Goal: Information Seeking & Learning: Learn about a topic

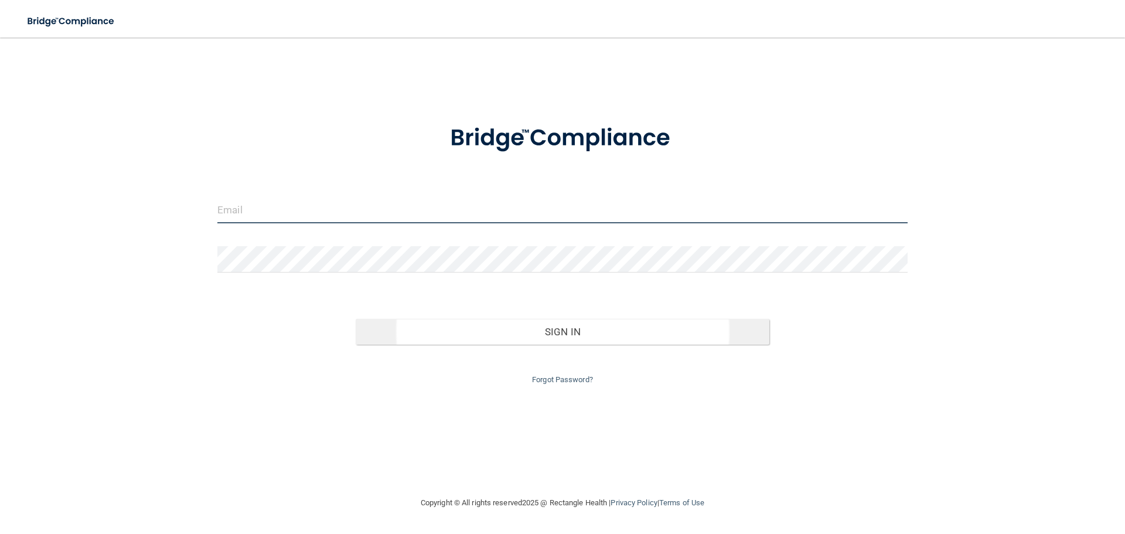
type input "[EMAIL_ADDRESS][DOMAIN_NAME]"
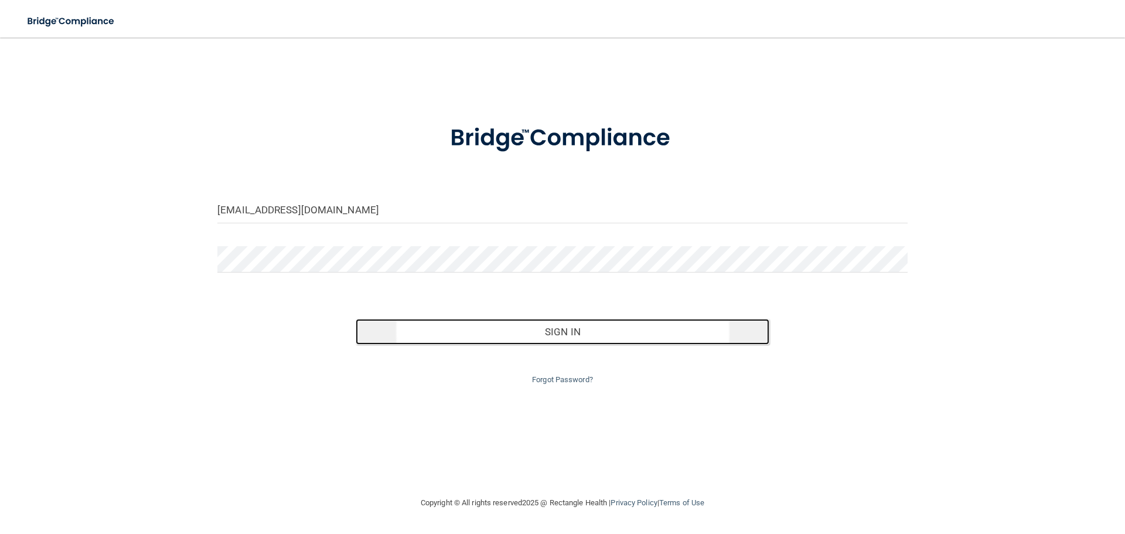
click at [457, 327] on button "Sign In" at bounding box center [563, 332] width 414 height 26
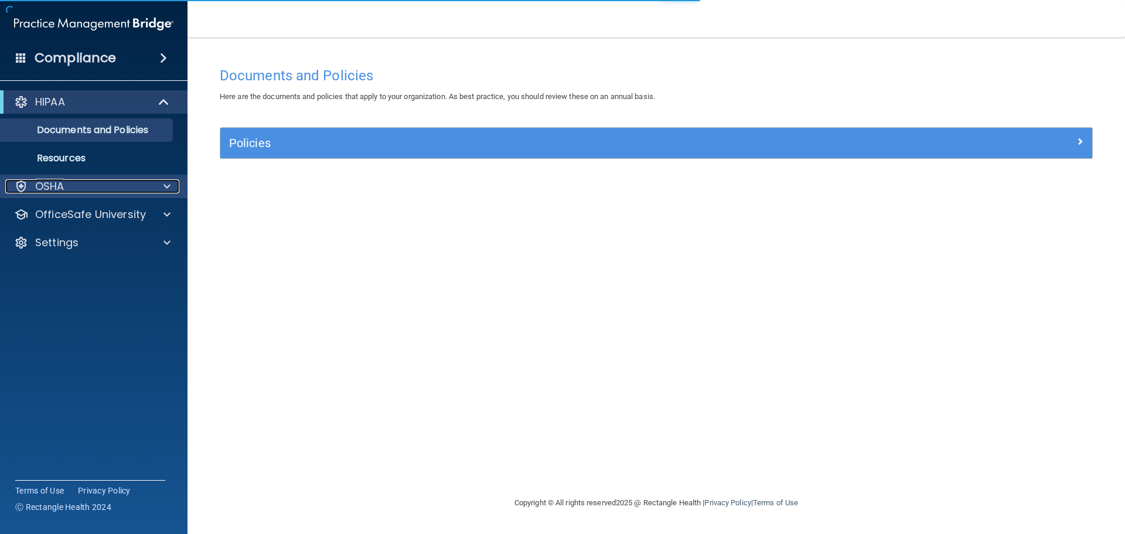
click at [116, 185] on div "OSHA" at bounding box center [77, 186] width 145 height 14
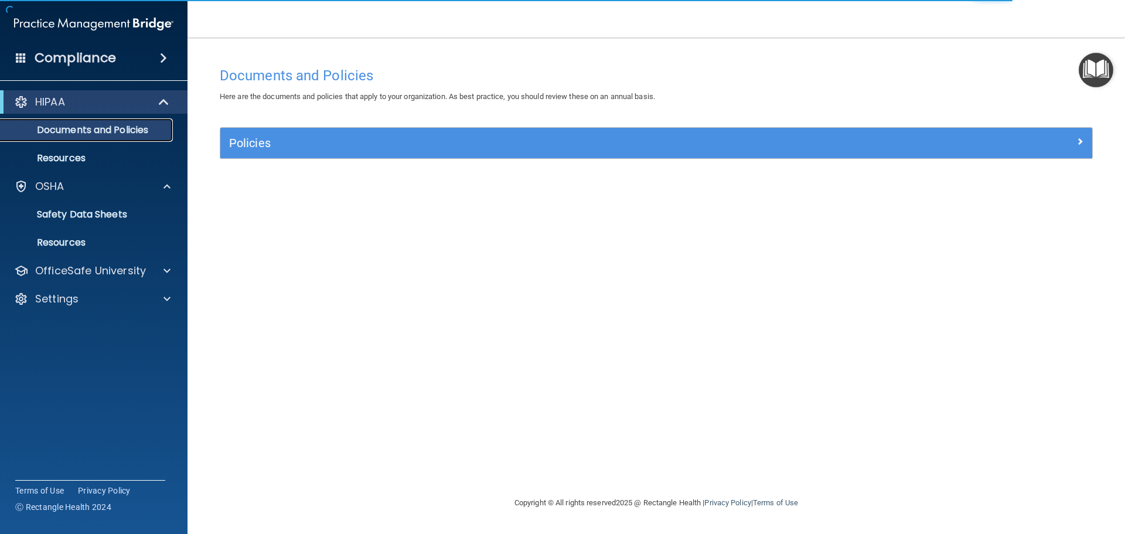
click at [95, 130] on p "Documents and Policies" at bounding box center [88, 130] width 160 height 12
click at [84, 153] on p "Resources" at bounding box center [88, 158] width 160 height 12
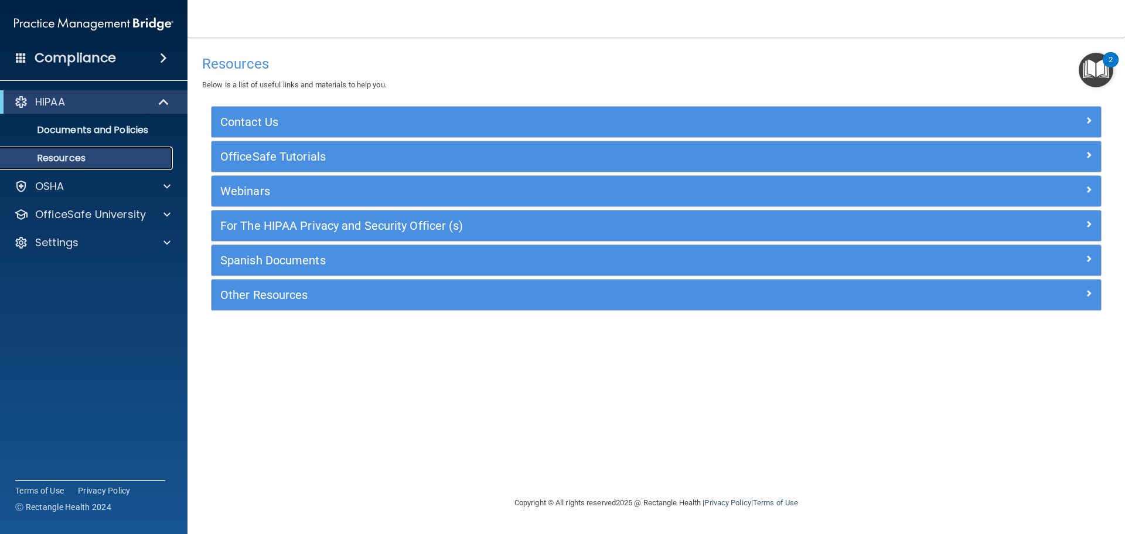
click at [76, 159] on p "Resources" at bounding box center [88, 158] width 160 height 12
click at [91, 220] on p "OfficeSafe University" at bounding box center [90, 214] width 111 height 14
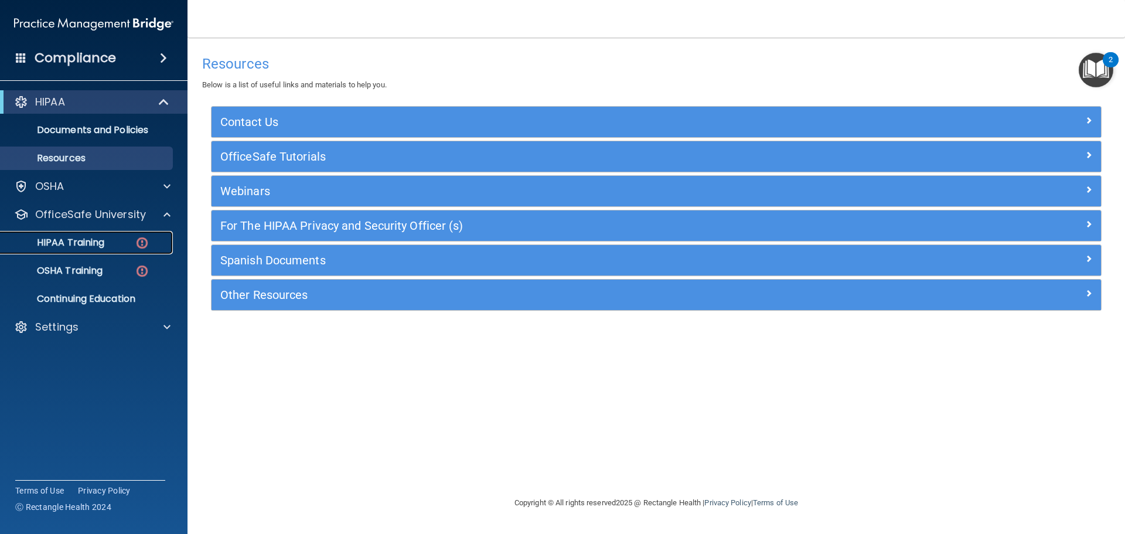
click at [95, 238] on p "HIPAA Training" at bounding box center [56, 243] width 97 height 12
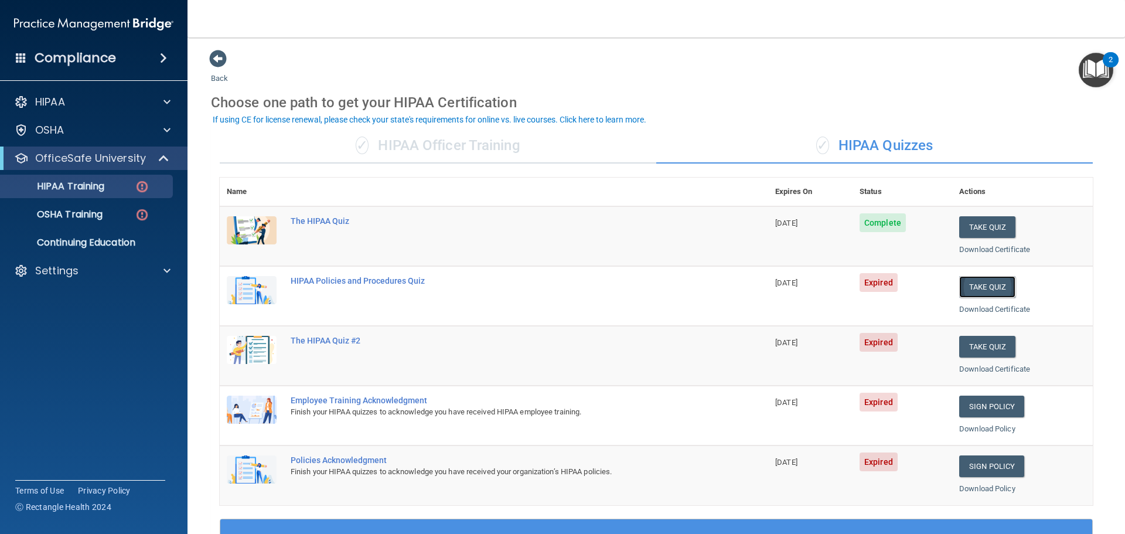
click at [974, 282] on button "Take Quiz" at bounding box center [987, 287] width 56 height 22
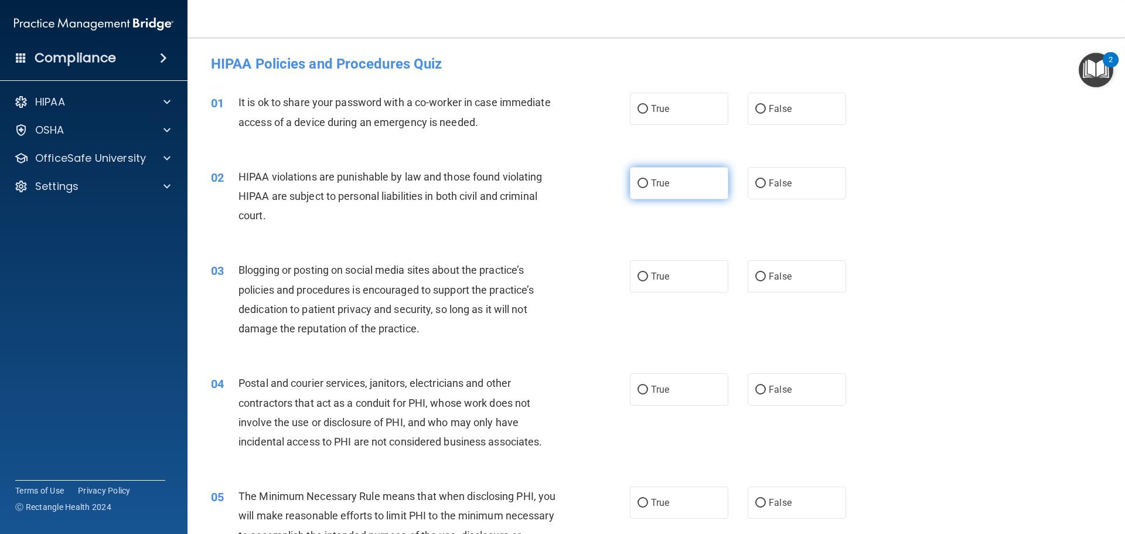
click at [645, 177] on label "True" at bounding box center [679, 183] width 98 height 32
click at [645, 179] on input "True" at bounding box center [642, 183] width 11 height 9
radio input "true"
click at [748, 282] on label "False" at bounding box center [797, 276] width 98 height 32
click at [755, 281] on input "False" at bounding box center [760, 276] width 11 height 9
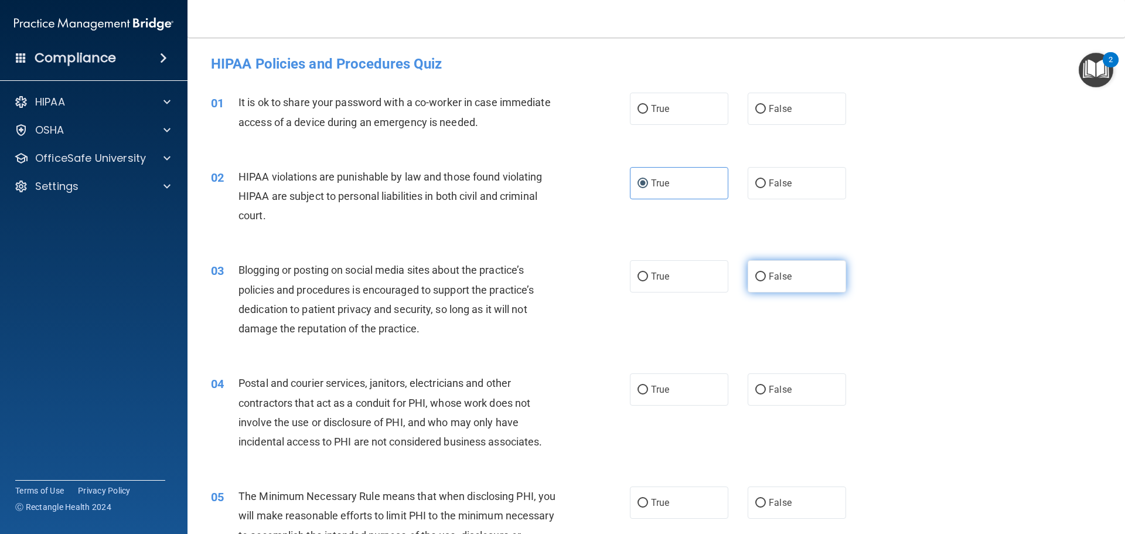
radio input "true"
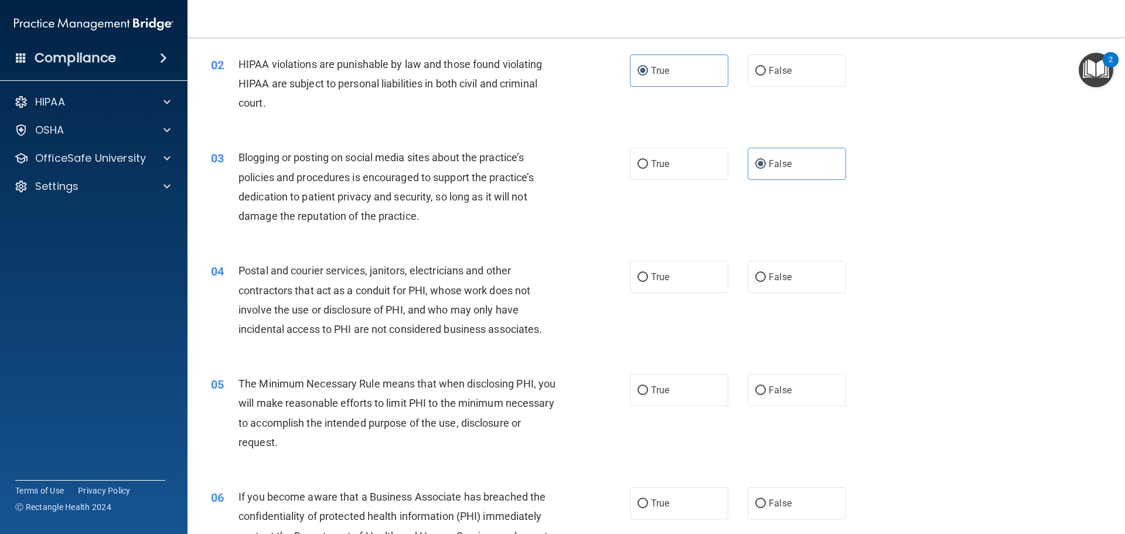
scroll to position [117, 0]
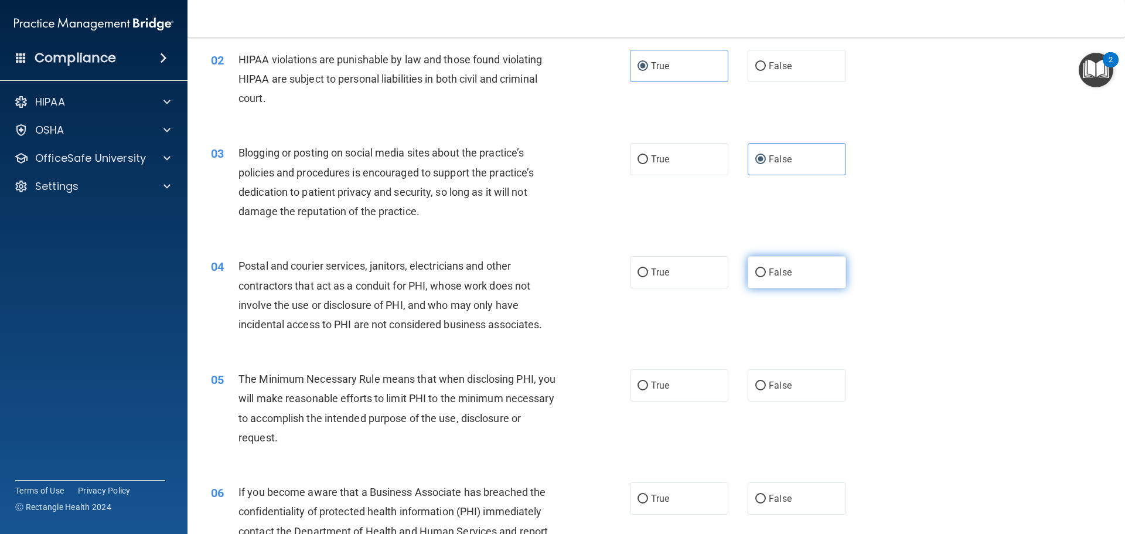
click at [759, 270] on input "False" at bounding box center [760, 272] width 11 height 9
radio input "true"
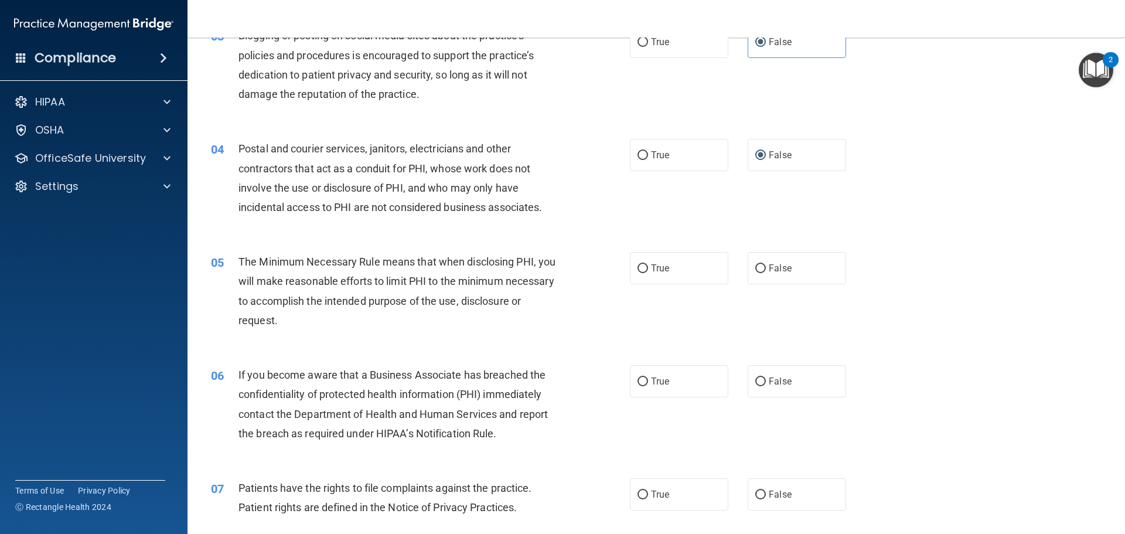
scroll to position [293, 0]
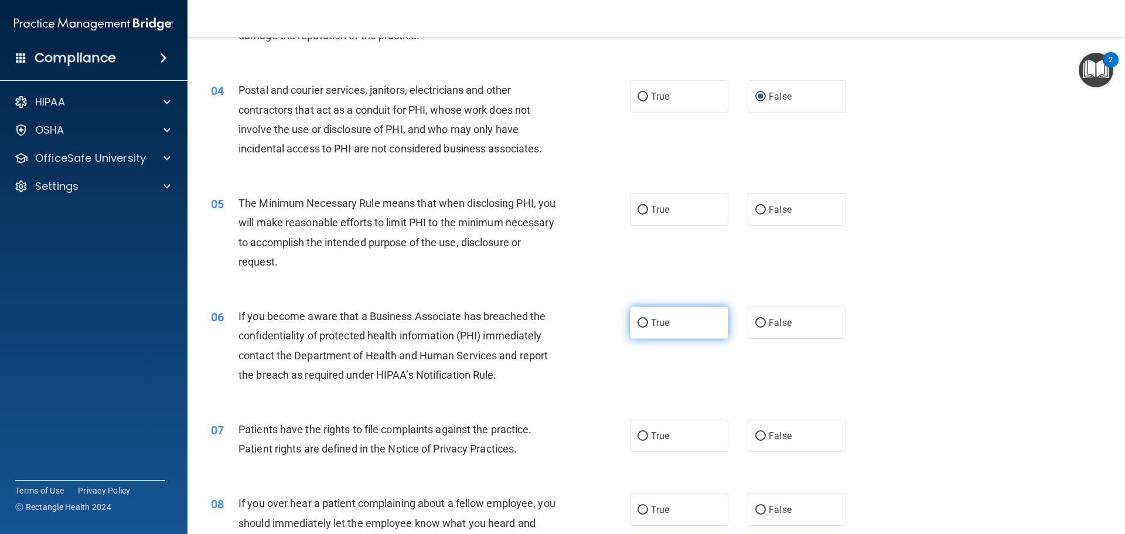
click at [642, 325] on input "True" at bounding box center [642, 323] width 11 height 9
radio input "true"
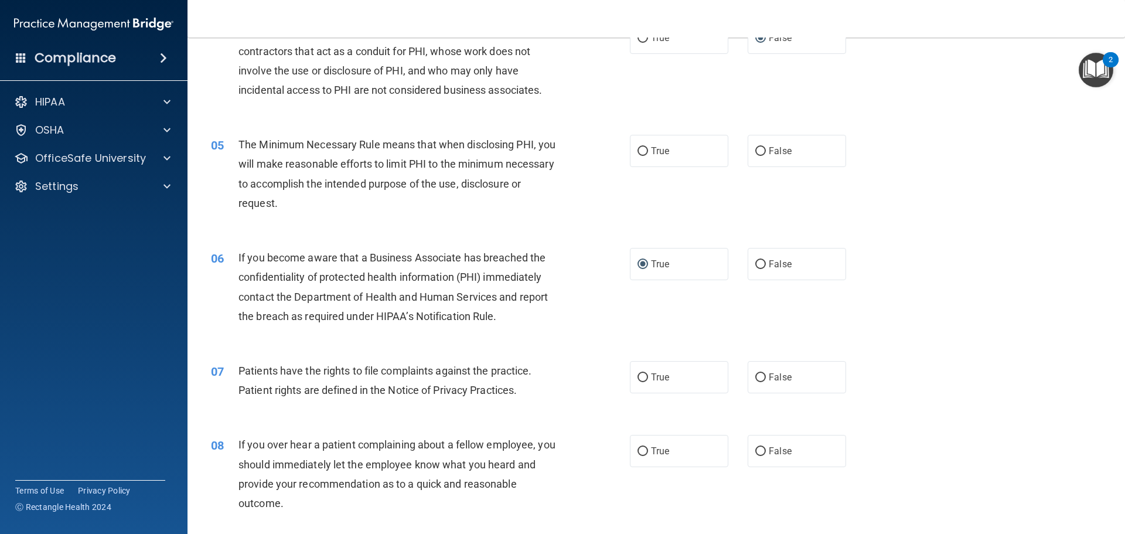
scroll to position [410, 0]
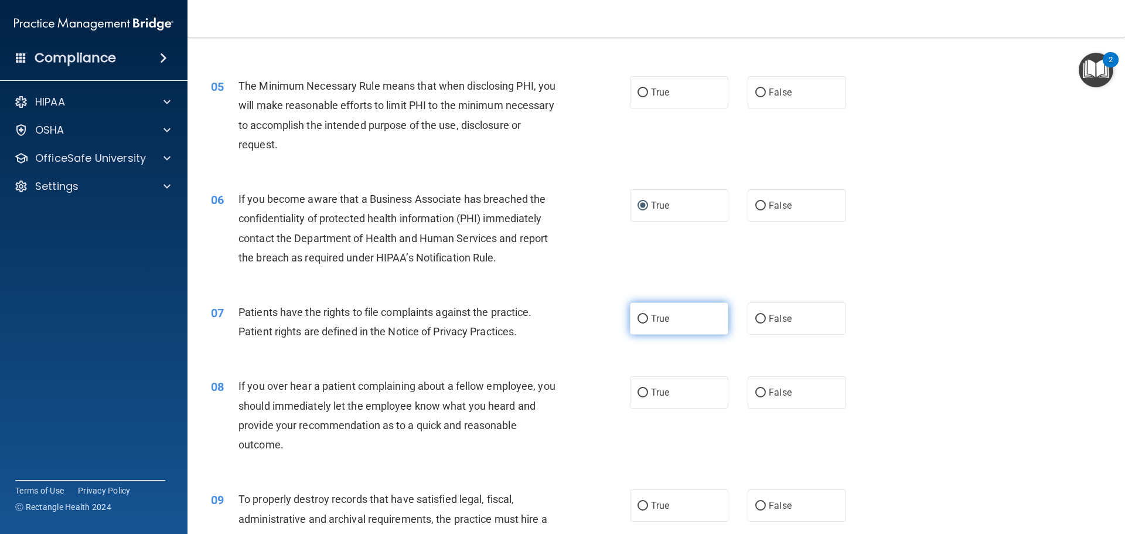
click at [652, 313] on span "True" at bounding box center [660, 318] width 18 height 11
click at [648, 315] on input "True" at bounding box center [642, 319] width 11 height 9
radio input "true"
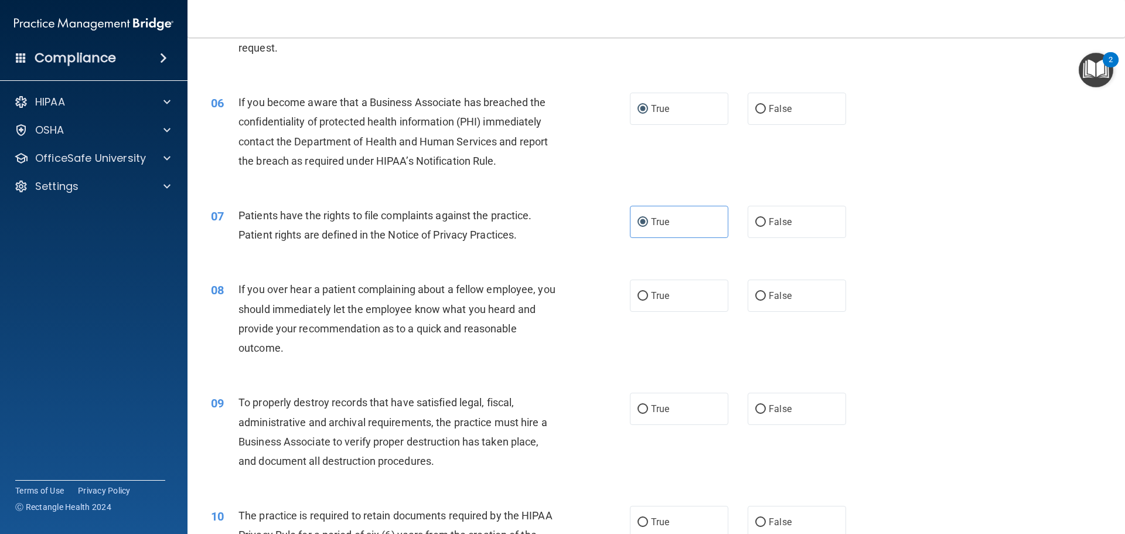
scroll to position [527, 0]
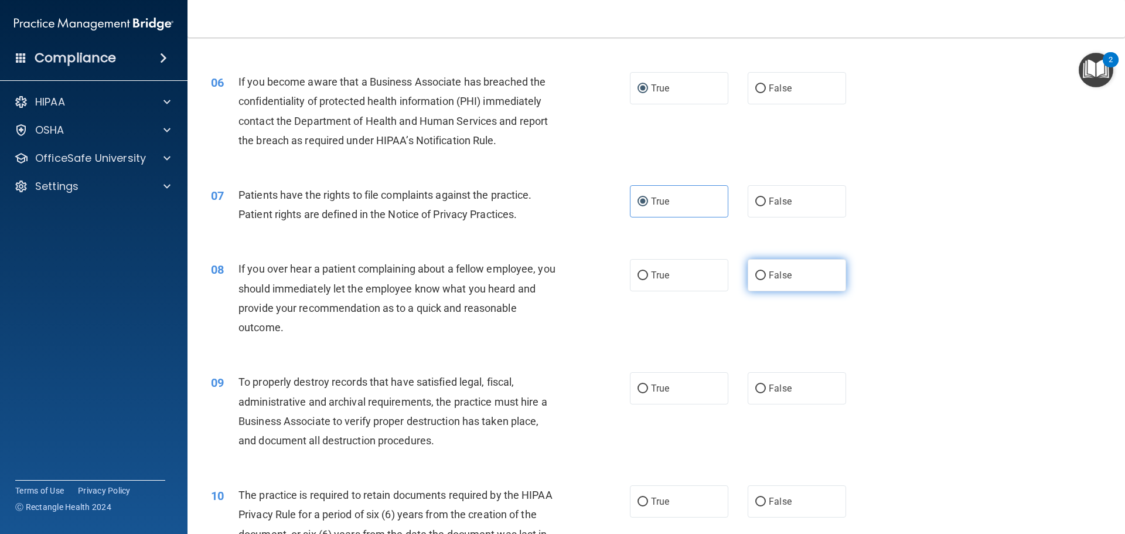
click at [751, 268] on label "False" at bounding box center [797, 275] width 98 height 32
click at [755, 271] on input "False" at bounding box center [760, 275] width 11 height 9
radio input "true"
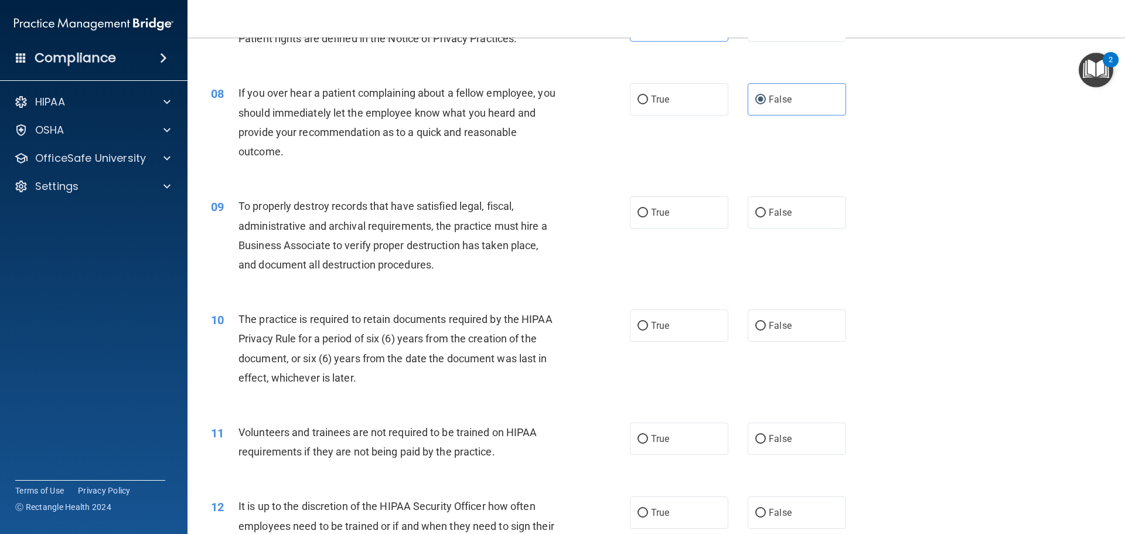
scroll to position [762, 0]
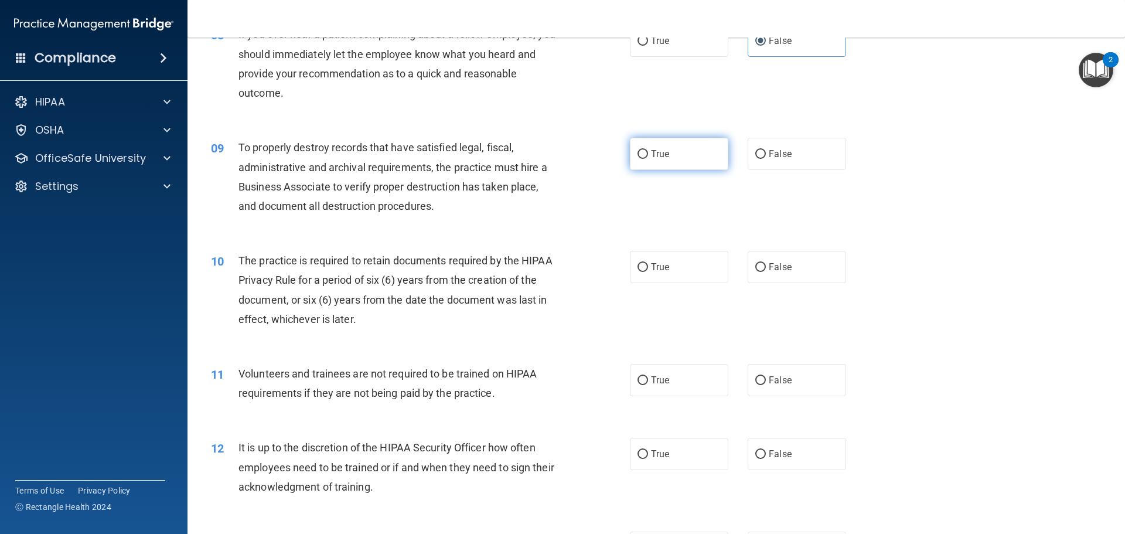
click at [669, 149] on label "True" at bounding box center [679, 154] width 98 height 32
click at [648, 150] on input "True" at bounding box center [642, 154] width 11 height 9
radio input "true"
click at [670, 276] on label "True" at bounding box center [679, 267] width 98 height 32
click at [648, 272] on input "True" at bounding box center [642, 267] width 11 height 9
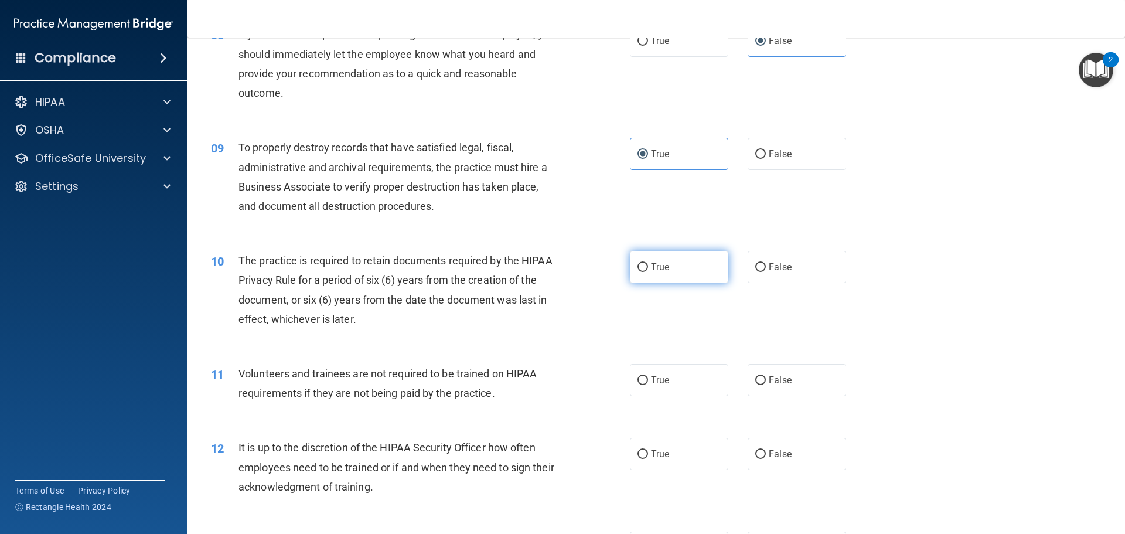
radio input "true"
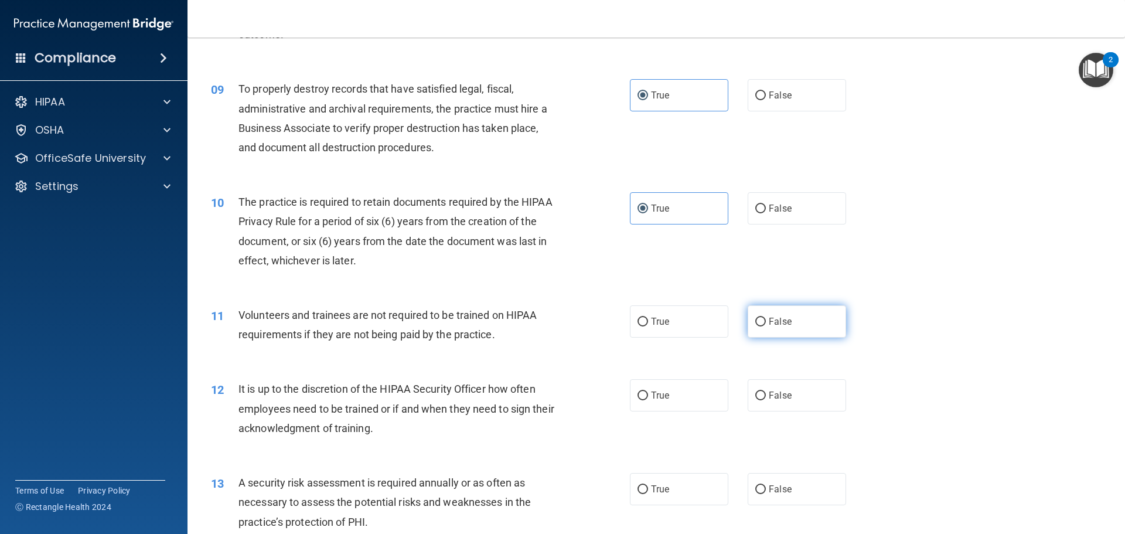
click at [756, 320] on input "False" at bounding box center [760, 322] width 11 height 9
radio input "true"
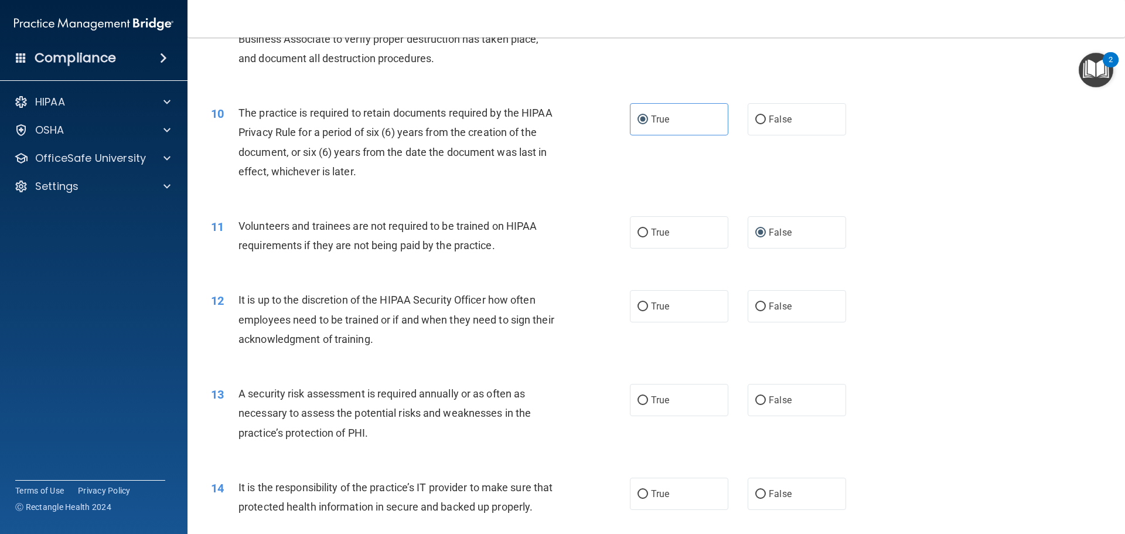
scroll to position [937, 0]
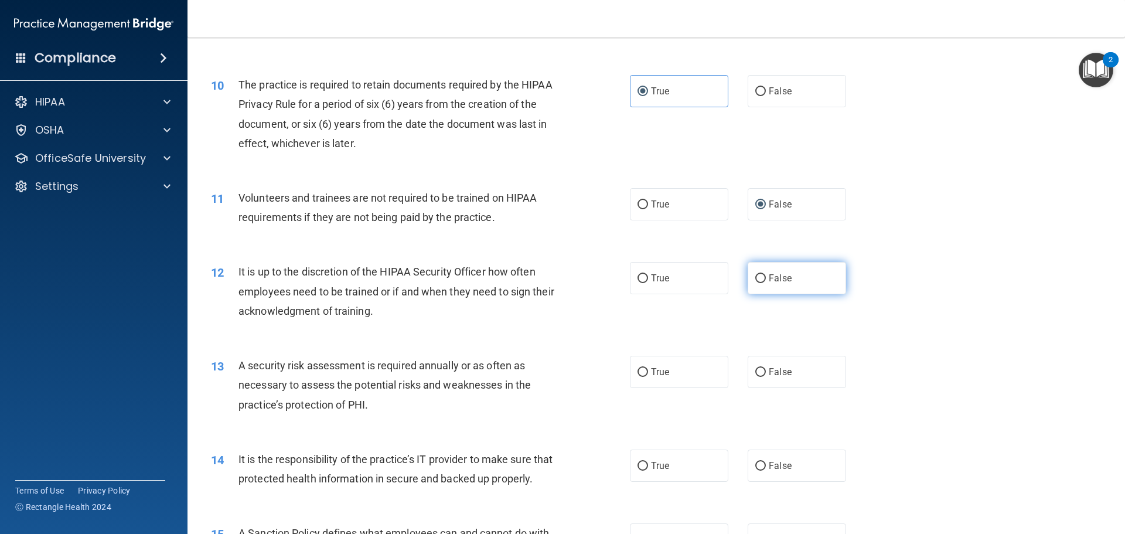
click at [782, 285] on label "False" at bounding box center [797, 278] width 98 height 32
click at [766, 283] on input "False" at bounding box center [760, 278] width 11 height 9
radio input "true"
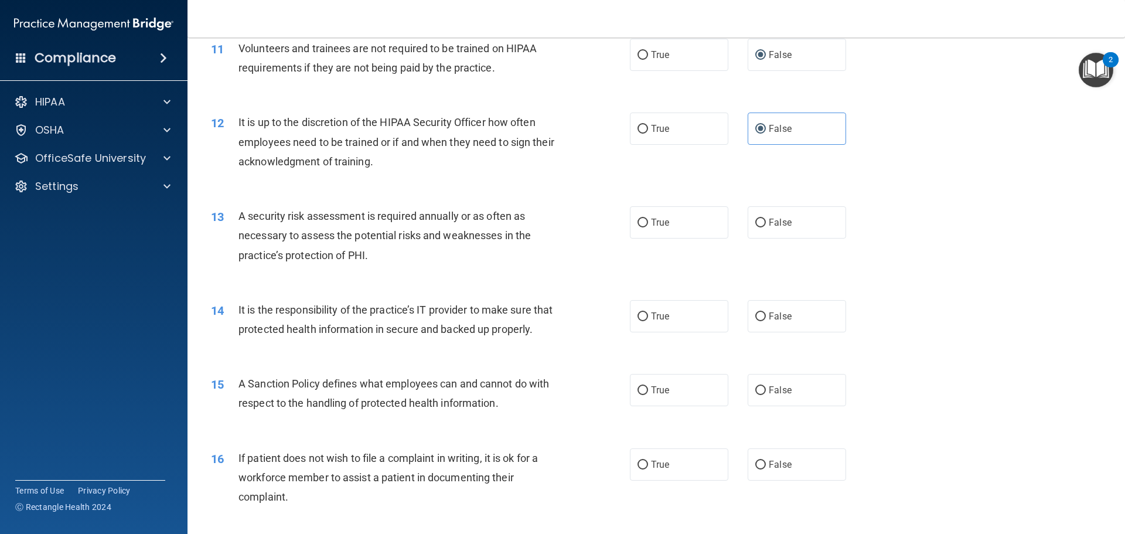
scroll to position [1113, 0]
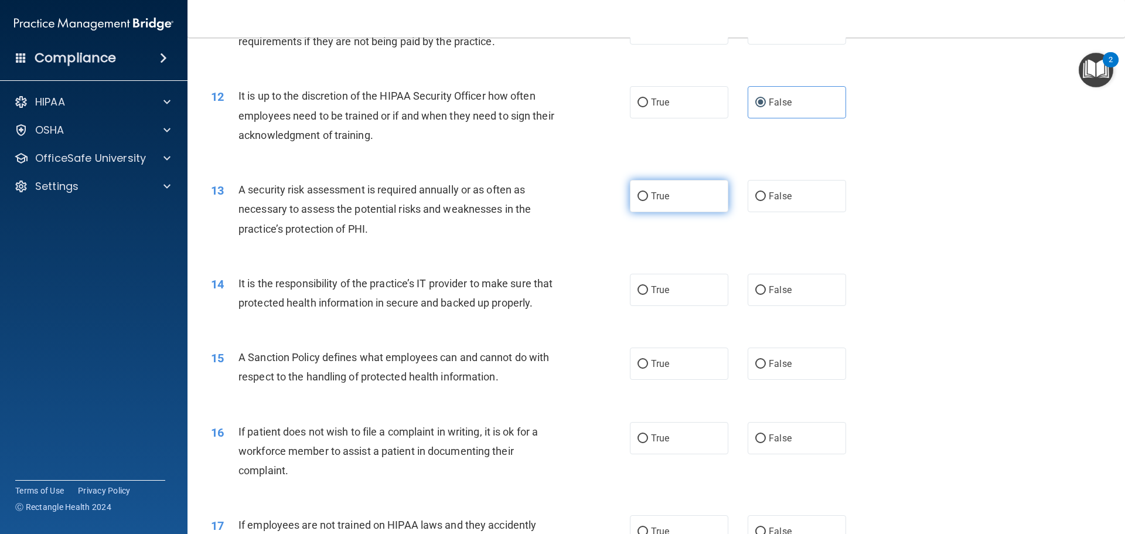
click at [660, 209] on label "True" at bounding box center [679, 196] width 98 height 32
click at [648, 201] on input "True" at bounding box center [642, 196] width 11 height 9
radio input "true"
click at [675, 278] on label "True" at bounding box center [679, 290] width 98 height 32
click at [648, 286] on input "True" at bounding box center [642, 290] width 11 height 9
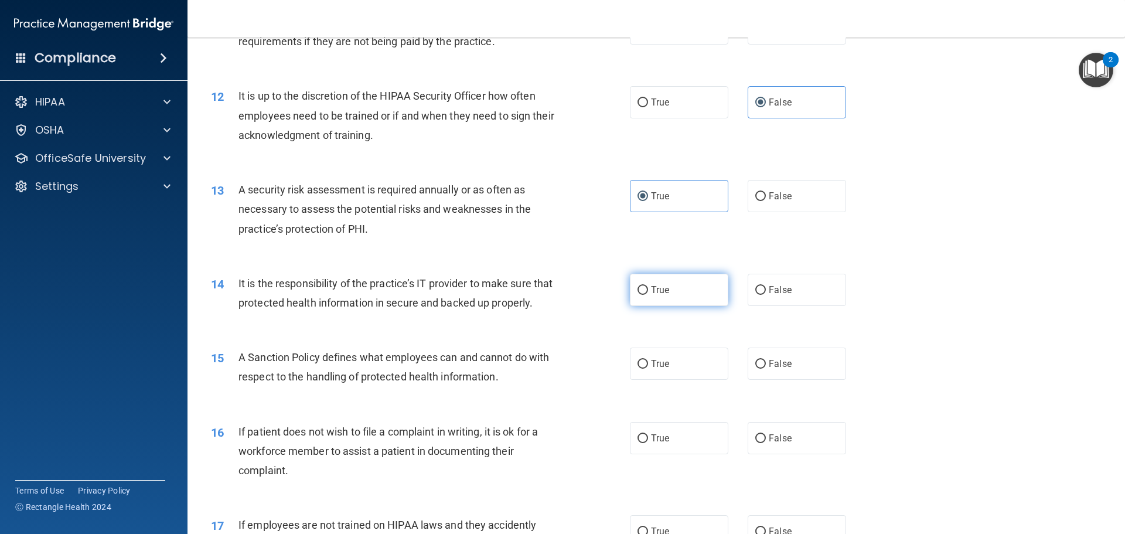
radio input "true"
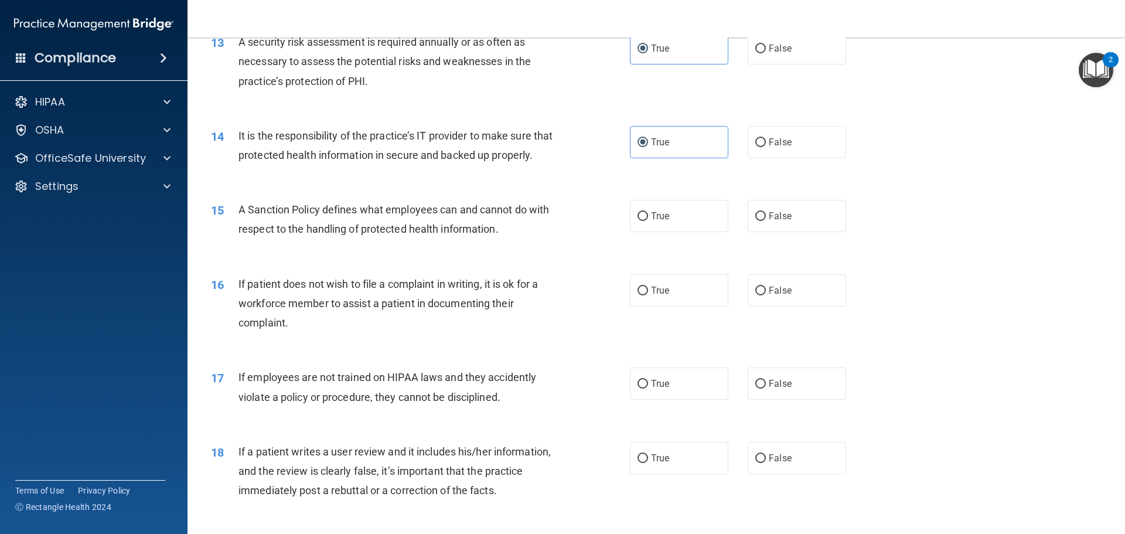
scroll to position [1289, 0]
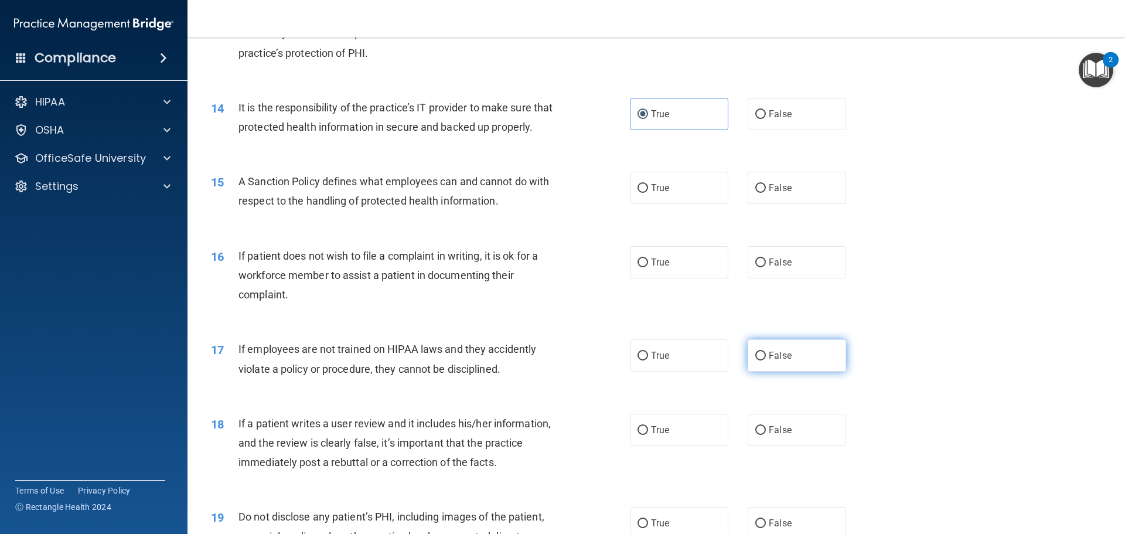
click at [756, 364] on label "False" at bounding box center [797, 355] width 98 height 32
click at [756, 360] on input "False" at bounding box center [760, 356] width 11 height 9
radio input "true"
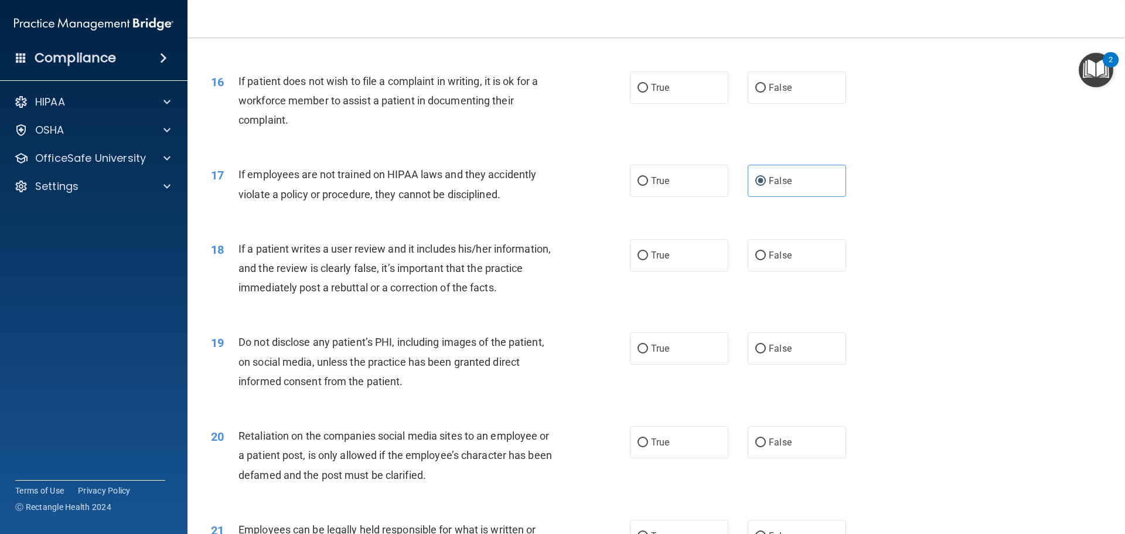
scroll to position [1523, 0]
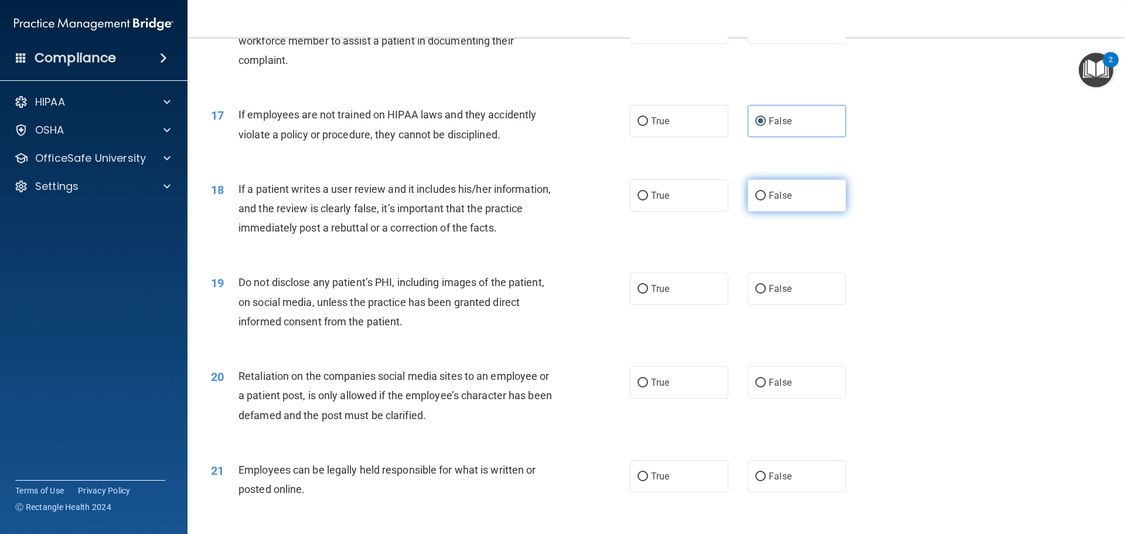
click at [774, 201] on span "False" at bounding box center [780, 195] width 23 height 11
click at [766, 200] on input "False" at bounding box center [760, 196] width 11 height 9
radio input "true"
click at [645, 305] on label "True" at bounding box center [679, 288] width 98 height 32
click at [645, 294] on input "True" at bounding box center [642, 289] width 11 height 9
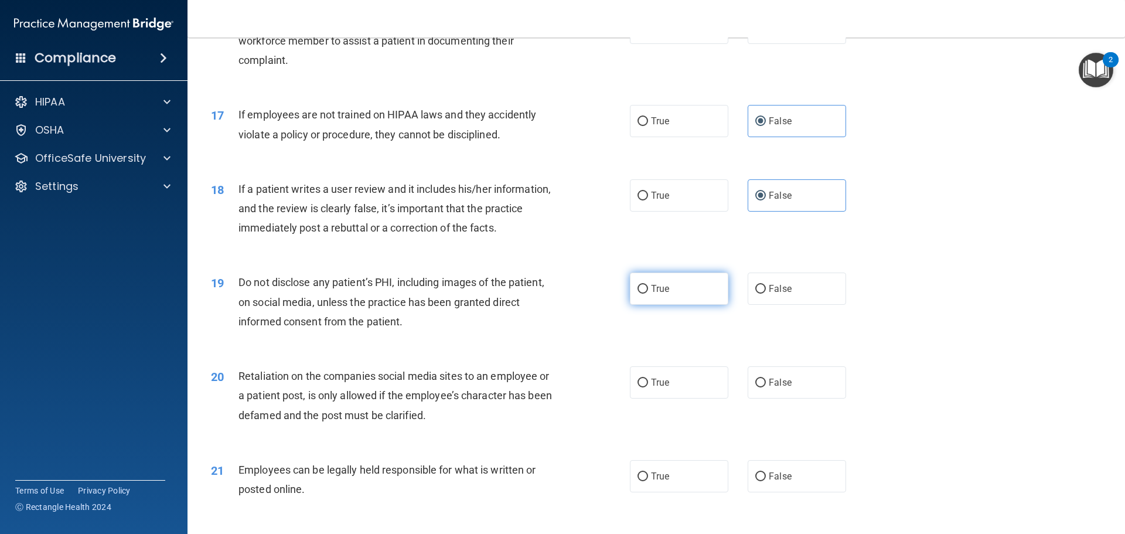
radio input "true"
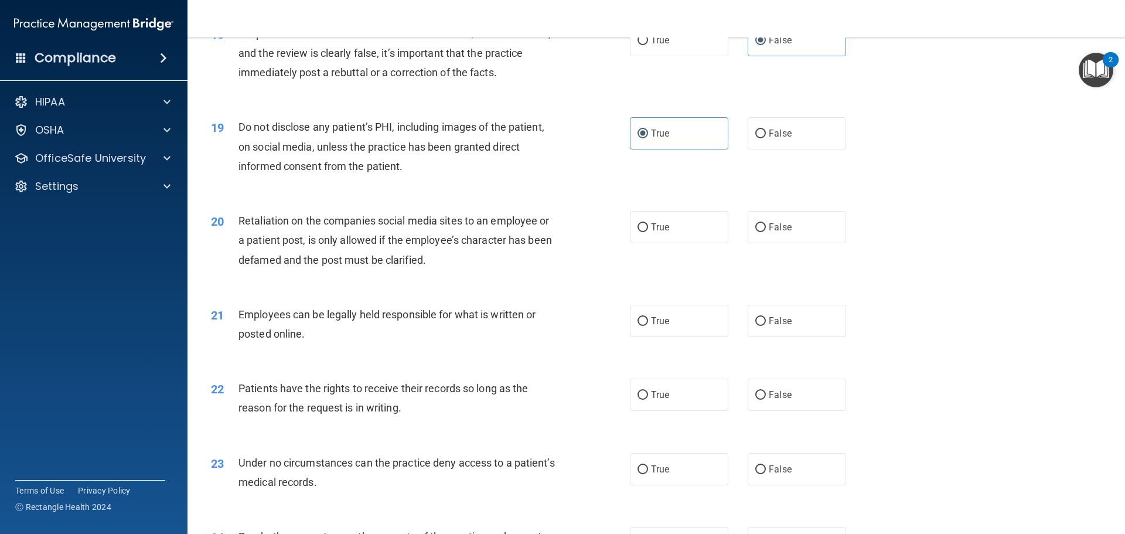
scroll to position [1699, 0]
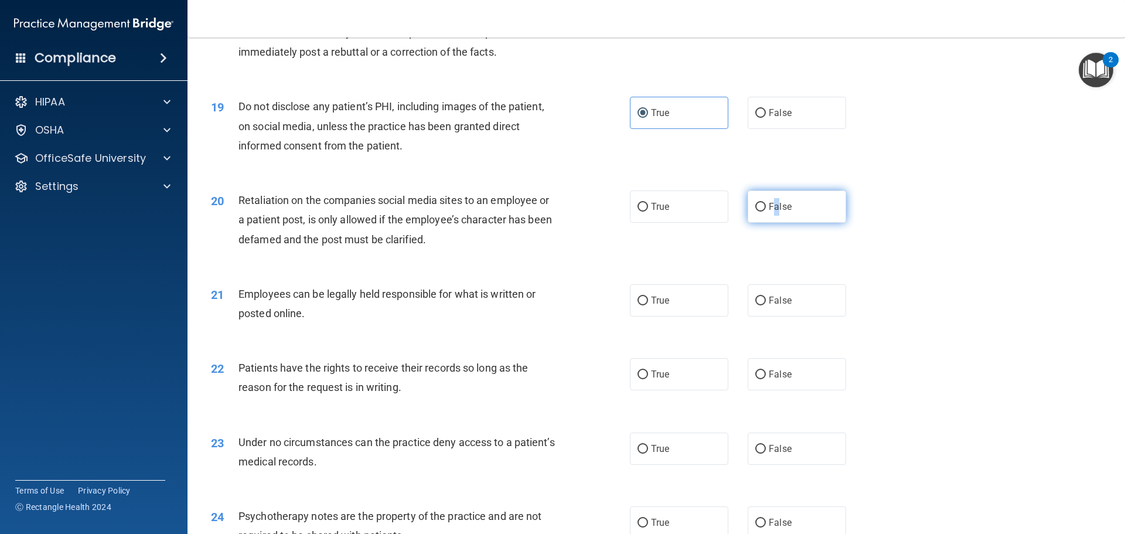
click at [771, 219] on label "False" at bounding box center [797, 206] width 98 height 32
click at [768, 219] on label "False" at bounding box center [797, 206] width 98 height 32
click at [766, 212] on input "False" at bounding box center [760, 207] width 11 height 9
radio input "true"
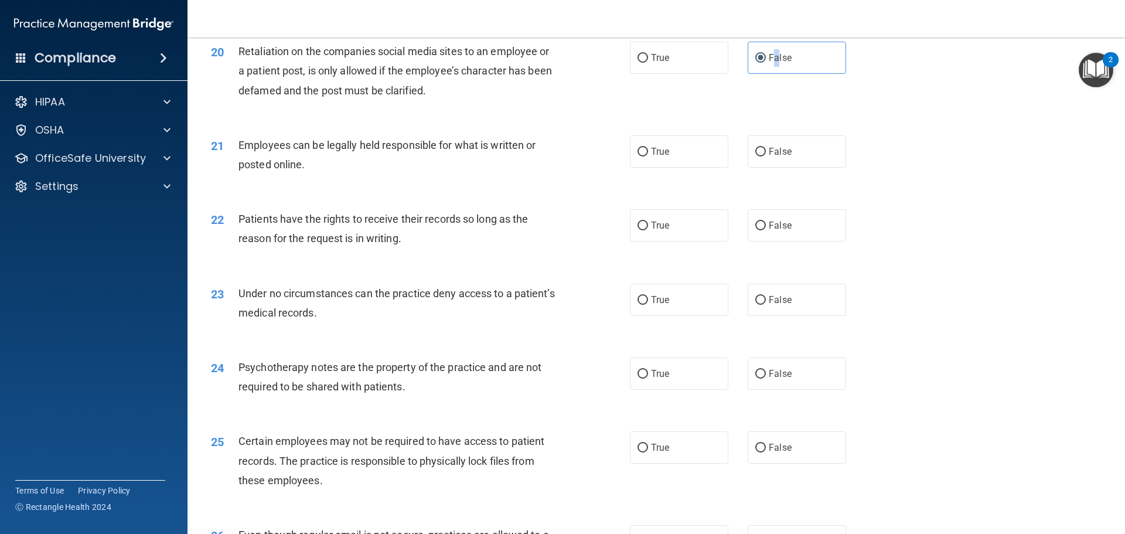
scroll to position [1875, 0]
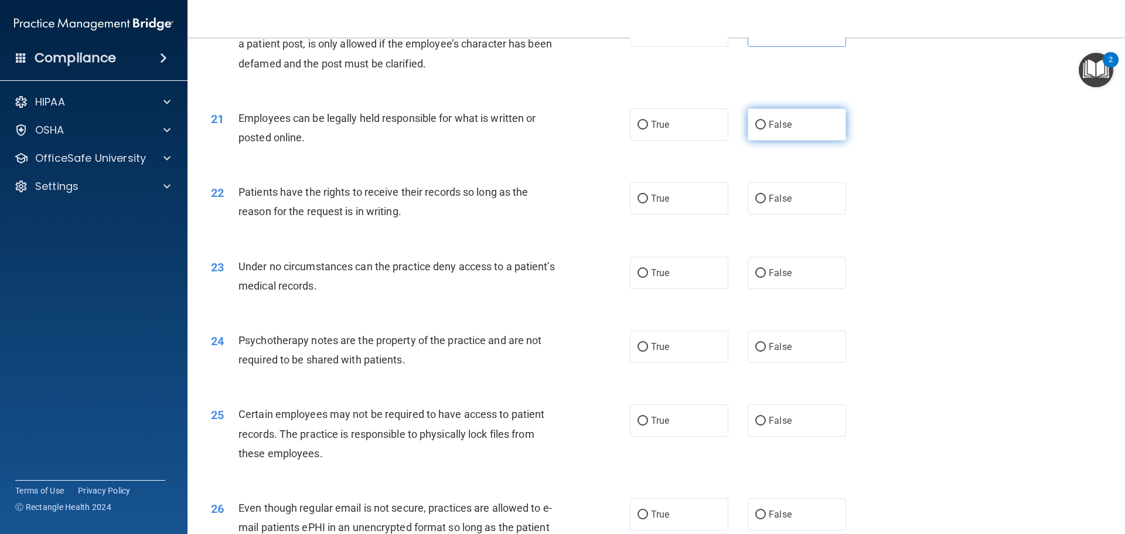
click at [803, 141] on label "False" at bounding box center [797, 124] width 98 height 32
click at [766, 129] on input "False" at bounding box center [760, 125] width 11 height 9
radio input "true"
click at [668, 214] on label "True" at bounding box center [679, 198] width 98 height 32
click at [648, 203] on input "True" at bounding box center [642, 199] width 11 height 9
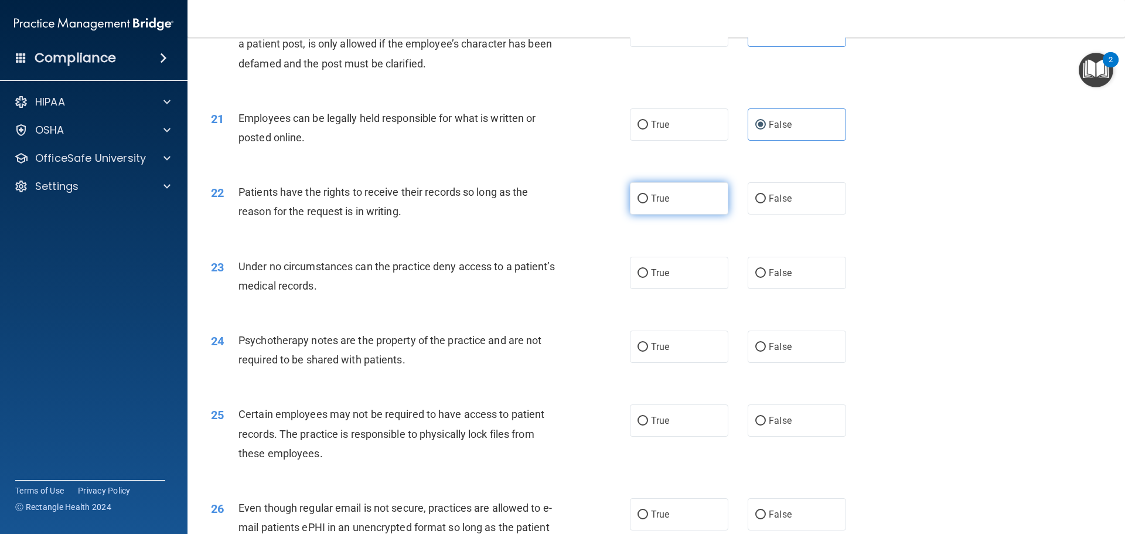
radio input "true"
click at [695, 289] on label "True" at bounding box center [679, 273] width 98 height 32
click at [648, 278] on input "True" at bounding box center [642, 273] width 11 height 9
radio input "true"
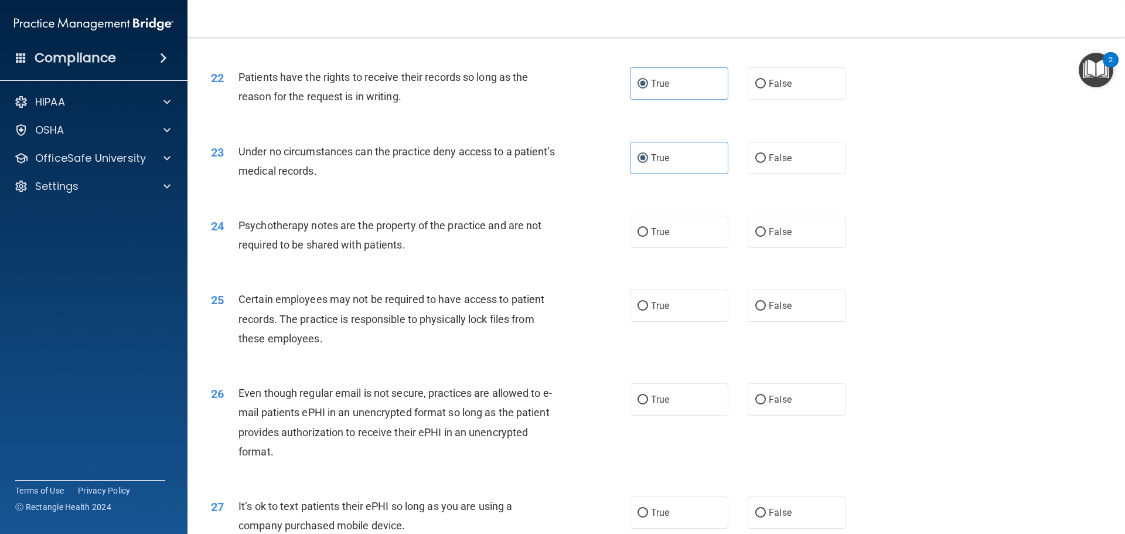
scroll to position [1992, 0]
click at [789, 246] on label "False" at bounding box center [797, 229] width 98 height 32
click at [766, 234] on input "False" at bounding box center [760, 230] width 11 height 9
radio input "true"
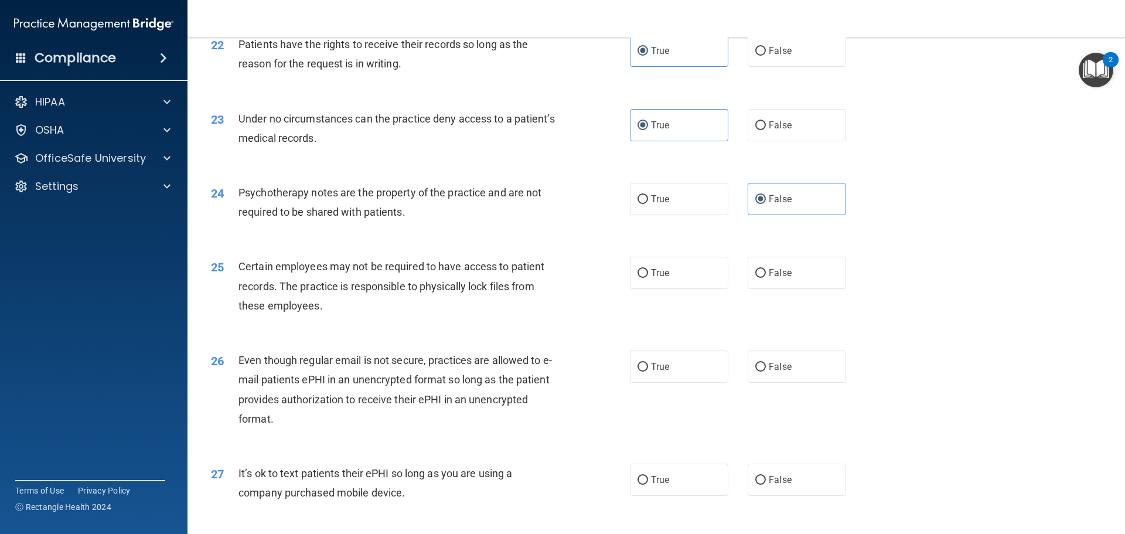
scroll to position [2051, 0]
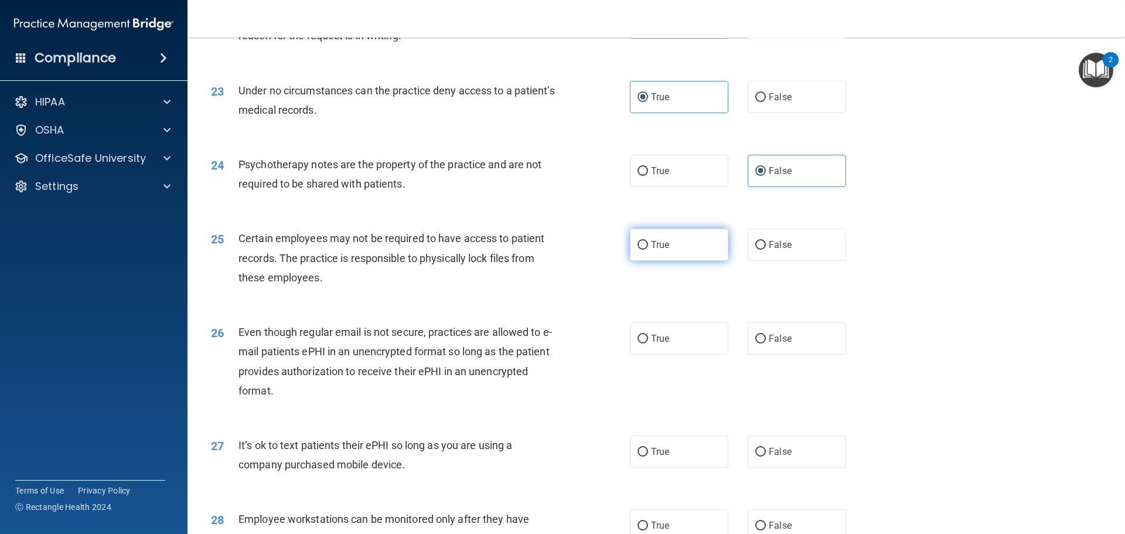
click at [671, 261] on label "True" at bounding box center [679, 245] width 98 height 32
click at [648, 250] on input "True" at bounding box center [642, 245] width 11 height 9
radio input "true"
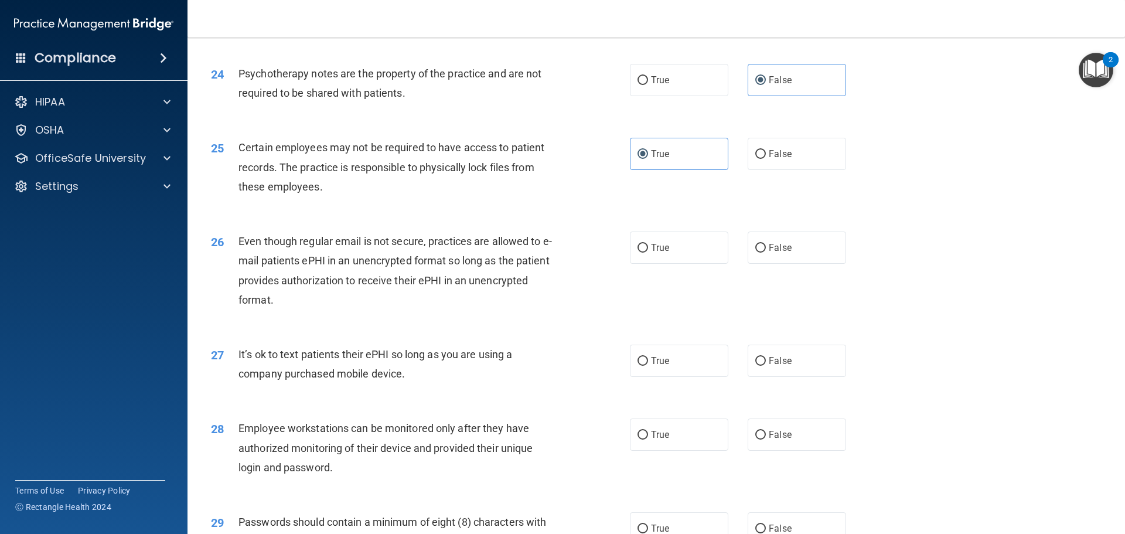
scroll to position [2168, 0]
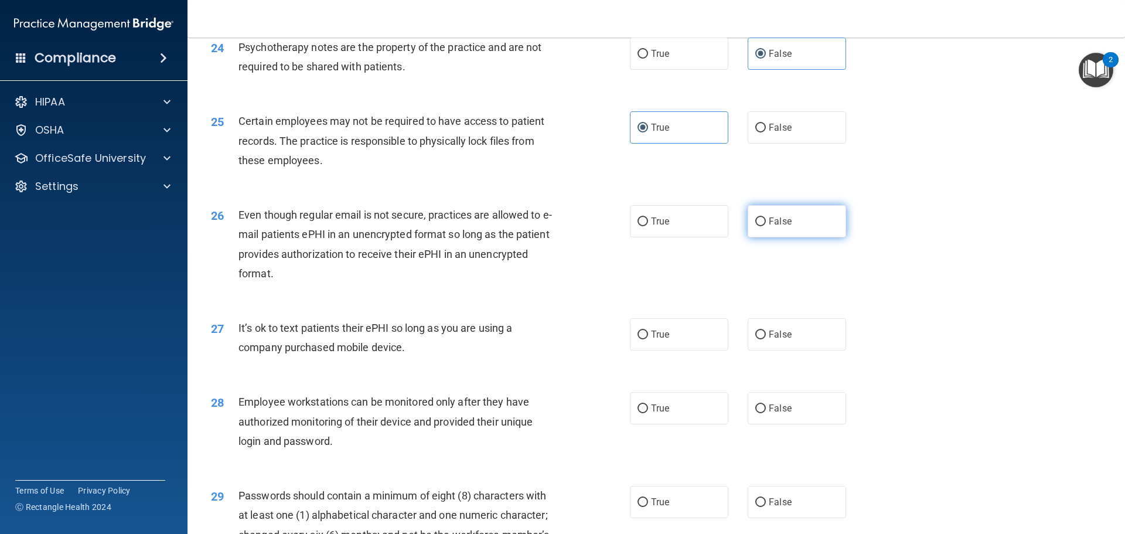
click at [778, 227] on span "False" at bounding box center [780, 221] width 23 height 11
click at [766, 226] on input "False" at bounding box center [760, 221] width 11 height 9
radio input "true"
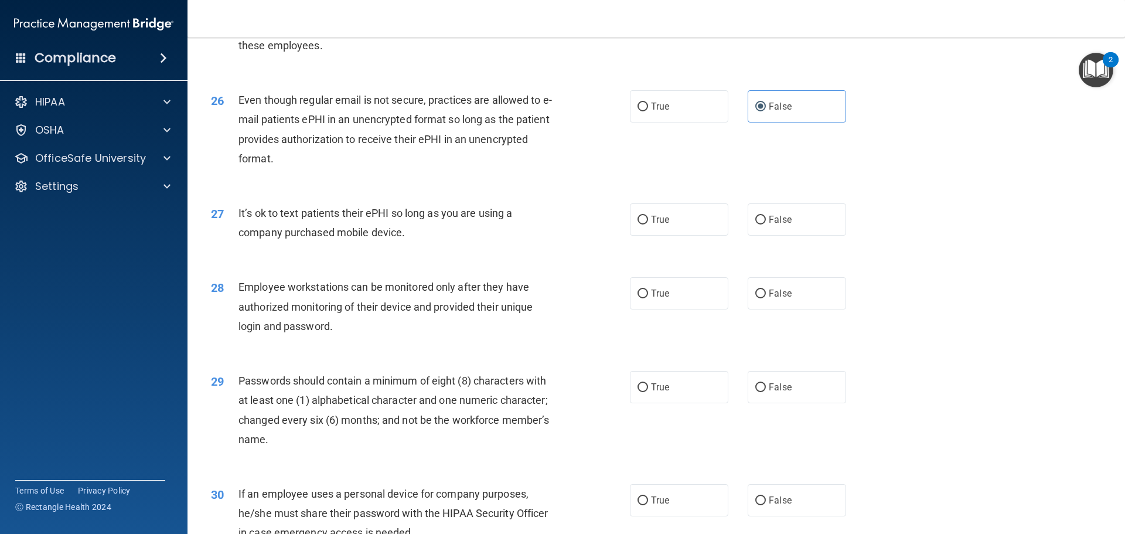
scroll to position [2285, 0]
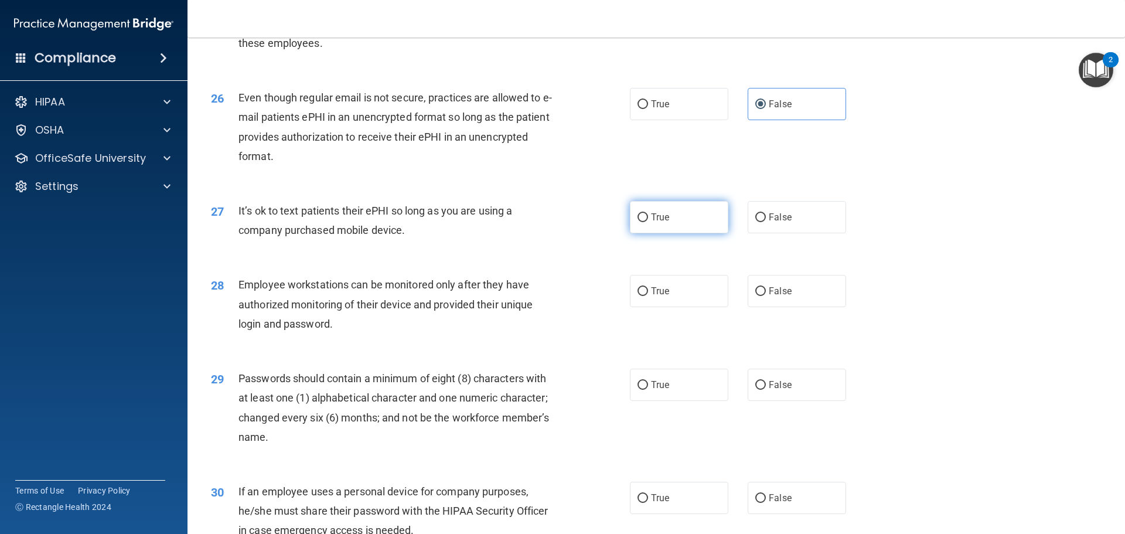
click at [694, 231] on label "True" at bounding box center [679, 217] width 98 height 32
click at [648, 222] on input "True" at bounding box center [642, 217] width 11 height 9
radio input "true"
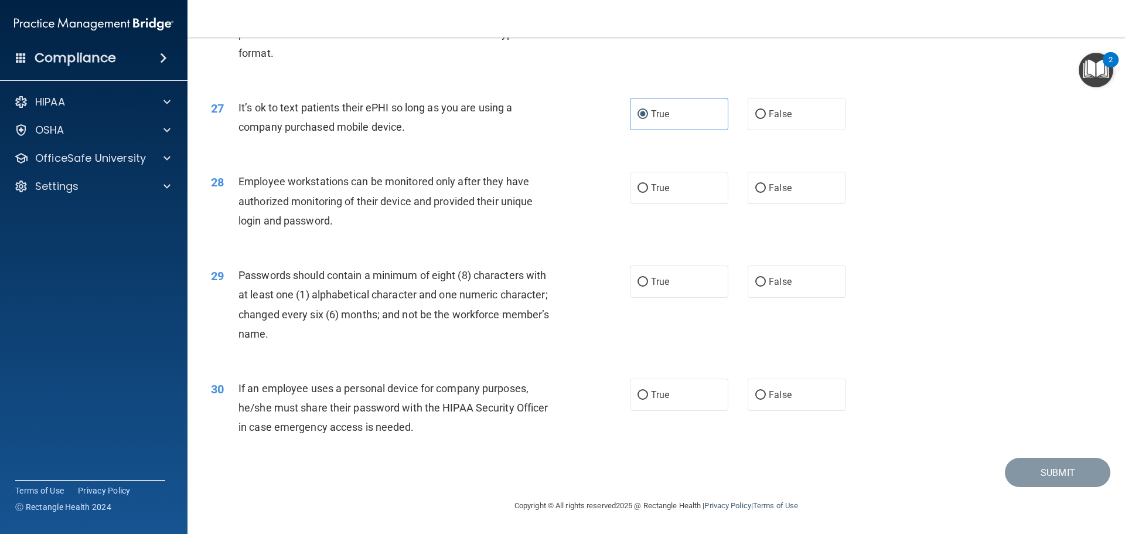
scroll to position [2402, 0]
click at [664, 189] on span "True" at bounding box center [660, 187] width 18 height 11
click at [648, 189] on input "True" at bounding box center [642, 188] width 11 height 9
radio input "true"
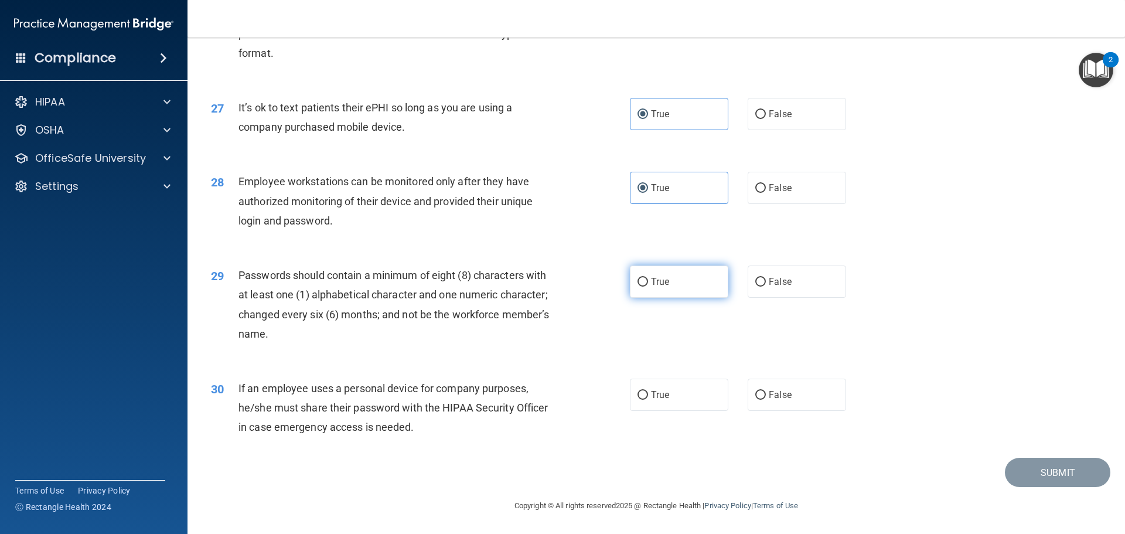
click at [651, 278] on span "True" at bounding box center [660, 281] width 18 height 11
click at [648, 278] on input "True" at bounding box center [642, 282] width 11 height 9
radio input "true"
click at [778, 394] on span "False" at bounding box center [780, 394] width 23 height 11
click at [766, 394] on input "False" at bounding box center [760, 395] width 11 height 9
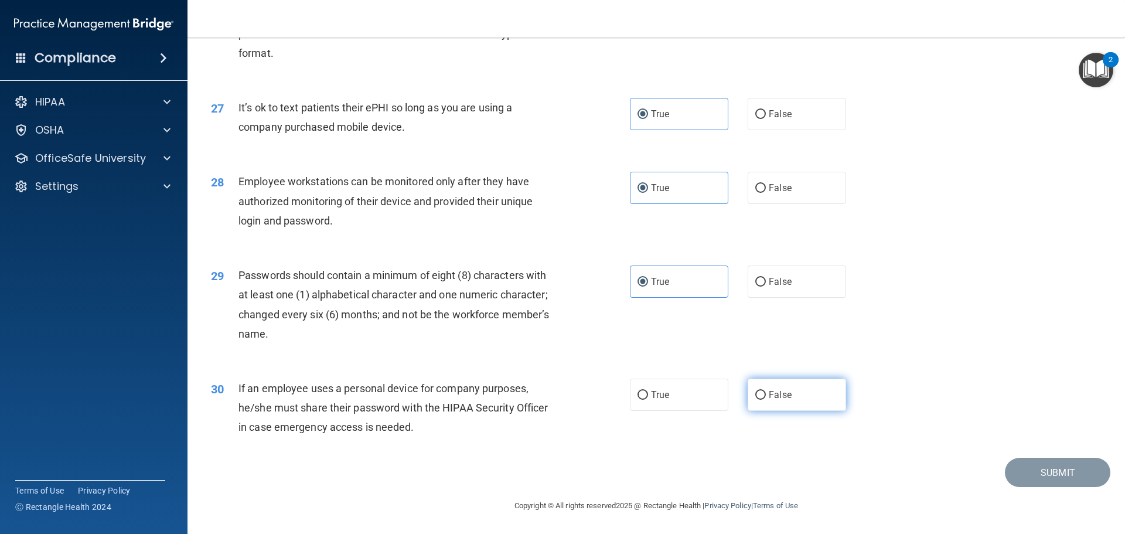
radio input "true"
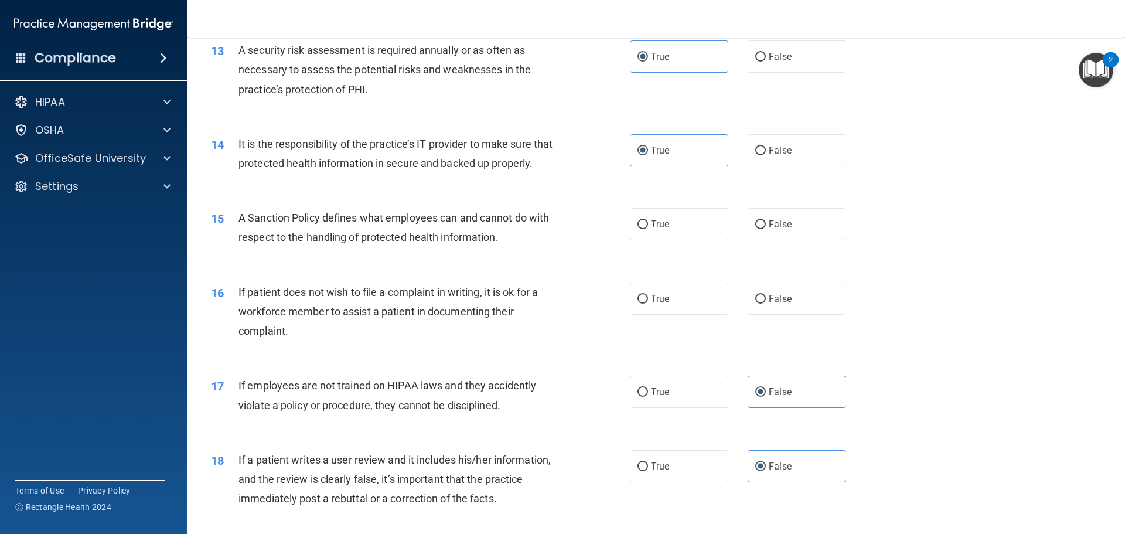
scroll to position [1236, 0]
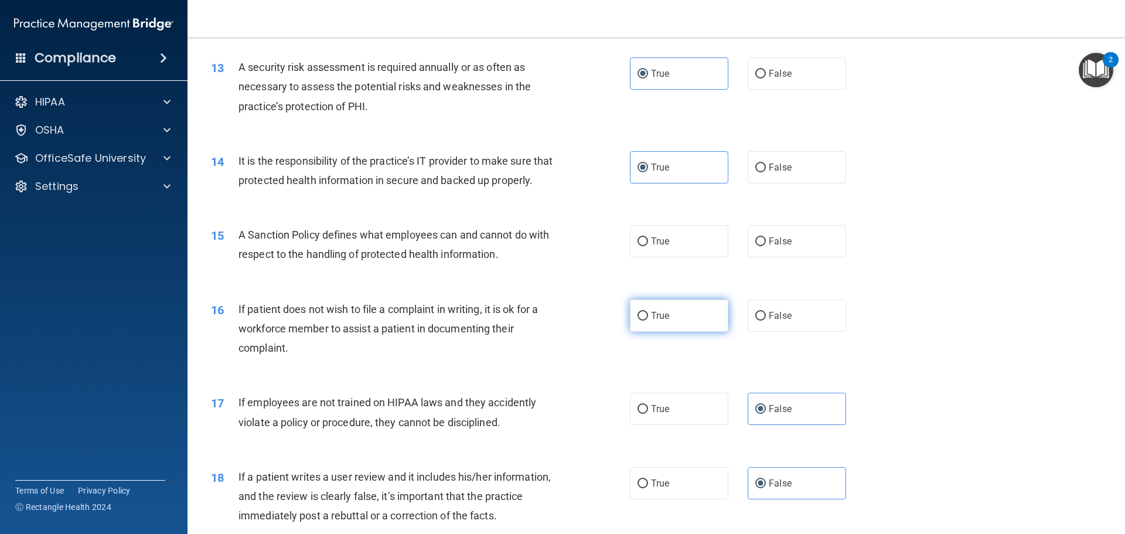
click at [656, 321] on span "True" at bounding box center [660, 315] width 18 height 11
click at [648, 320] on input "True" at bounding box center [642, 316] width 11 height 9
radio input "true"
click at [755, 246] on input "False" at bounding box center [760, 241] width 11 height 9
radio input "true"
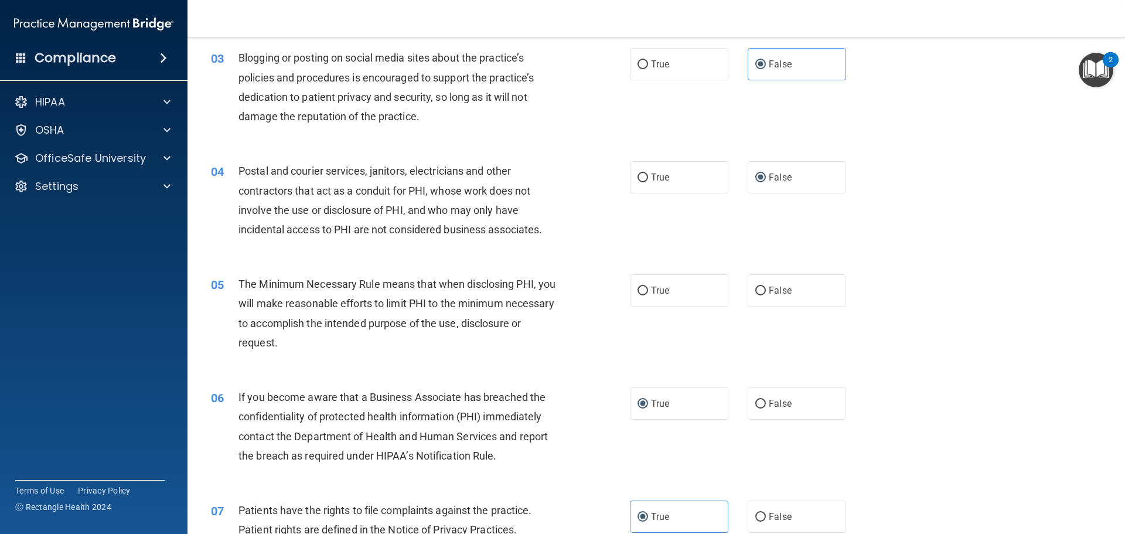
scroll to position [181, 0]
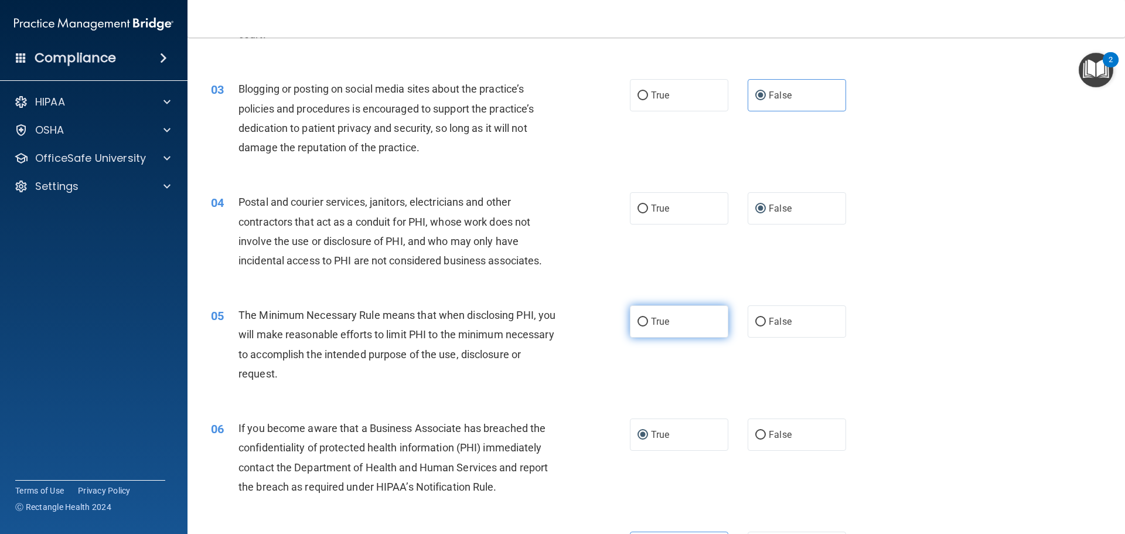
click at [651, 320] on span "True" at bounding box center [660, 321] width 18 height 11
click at [648, 320] on input "True" at bounding box center [642, 322] width 11 height 9
radio input "true"
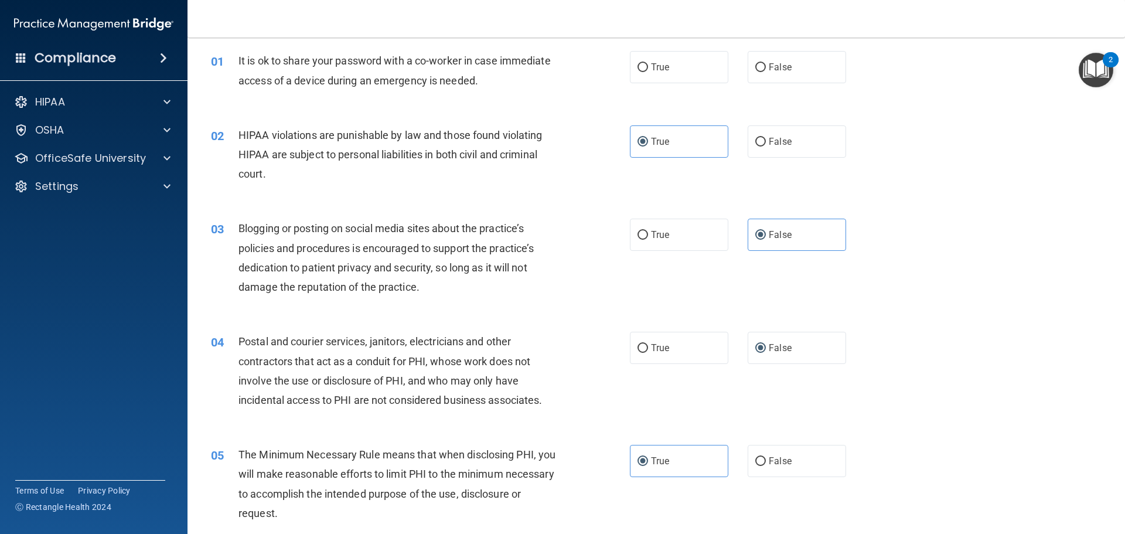
scroll to position [0, 0]
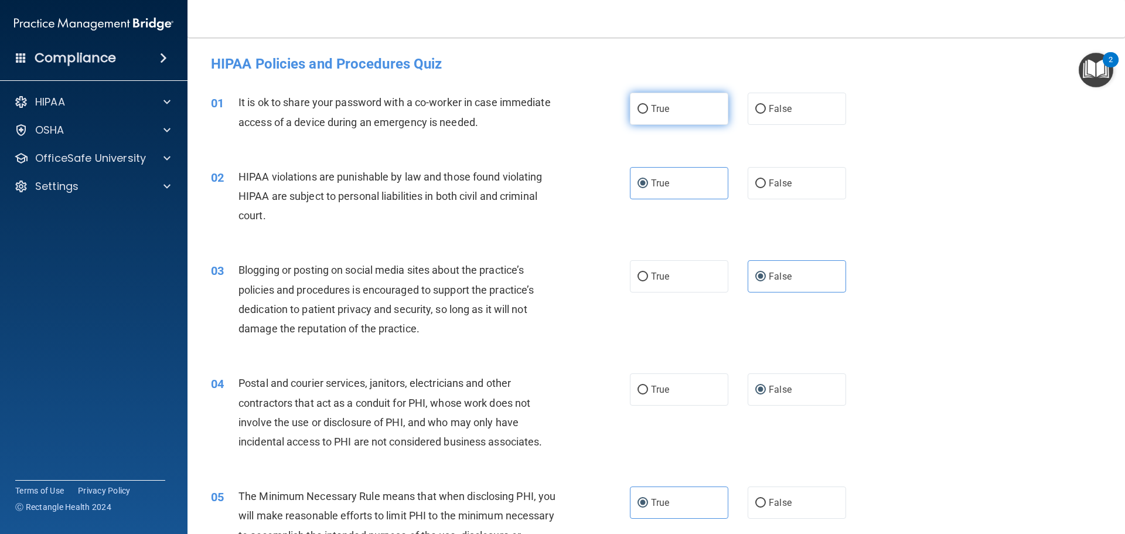
click at [666, 117] on label "True" at bounding box center [679, 109] width 98 height 32
click at [648, 114] on input "True" at bounding box center [642, 109] width 11 height 9
radio input "true"
click at [769, 111] on span "False" at bounding box center [780, 108] width 23 height 11
click at [763, 111] on input "False" at bounding box center [760, 109] width 11 height 9
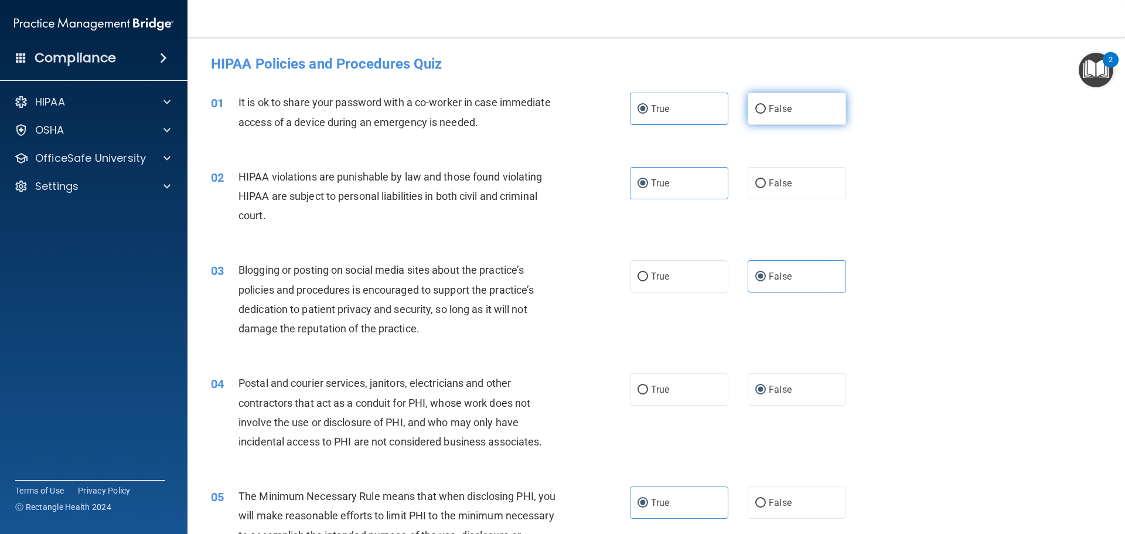
radio input "true"
radio input "false"
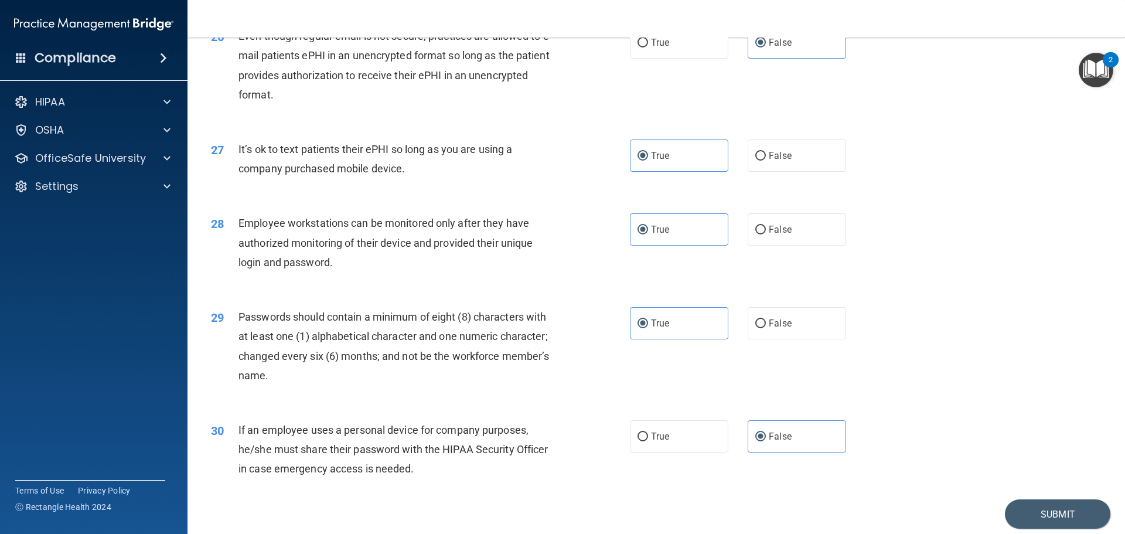
scroll to position [2408, 0]
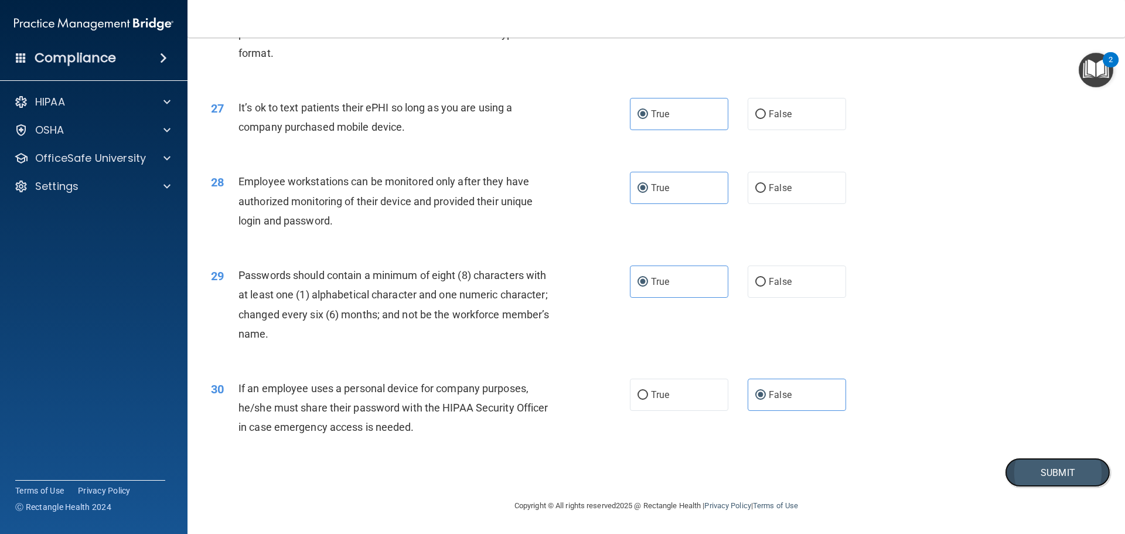
click at [1015, 478] on button "Submit" at bounding box center [1057, 473] width 105 height 30
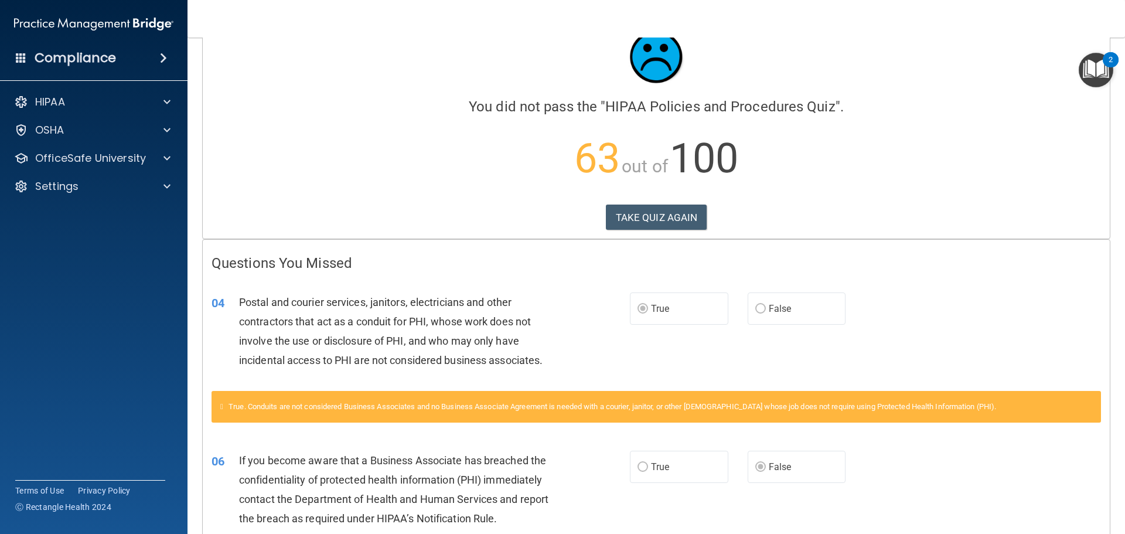
scroll to position [9, 0]
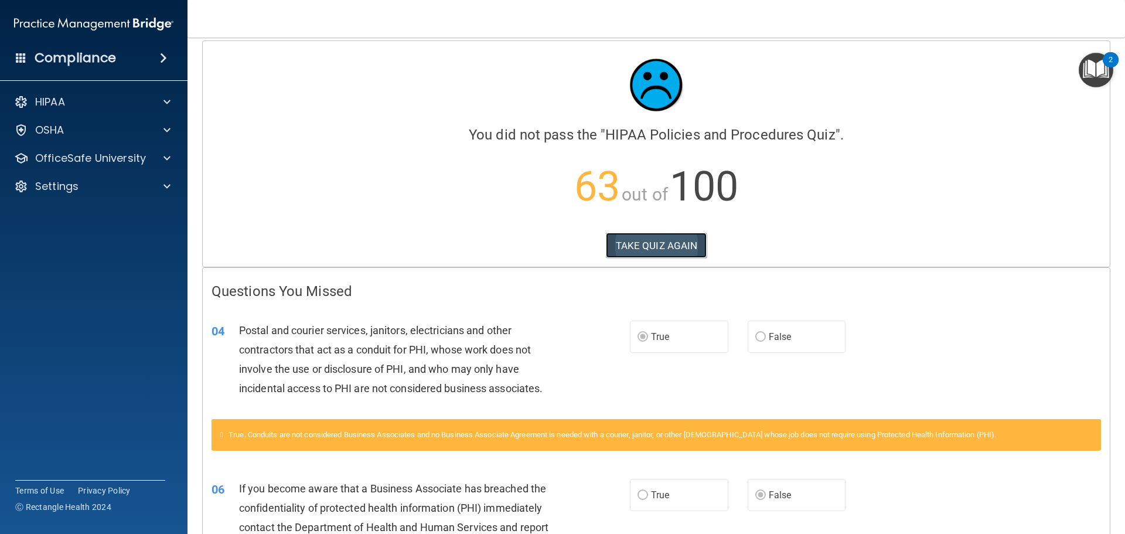
click at [650, 250] on button "TAKE QUIZ AGAIN" at bounding box center [656, 246] width 101 height 26
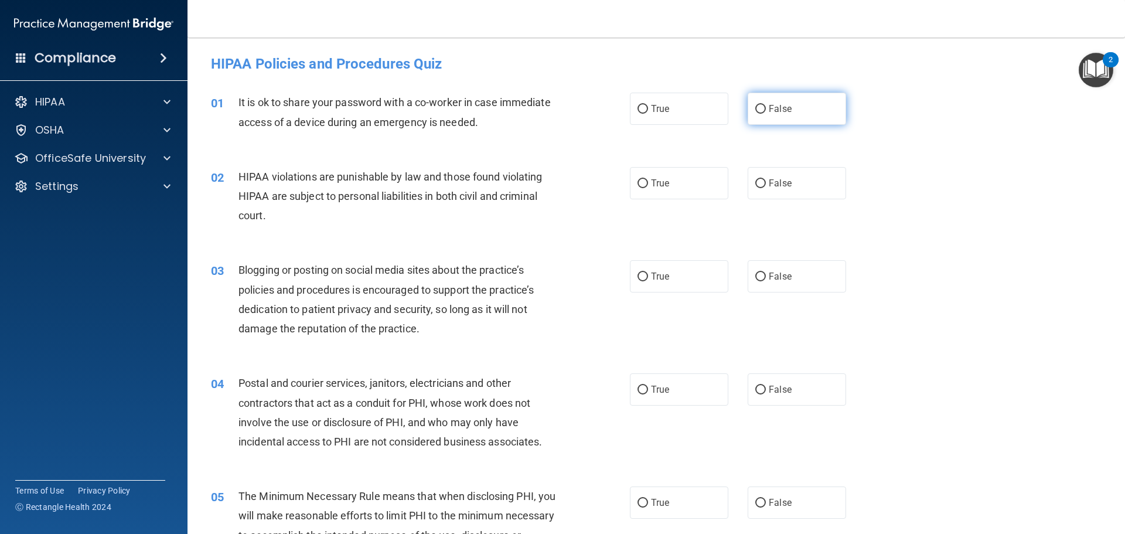
click at [814, 115] on label "False" at bounding box center [797, 109] width 98 height 32
click at [766, 114] on input "False" at bounding box center [760, 109] width 11 height 9
radio input "true"
click at [688, 397] on label "True" at bounding box center [679, 389] width 98 height 32
click at [648, 394] on input "True" at bounding box center [642, 390] width 11 height 9
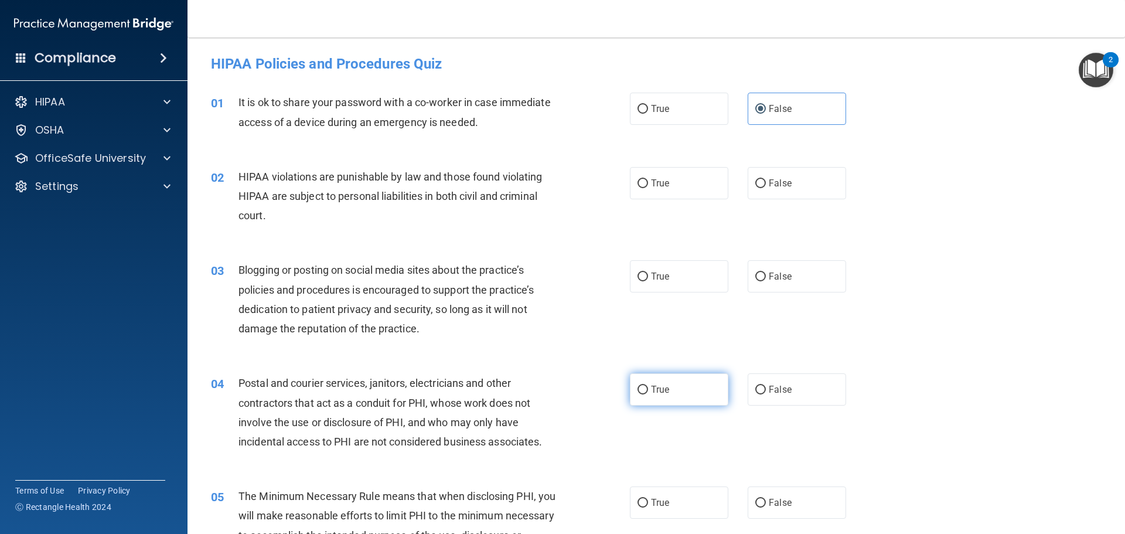
radio input "true"
click at [772, 274] on span "False" at bounding box center [780, 276] width 23 height 11
click at [766, 274] on input "False" at bounding box center [760, 276] width 11 height 9
radio input "true"
drag, startPoint x: 668, startPoint y: 187, endPoint x: 657, endPoint y: 192, distance: 11.5
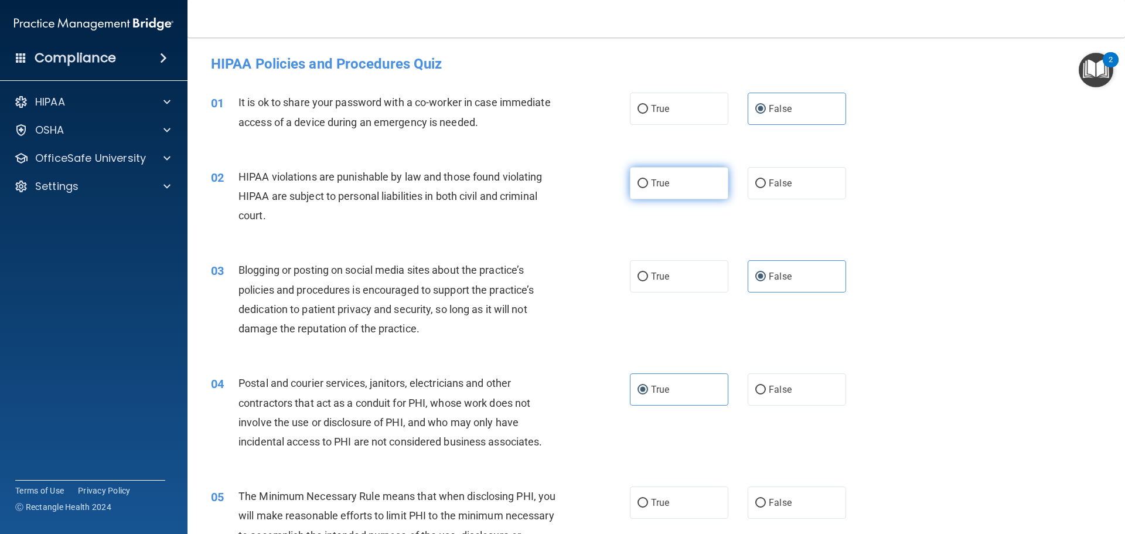
click at [669, 187] on label "True" at bounding box center [679, 183] width 98 height 32
click at [648, 187] on input "True" at bounding box center [642, 183] width 11 height 9
radio input "true"
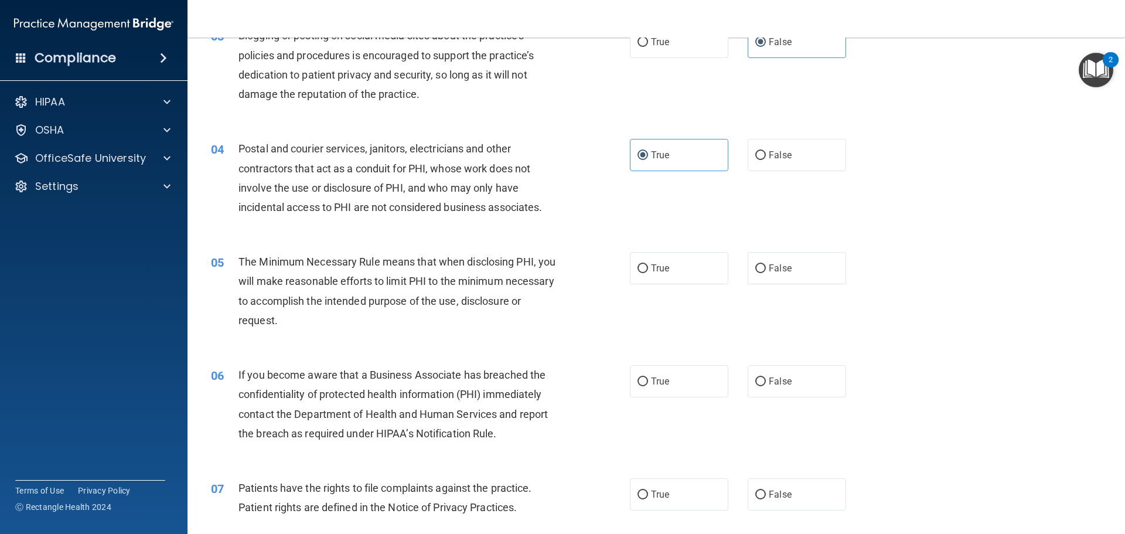
scroll to position [293, 0]
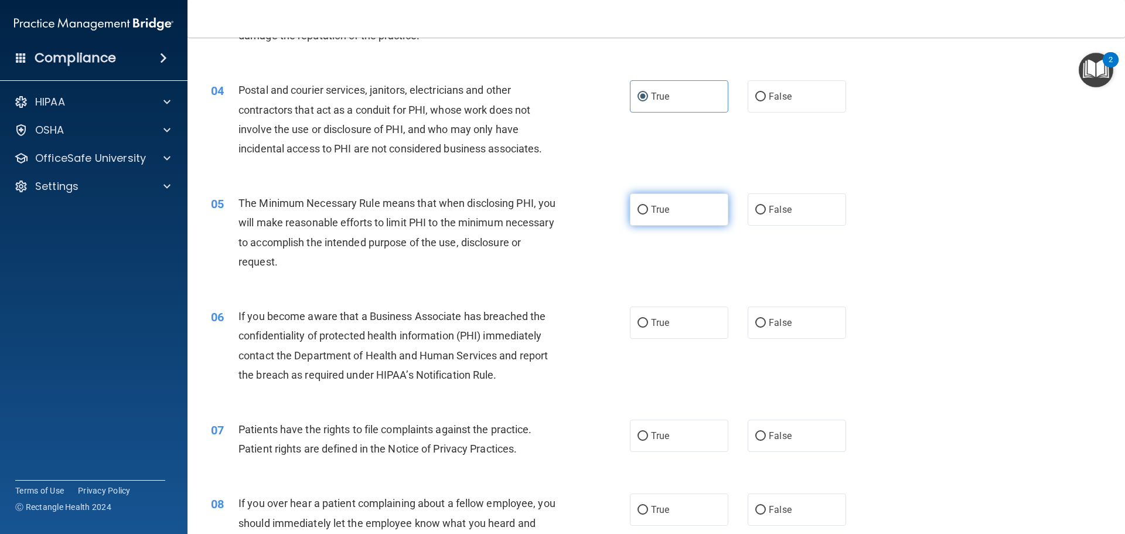
click at [657, 213] on span "True" at bounding box center [660, 209] width 18 height 11
click at [648, 213] on input "True" at bounding box center [642, 210] width 11 height 9
radio input "true"
click at [801, 318] on label "False" at bounding box center [797, 322] width 98 height 32
click at [766, 319] on input "False" at bounding box center [760, 323] width 11 height 9
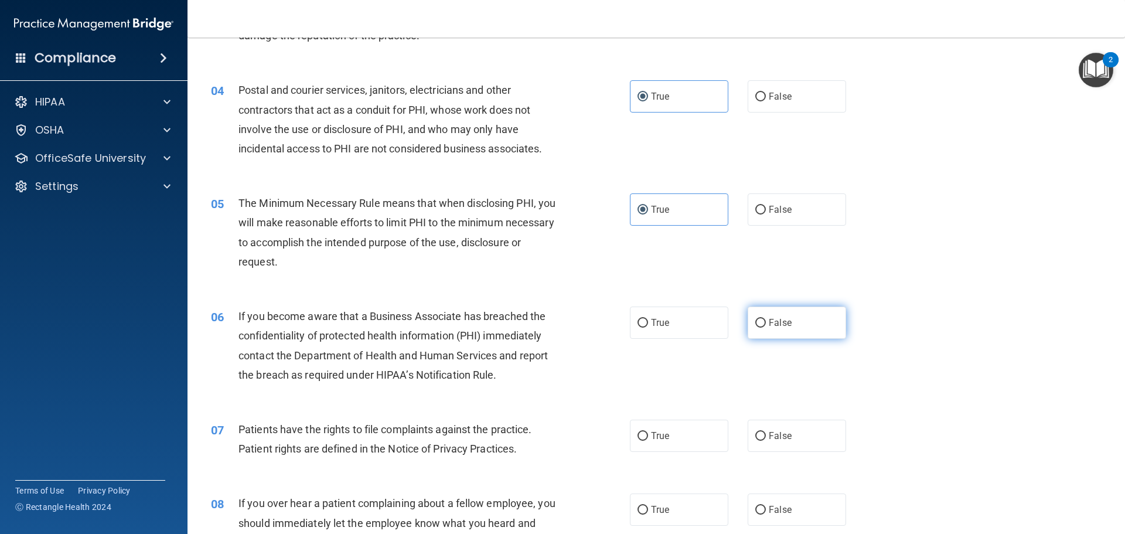
radio input "true"
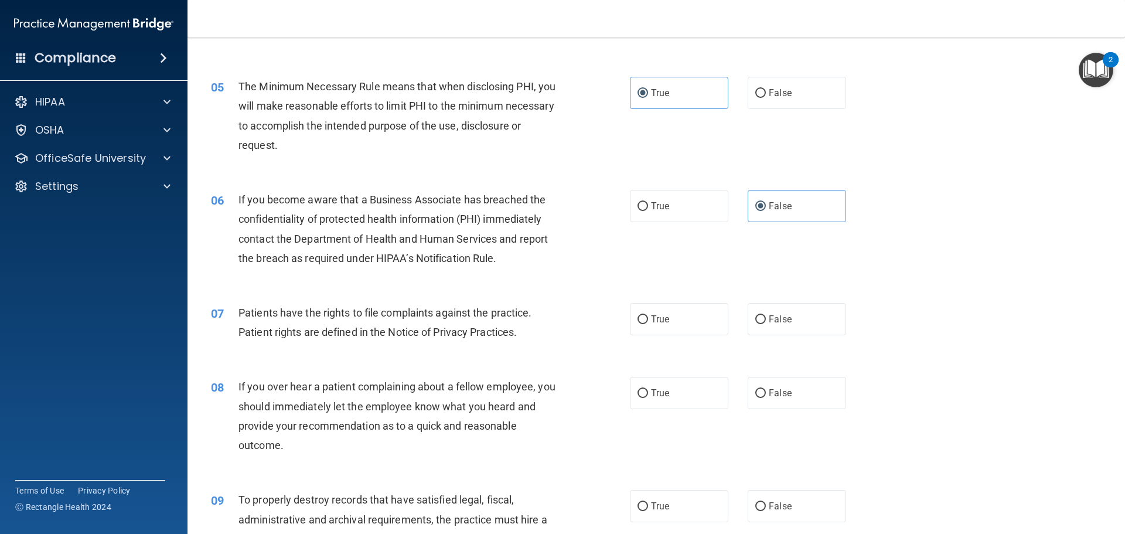
scroll to position [410, 0]
click at [659, 320] on span "True" at bounding box center [660, 318] width 18 height 11
click at [648, 320] on input "True" at bounding box center [642, 319] width 11 height 9
radio input "true"
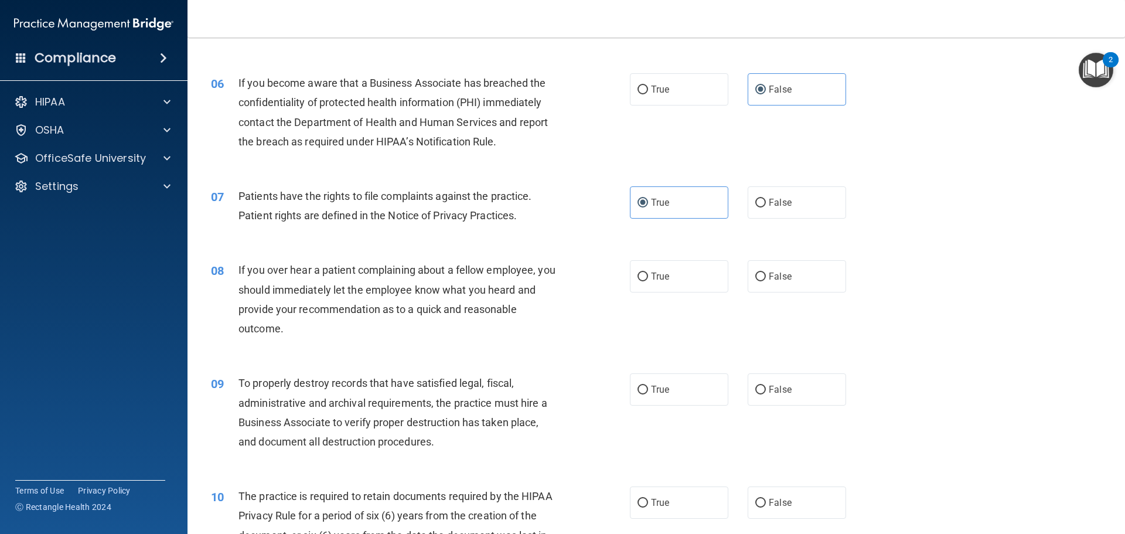
scroll to position [527, 0]
click at [800, 281] on label "False" at bounding box center [797, 275] width 98 height 32
click at [766, 280] on input "False" at bounding box center [760, 275] width 11 height 9
radio input "true"
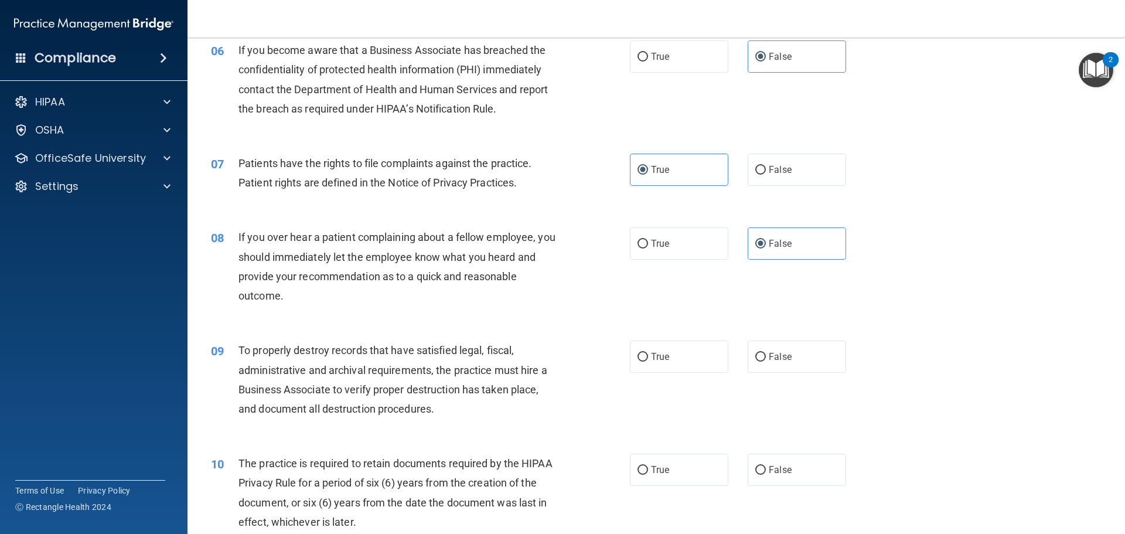
scroll to position [586, 0]
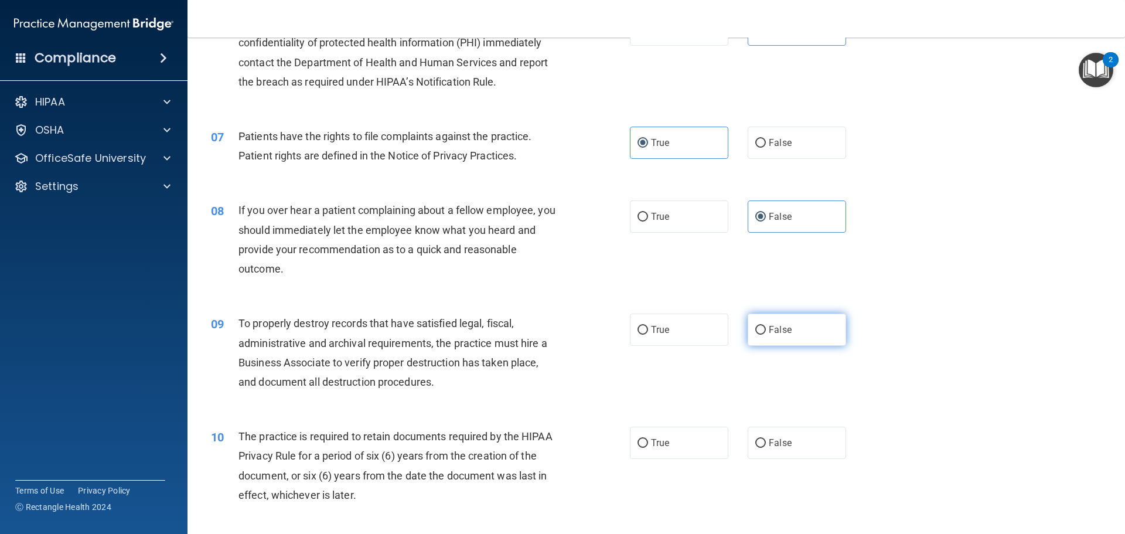
click at [795, 325] on label "False" at bounding box center [797, 329] width 98 height 32
click at [766, 326] on input "False" at bounding box center [760, 330] width 11 height 9
radio input "true"
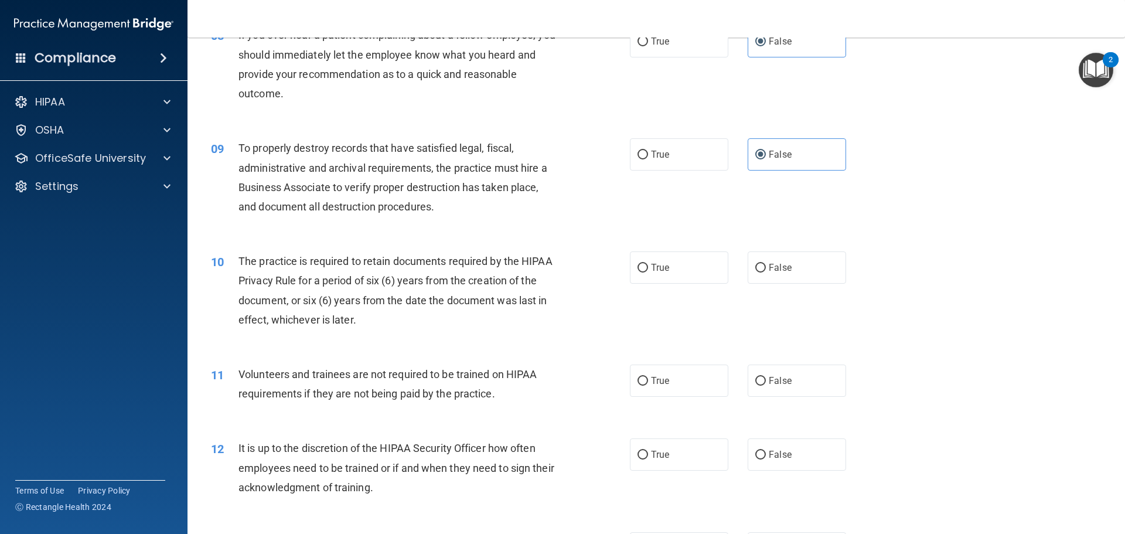
scroll to position [762, 0]
click at [667, 279] on label "True" at bounding box center [679, 267] width 98 height 32
click at [648, 272] on input "True" at bounding box center [642, 267] width 11 height 9
radio input "true"
click at [778, 394] on label "False" at bounding box center [797, 380] width 98 height 32
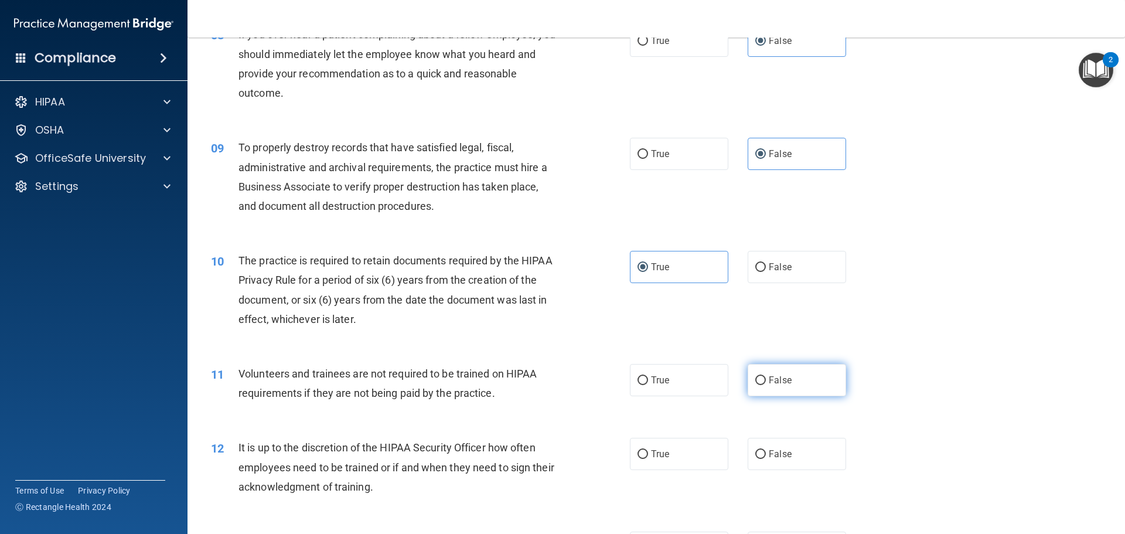
click at [766, 385] on input "False" at bounding box center [760, 380] width 11 height 9
radio input "true"
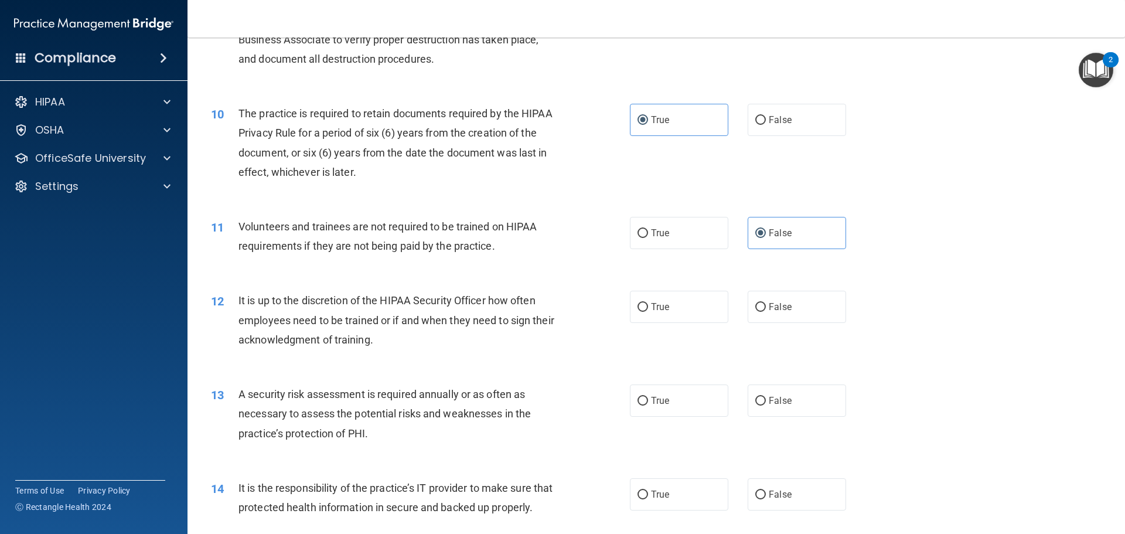
scroll to position [937, 0]
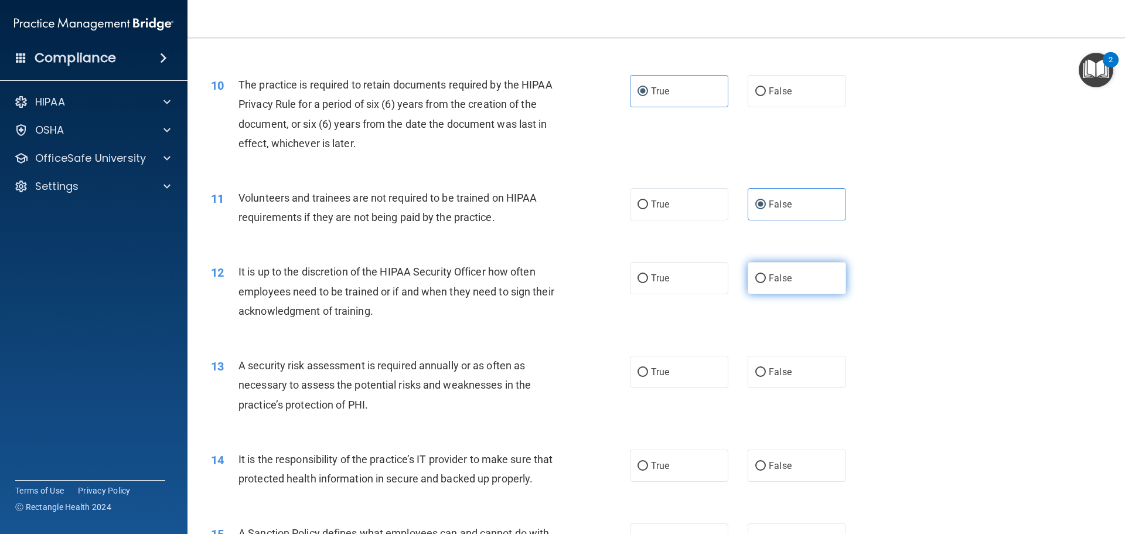
click at [779, 273] on span "False" at bounding box center [780, 277] width 23 height 11
click at [766, 274] on input "False" at bounding box center [760, 278] width 11 height 9
radio input "true"
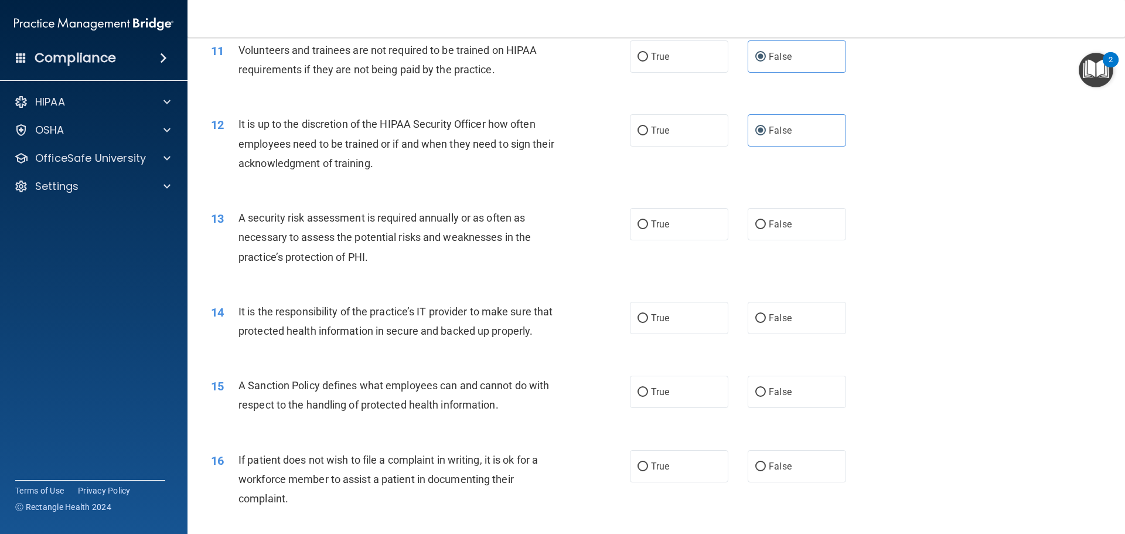
scroll to position [1113, 0]
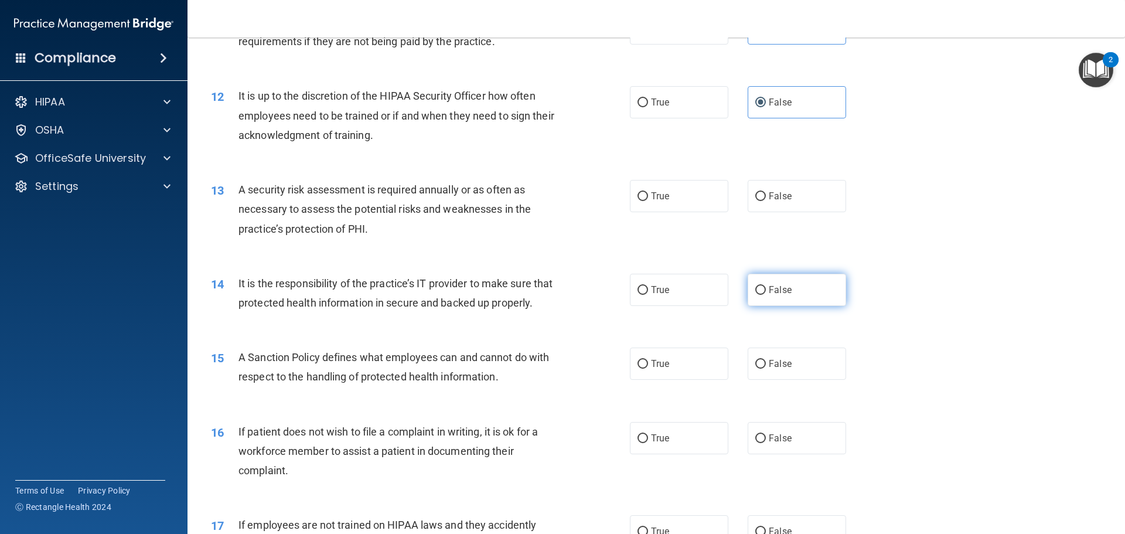
click at [765, 278] on label "False" at bounding box center [797, 290] width 98 height 32
click at [765, 286] on input "False" at bounding box center [760, 290] width 11 height 9
radio input "true"
click at [643, 190] on label "True" at bounding box center [679, 196] width 98 height 32
click at [643, 192] on input "True" at bounding box center [642, 196] width 11 height 9
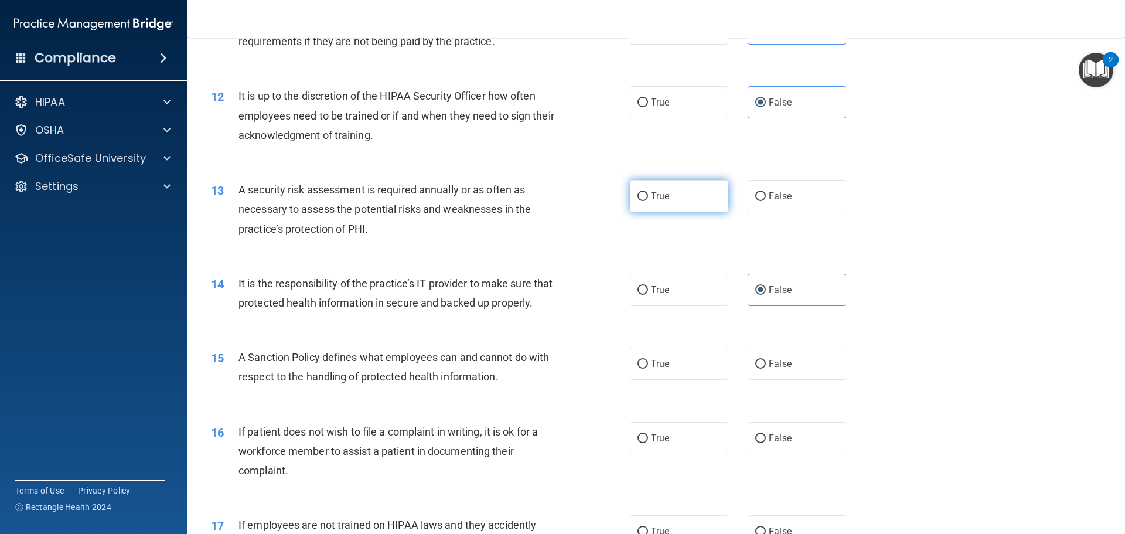
radio input "true"
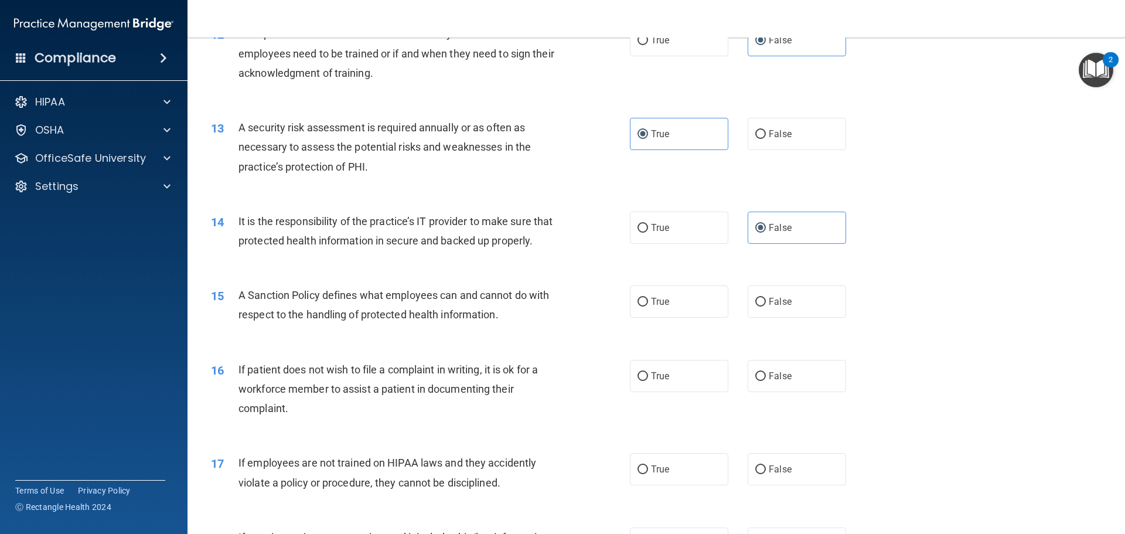
scroll to position [1230, 0]
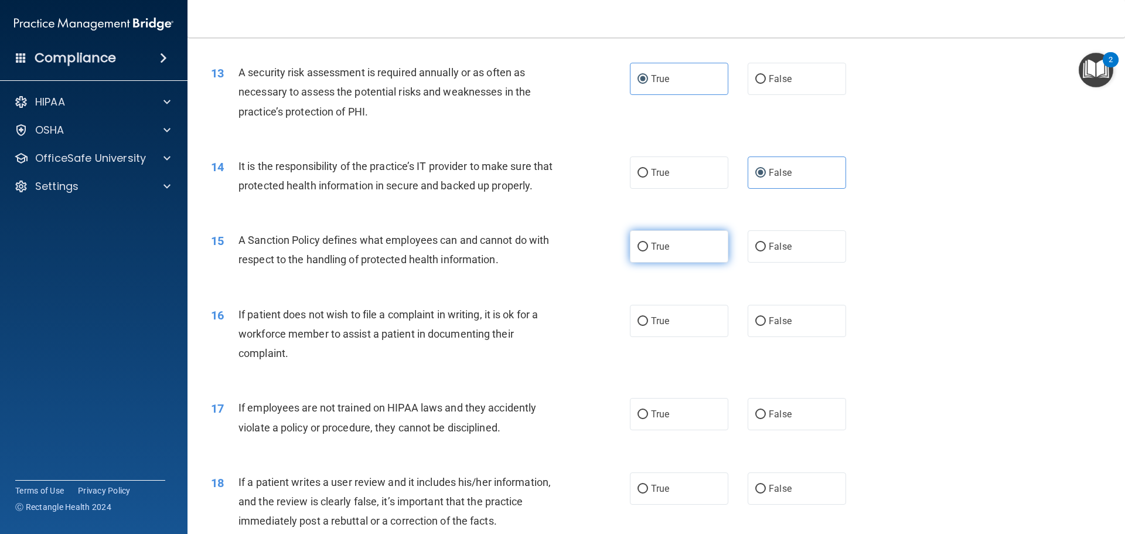
click at [710, 262] on label "True" at bounding box center [679, 246] width 98 height 32
click at [648, 251] on input "True" at bounding box center [642, 247] width 11 height 9
radio input "true"
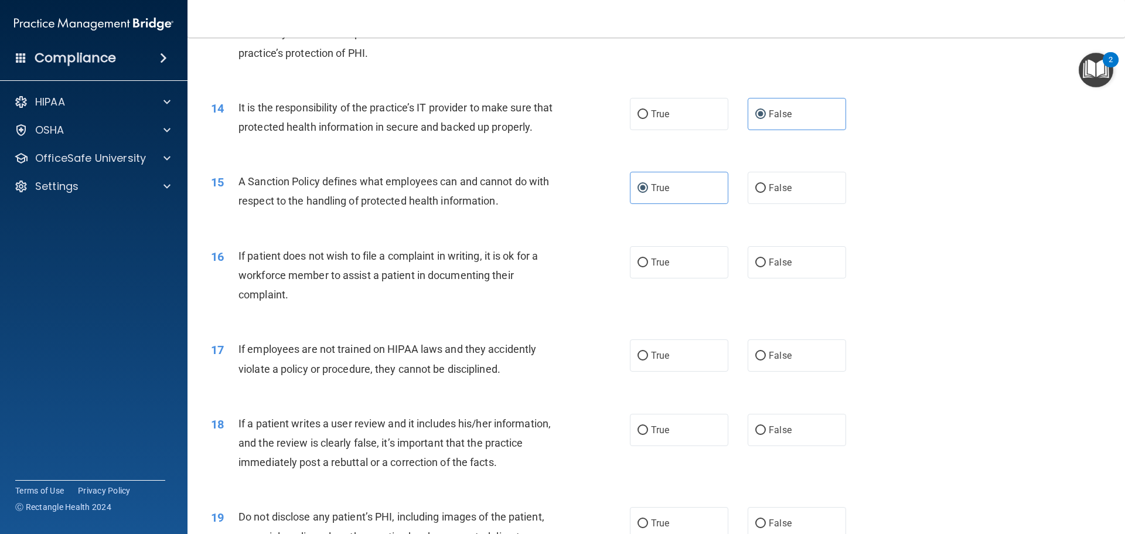
scroll to position [1348, 0]
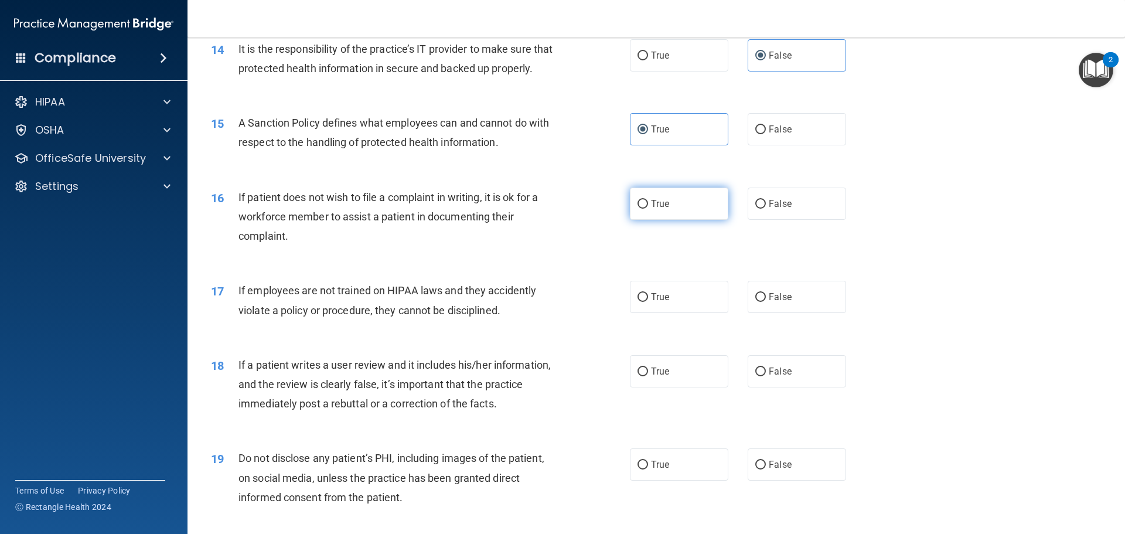
click at [665, 220] on label "True" at bounding box center [679, 203] width 98 height 32
click at [648, 209] on input "True" at bounding box center [642, 204] width 11 height 9
radio input "true"
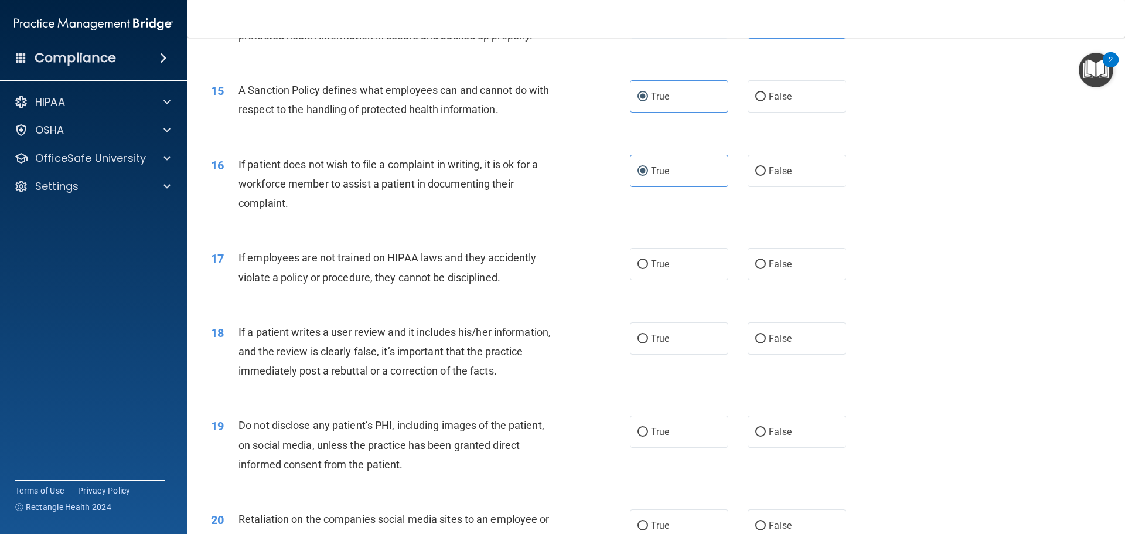
scroll to position [1406, 0]
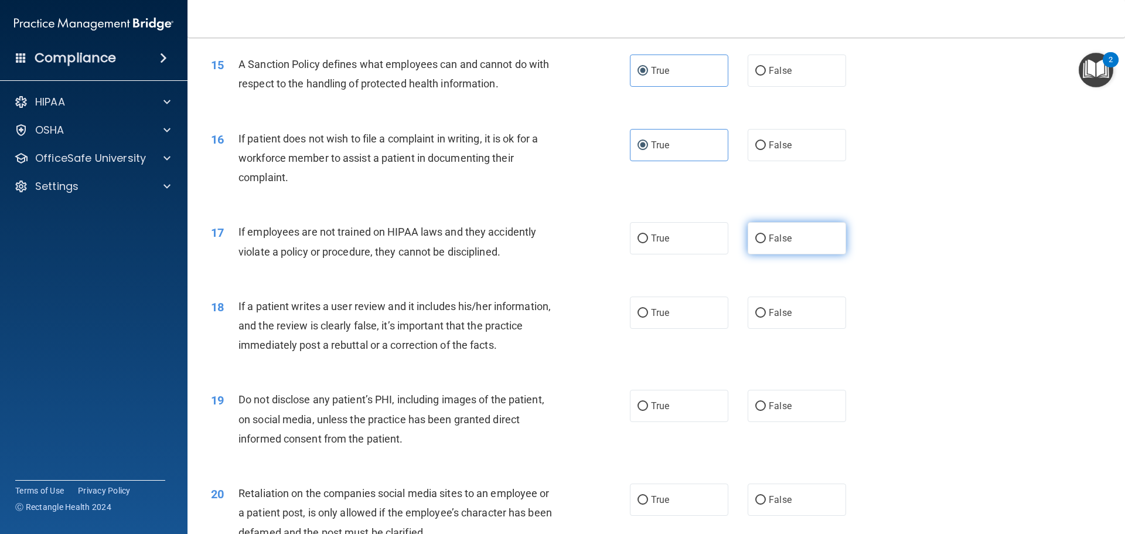
click at [783, 254] on label "False" at bounding box center [797, 238] width 98 height 32
click at [766, 243] on input "False" at bounding box center [760, 238] width 11 height 9
radio input "true"
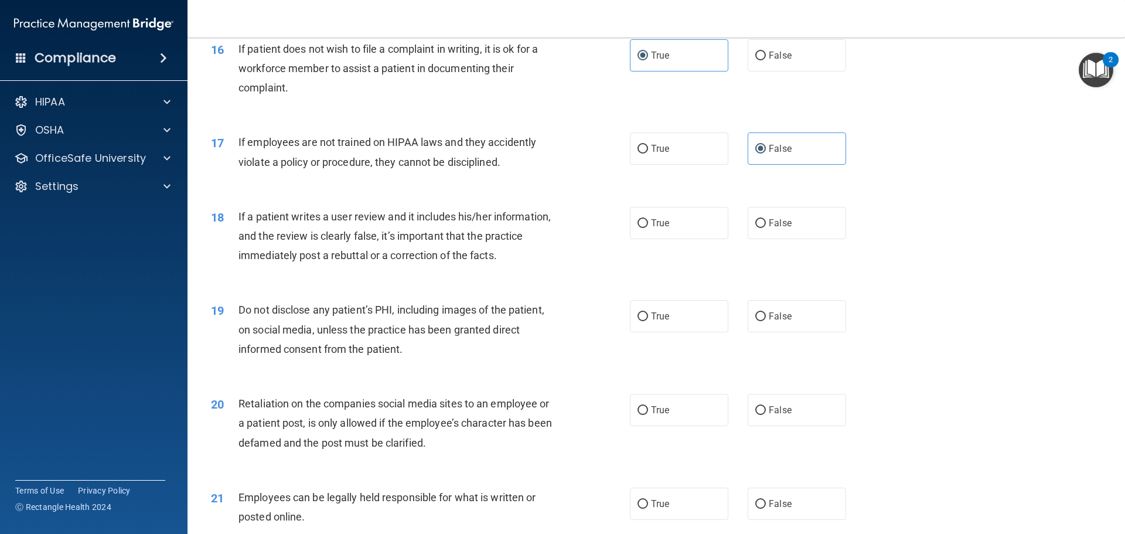
scroll to position [1523, 0]
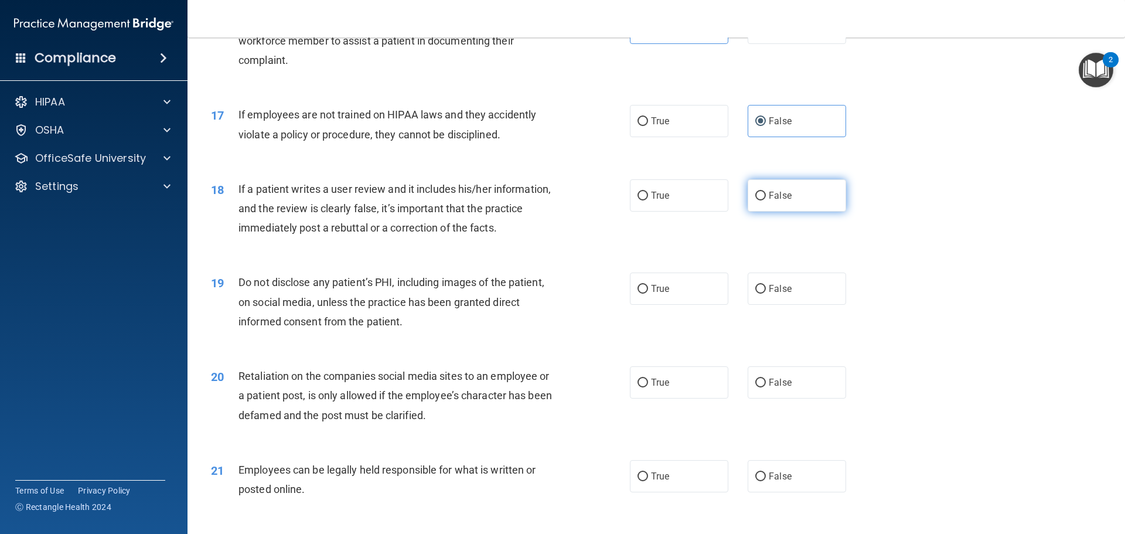
click at [771, 203] on label "False" at bounding box center [797, 195] width 98 height 32
click at [766, 200] on input "False" at bounding box center [760, 196] width 11 height 9
radio input "true"
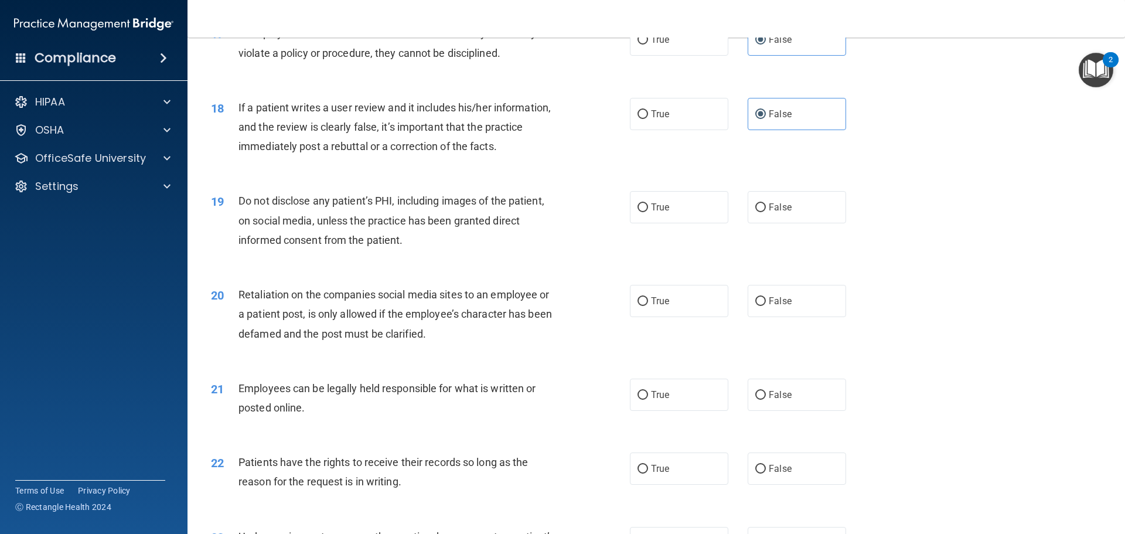
scroll to position [1641, 0]
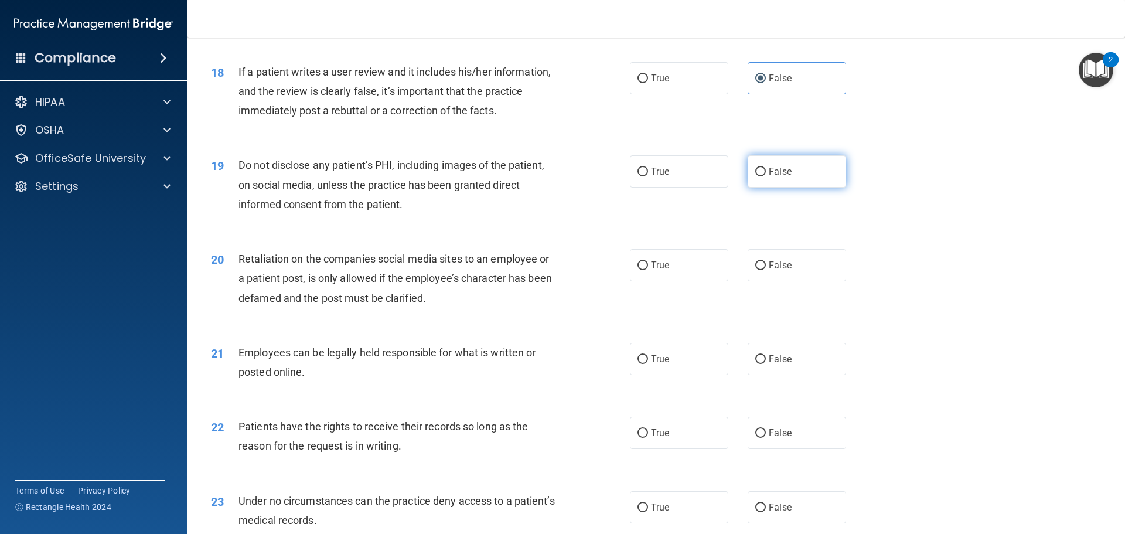
click at [790, 187] on label "False" at bounding box center [797, 171] width 98 height 32
click at [766, 176] on input "False" at bounding box center [760, 172] width 11 height 9
radio input "true"
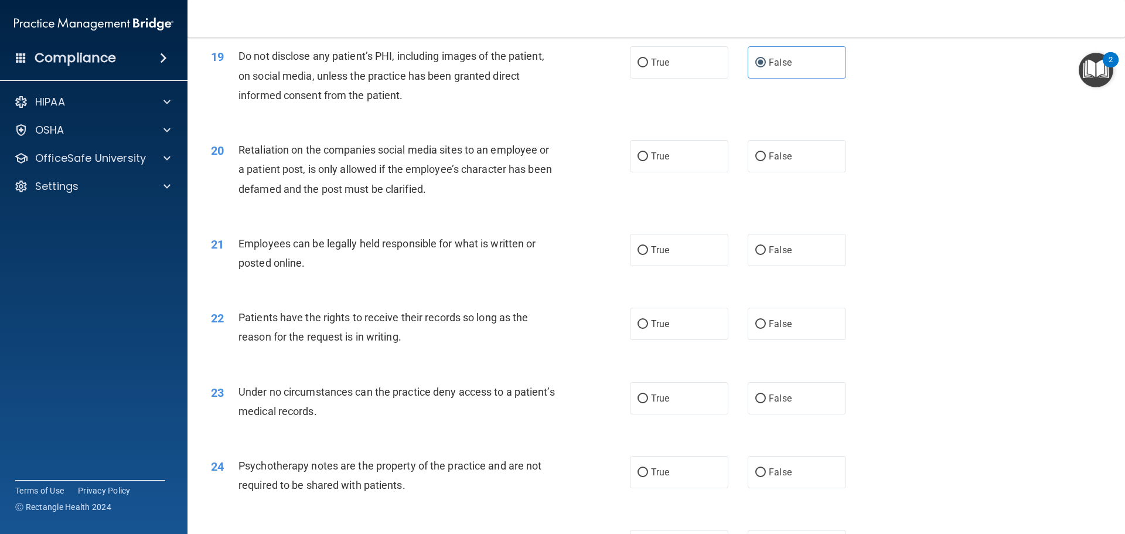
scroll to position [1758, 0]
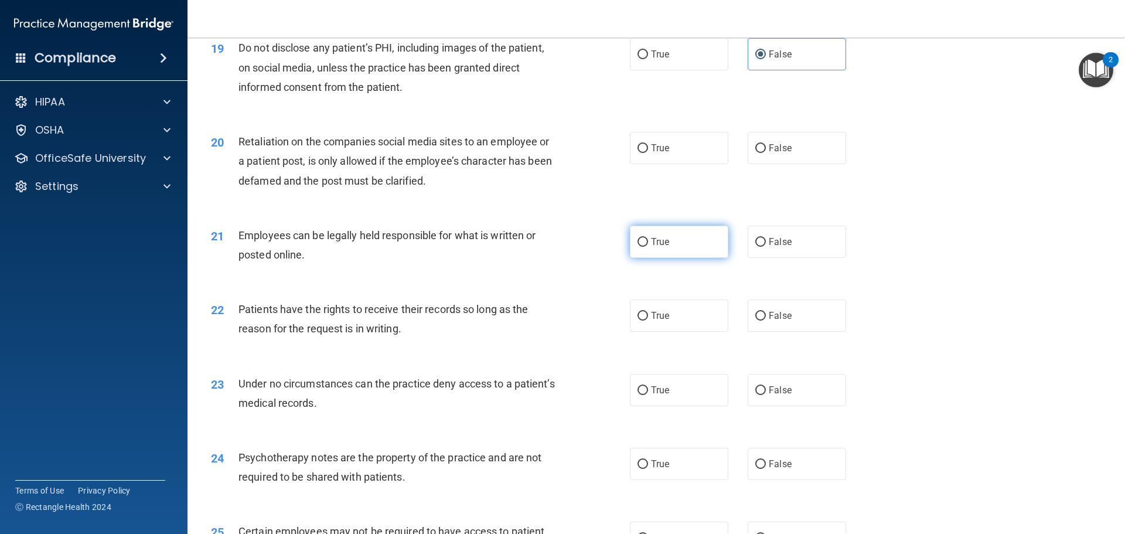
click at [652, 258] on label "True" at bounding box center [679, 242] width 98 height 32
click at [648, 247] on input "True" at bounding box center [642, 242] width 11 height 9
radio input "true"
drag, startPoint x: 773, startPoint y: 326, endPoint x: 778, endPoint y: 353, distance: 26.7
click at [777, 332] on label "False" at bounding box center [797, 315] width 98 height 32
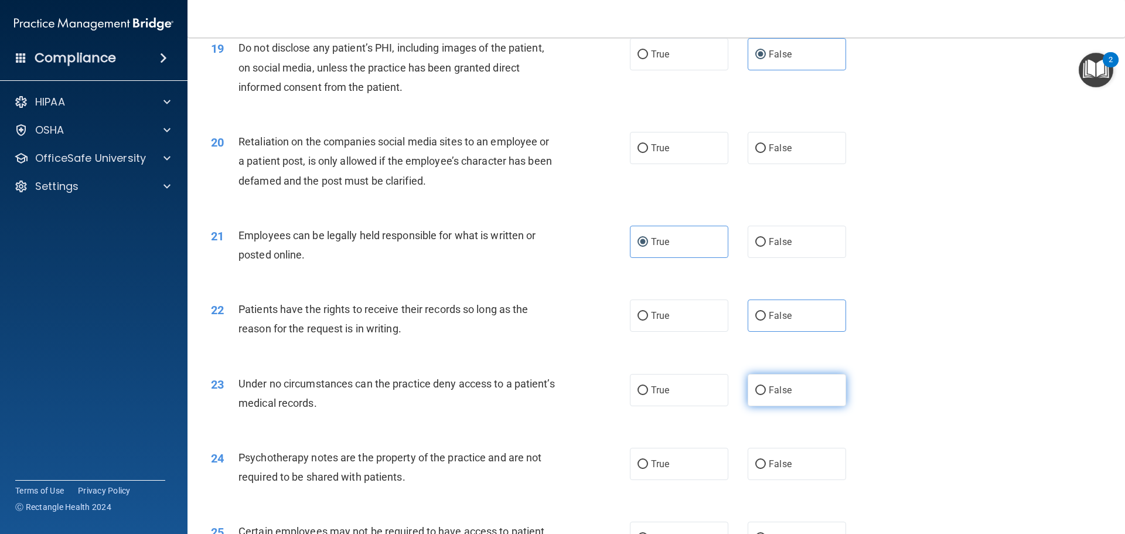
click at [779, 401] on label "False" at bounding box center [797, 390] width 98 height 32
click at [766, 395] on input "False" at bounding box center [760, 390] width 11 height 9
radio input "true"
click at [756, 320] on input "False" at bounding box center [760, 316] width 11 height 9
radio input "true"
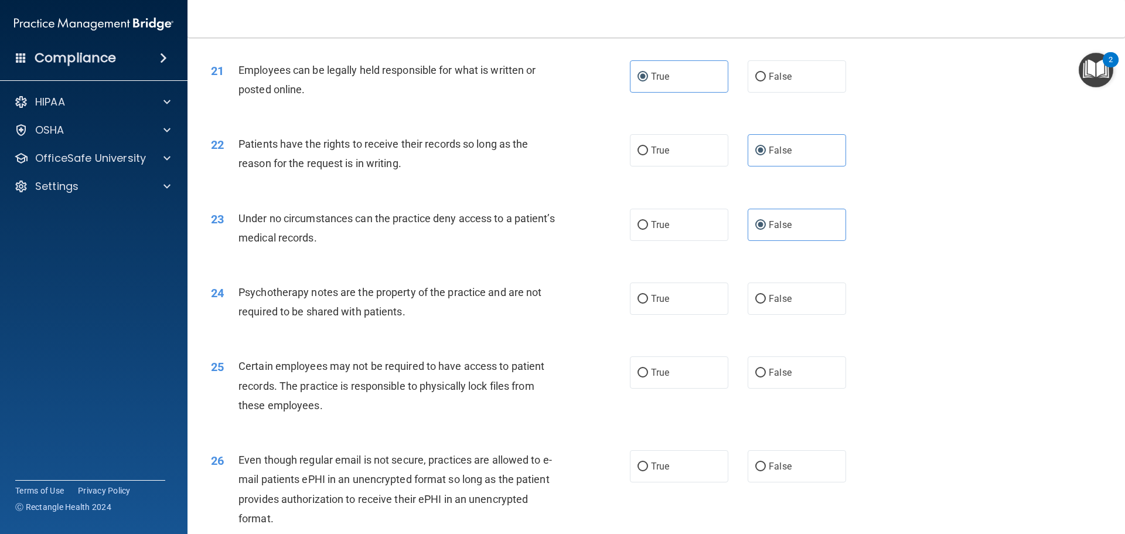
scroll to position [1934, 0]
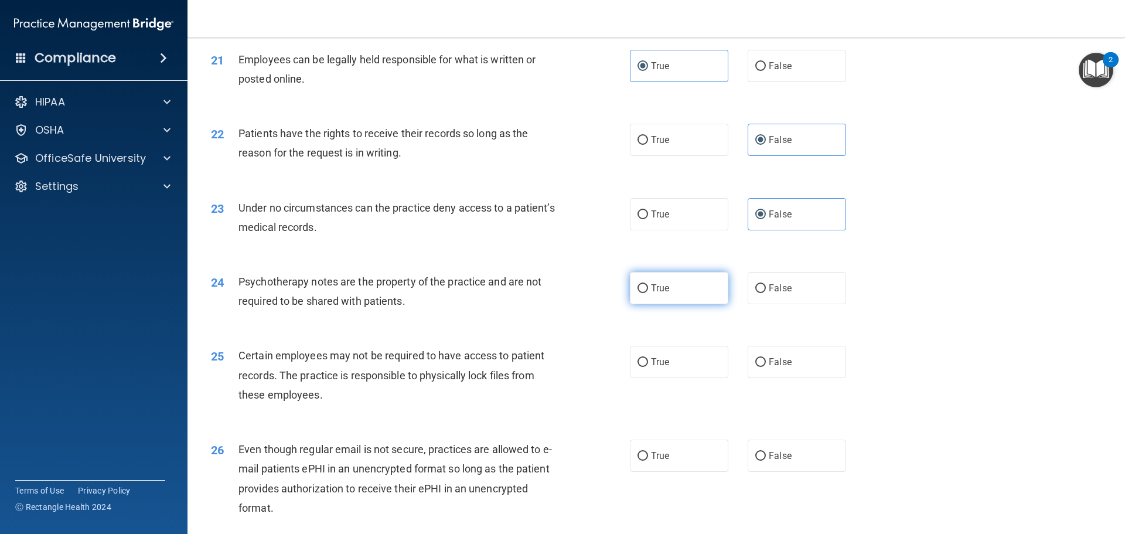
click at [668, 304] on label "True" at bounding box center [679, 288] width 98 height 32
click at [648, 293] on input "True" at bounding box center [642, 288] width 11 height 9
radio input "true"
click at [692, 378] on label "True" at bounding box center [679, 362] width 98 height 32
click at [648, 367] on input "True" at bounding box center [642, 362] width 11 height 9
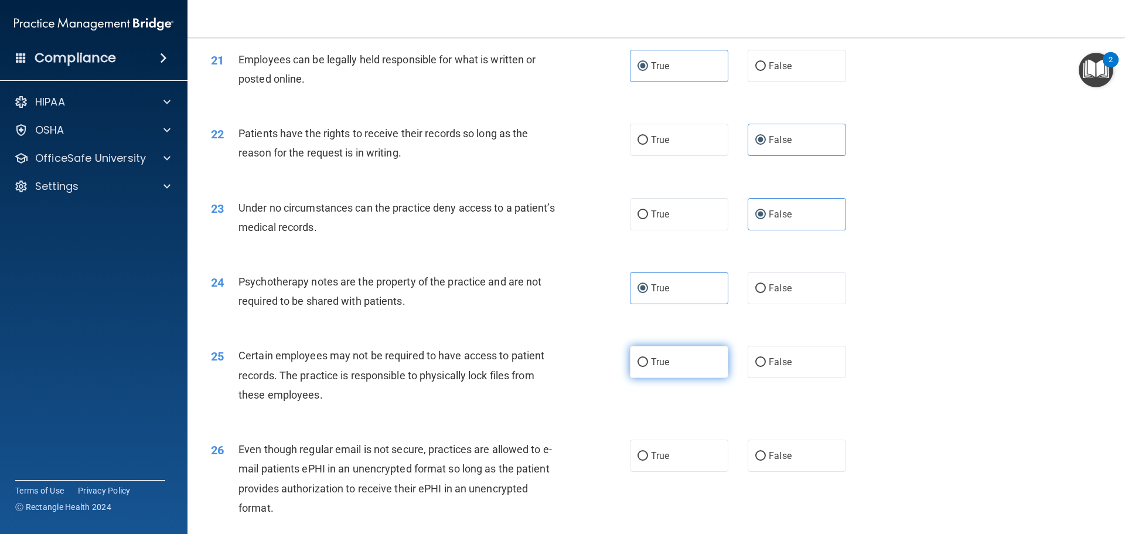
radio input "true"
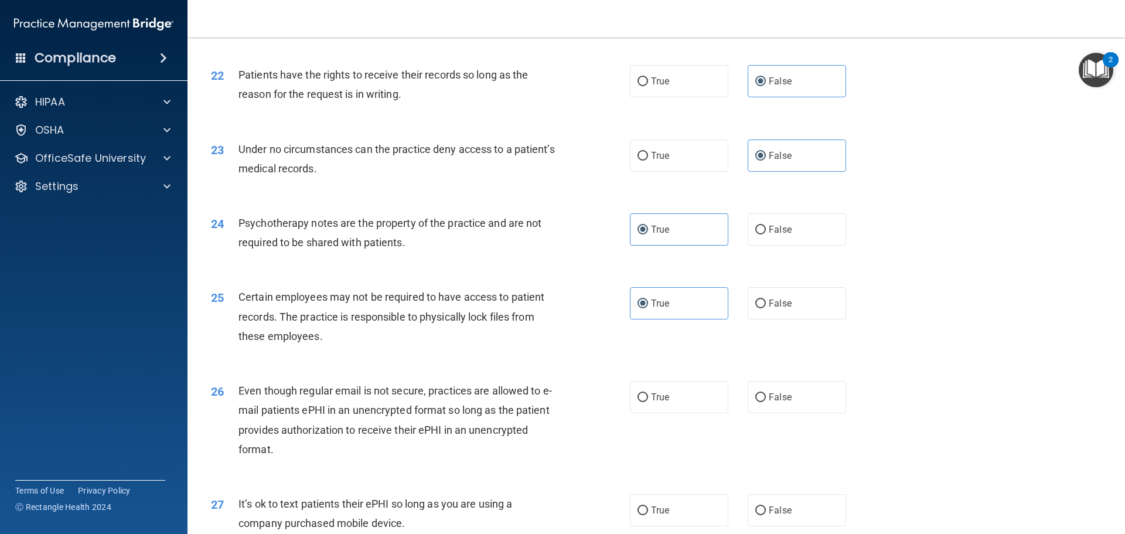
scroll to position [2051, 0]
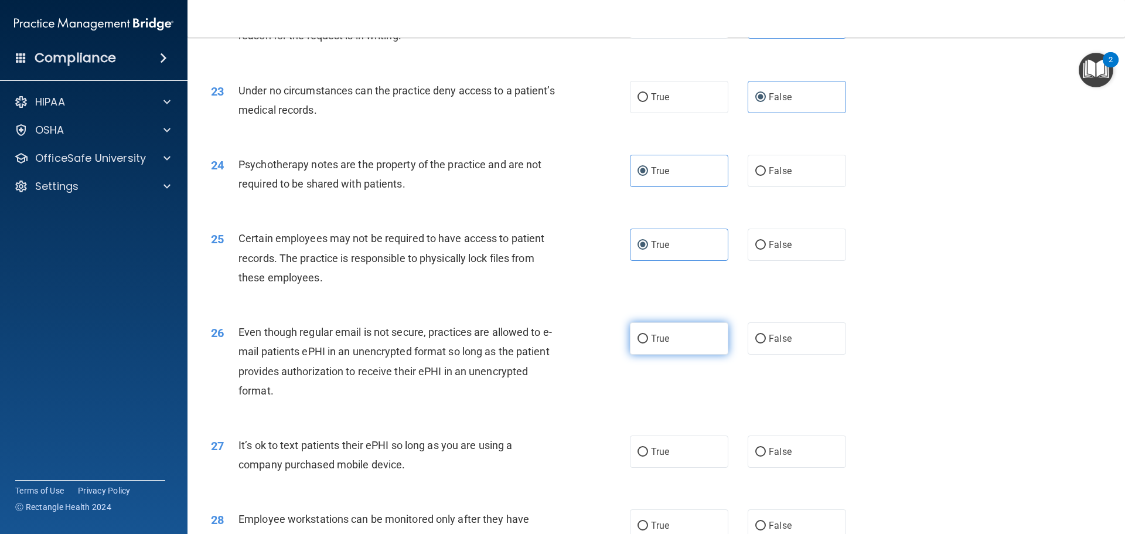
click at [643, 343] on input "True" at bounding box center [642, 339] width 11 height 9
radio input "true"
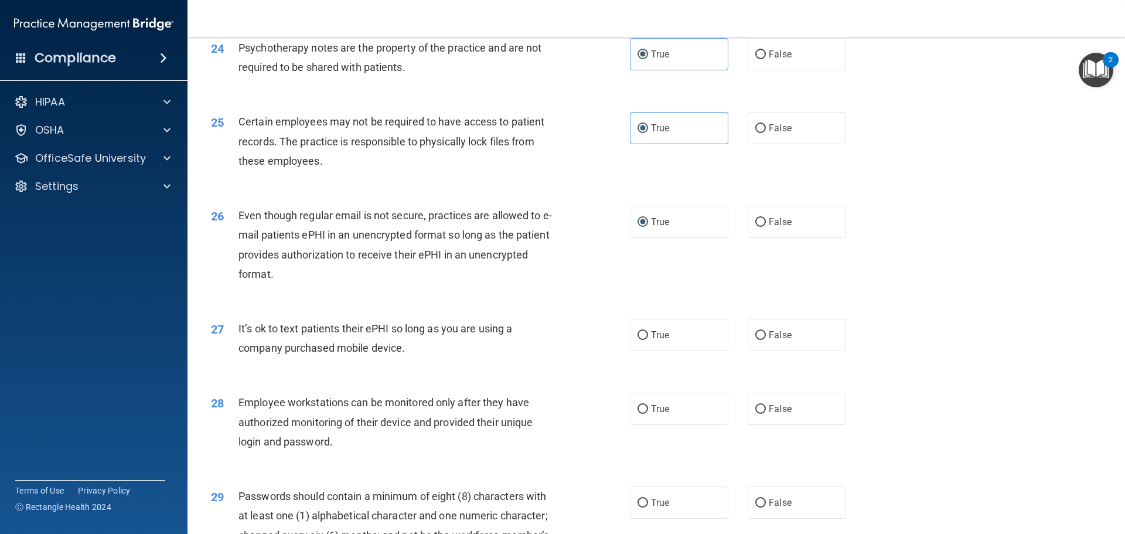
scroll to position [2168, 0]
click at [754, 350] on label "False" at bounding box center [797, 334] width 98 height 32
click at [755, 339] on input "False" at bounding box center [760, 334] width 11 height 9
radio input "true"
drag, startPoint x: 758, startPoint y: 424, endPoint x: 662, endPoint y: 403, distance: 98.4
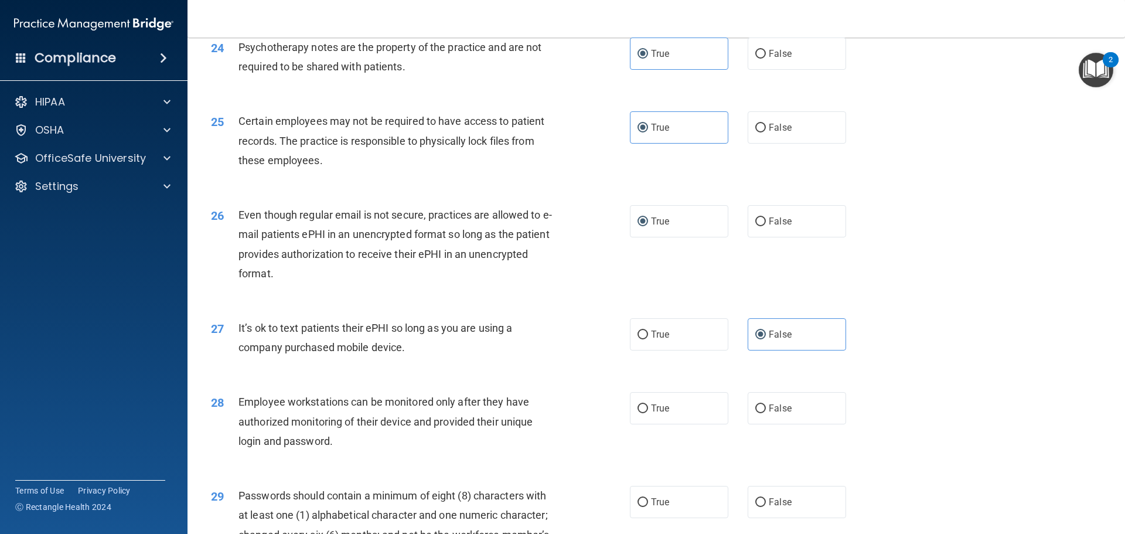
click at [758, 413] on input "False" at bounding box center [760, 408] width 11 height 9
radio input "true"
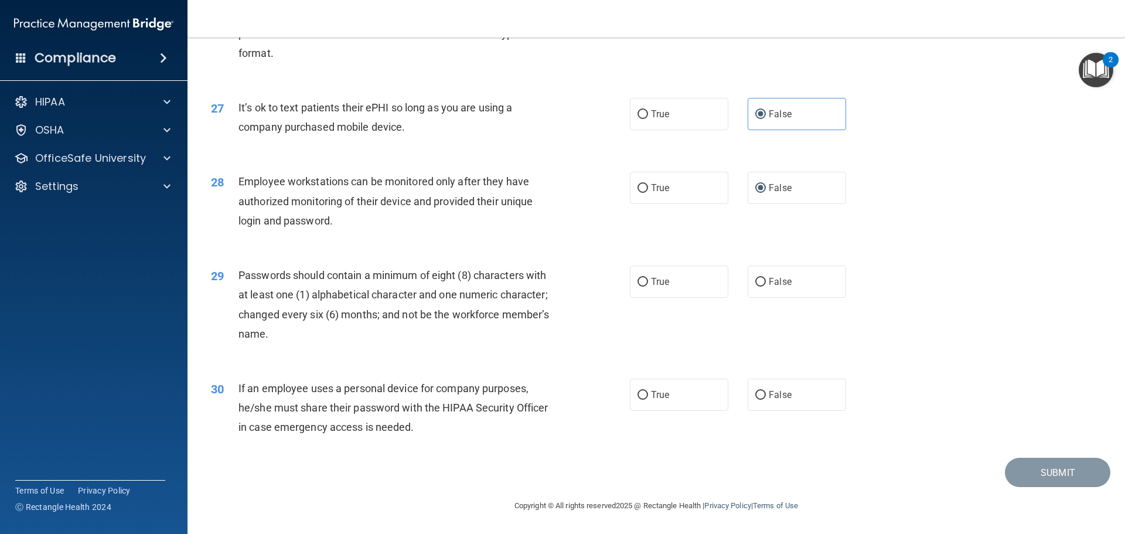
scroll to position [2408, 0]
click at [797, 396] on label "False" at bounding box center [797, 395] width 98 height 32
click at [766, 396] on input "False" at bounding box center [760, 395] width 11 height 9
radio input "true"
click at [651, 282] on span "True" at bounding box center [660, 281] width 18 height 11
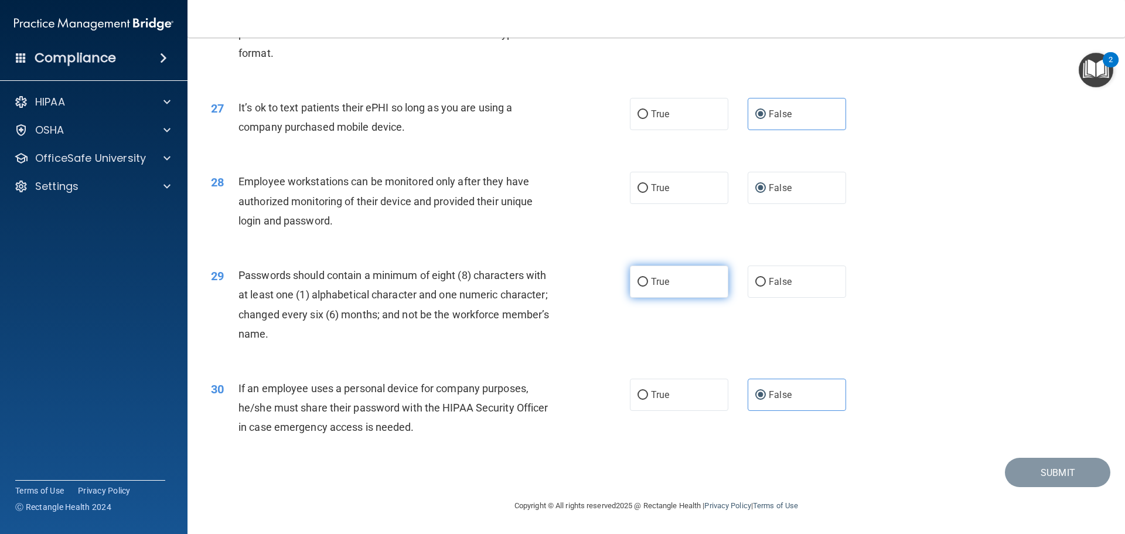
click at [648, 282] on input "True" at bounding box center [642, 282] width 11 height 9
radio input "true"
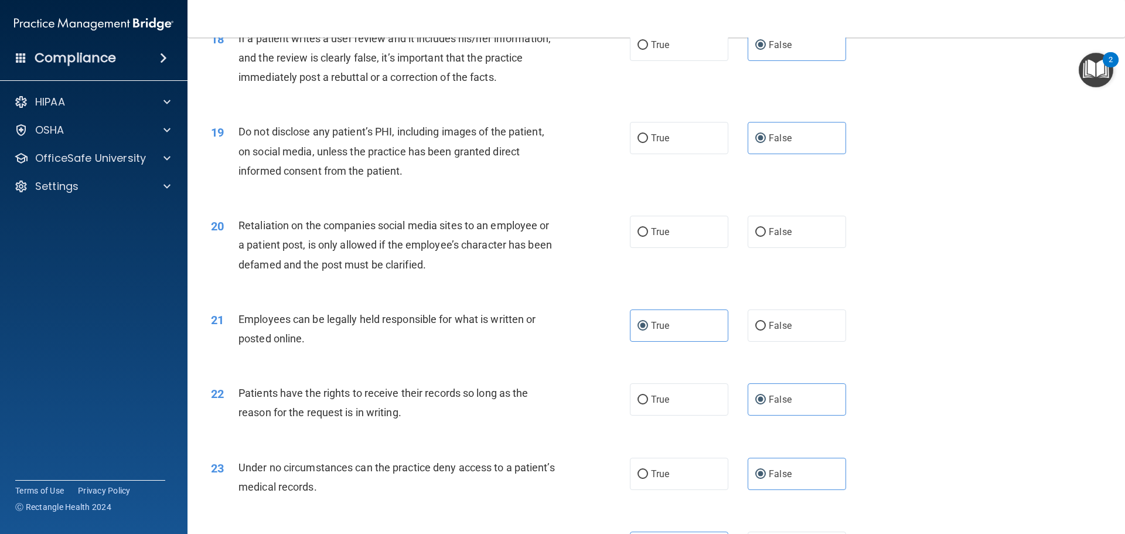
scroll to position [1646, 0]
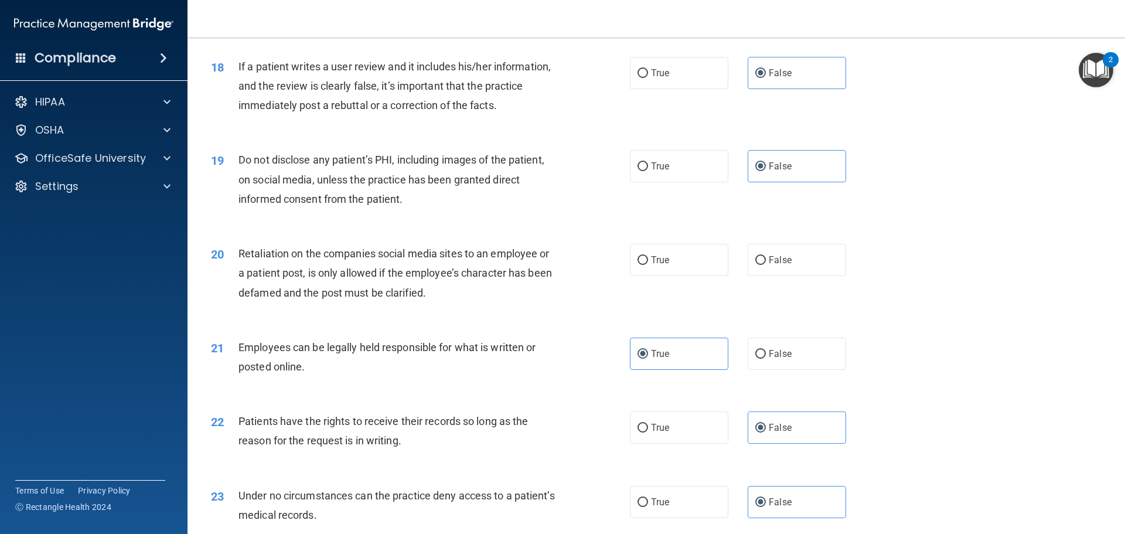
drag, startPoint x: 763, startPoint y: 275, endPoint x: 732, endPoint y: 281, distance: 31.6
click at [764, 275] on label "False" at bounding box center [797, 260] width 98 height 32
click at [764, 265] on input "False" at bounding box center [760, 260] width 11 height 9
radio input "true"
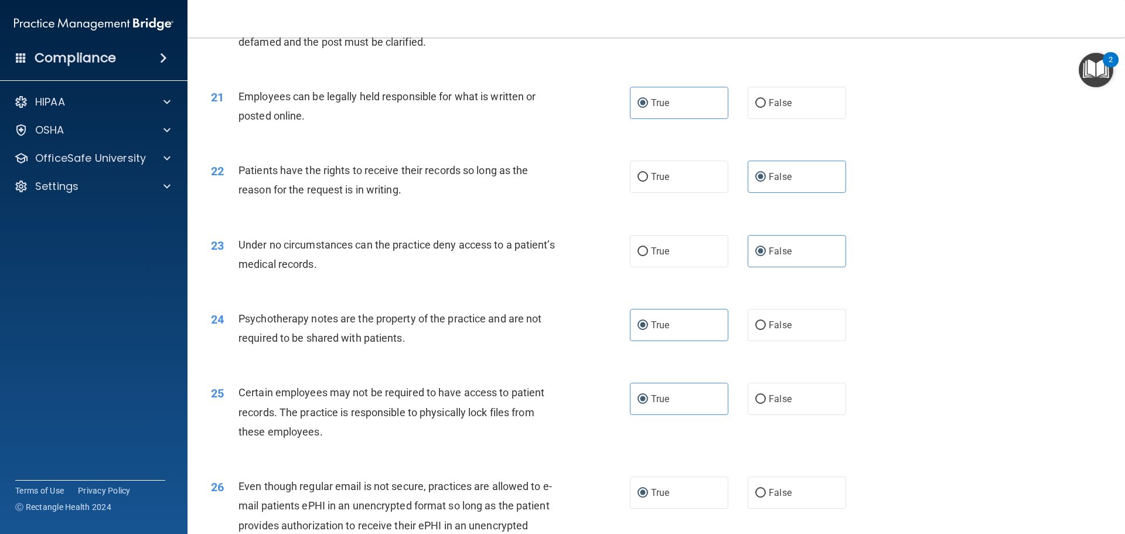
scroll to position [1939, 0]
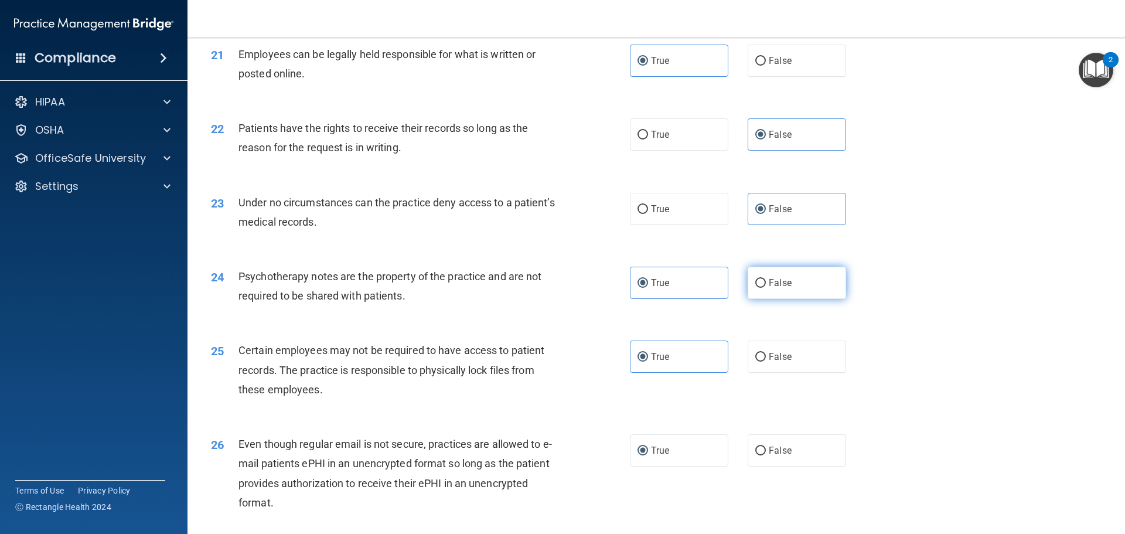
click at [772, 288] on span "False" at bounding box center [780, 282] width 23 height 11
click at [766, 288] on input "False" at bounding box center [760, 283] width 11 height 9
radio input "true"
radio input "false"
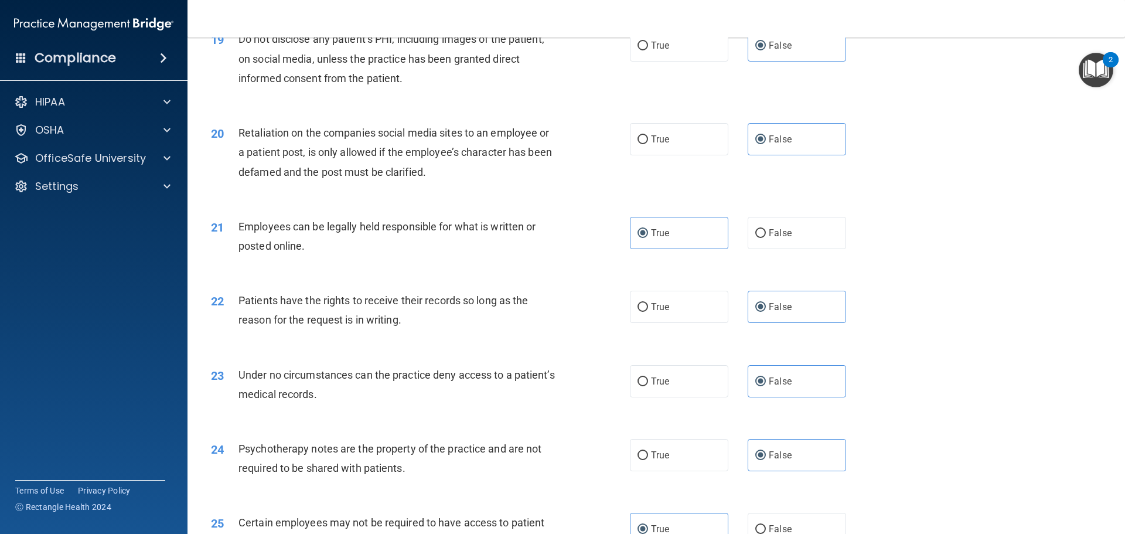
scroll to position [1763, 0]
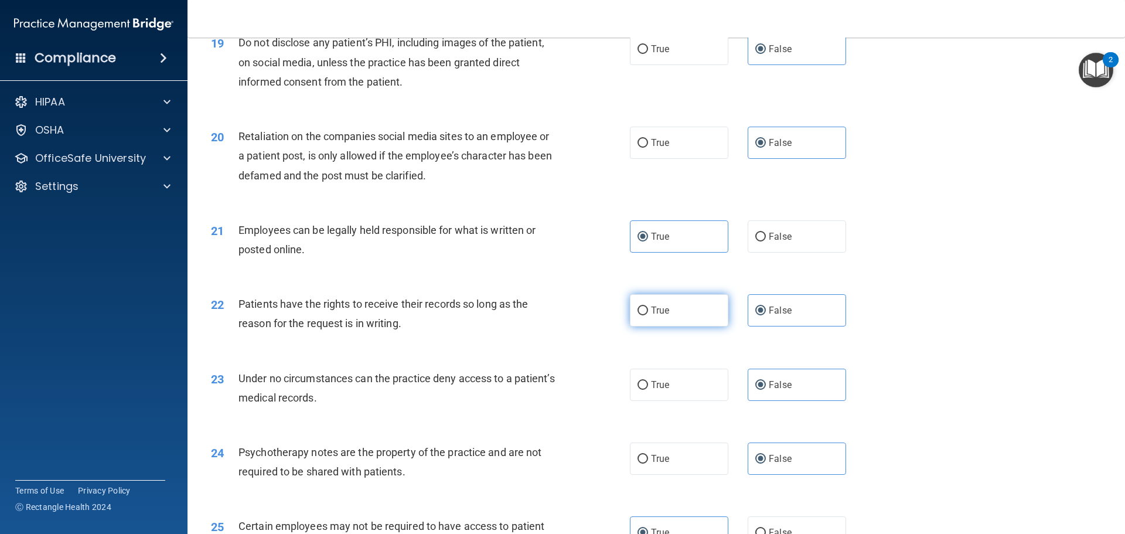
click at [694, 326] on label "True" at bounding box center [679, 310] width 98 height 32
click at [648, 315] on input "True" at bounding box center [642, 310] width 11 height 9
radio input "true"
radio input "false"
click at [713, 401] on label "True" at bounding box center [679, 385] width 98 height 32
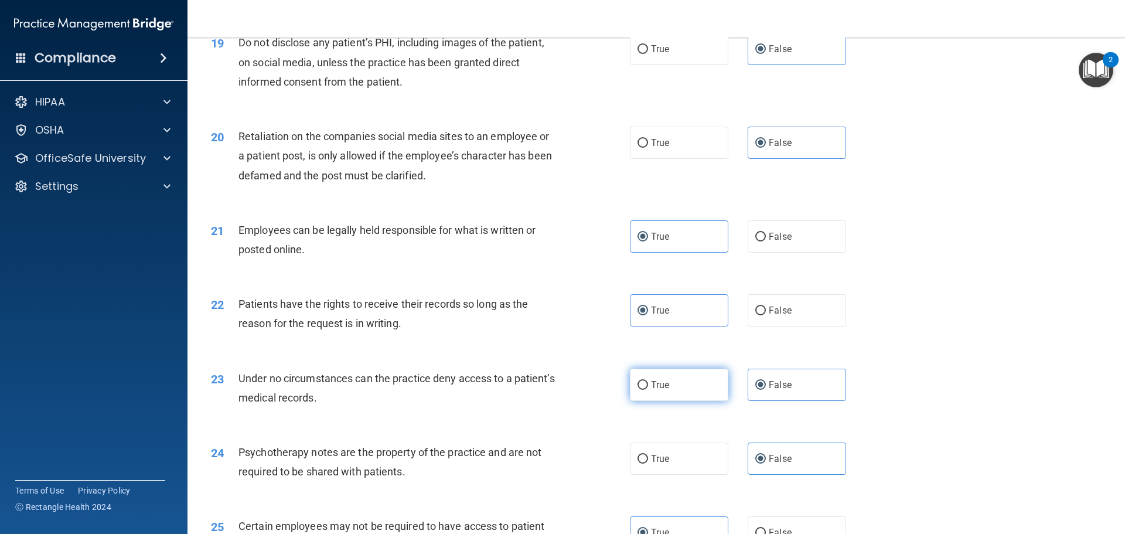
click at [648, 390] on input "True" at bounding box center [642, 385] width 11 height 9
radio input "true"
radio input "false"
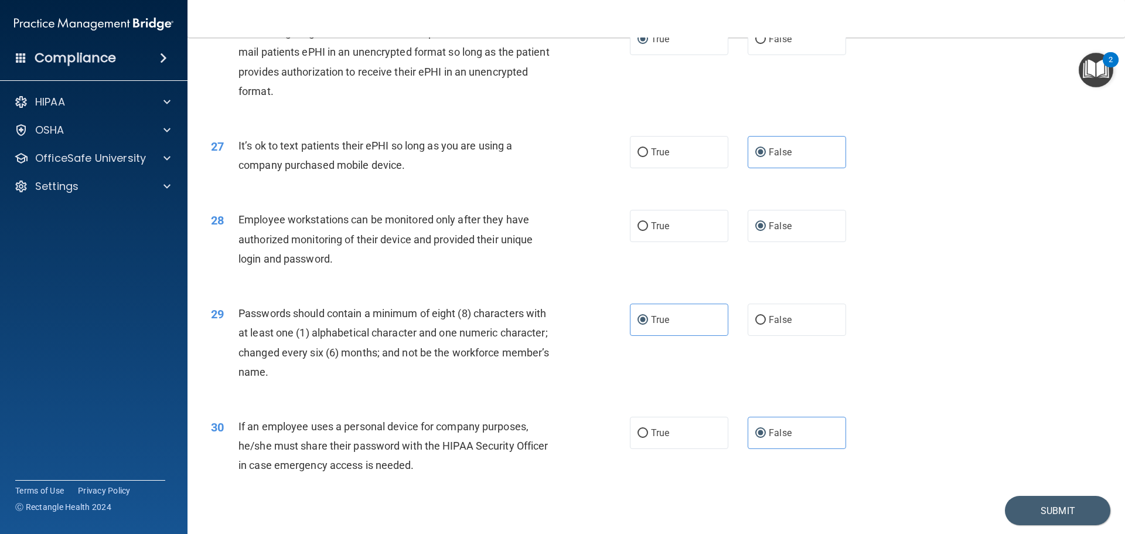
scroll to position [2408, 0]
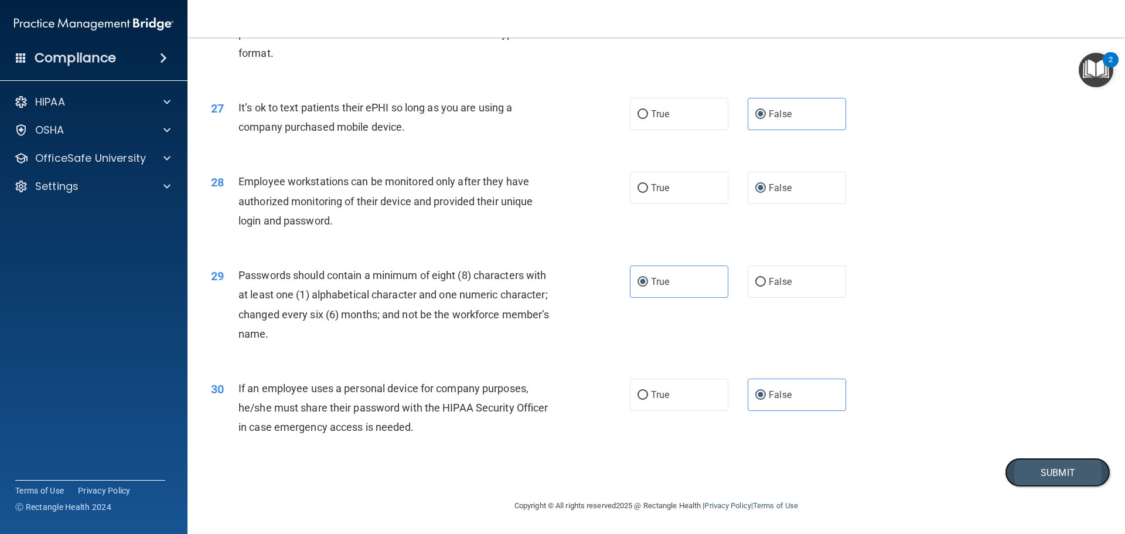
click at [1030, 470] on button "Submit" at bounding box center [1057, 473] width 105 height 30
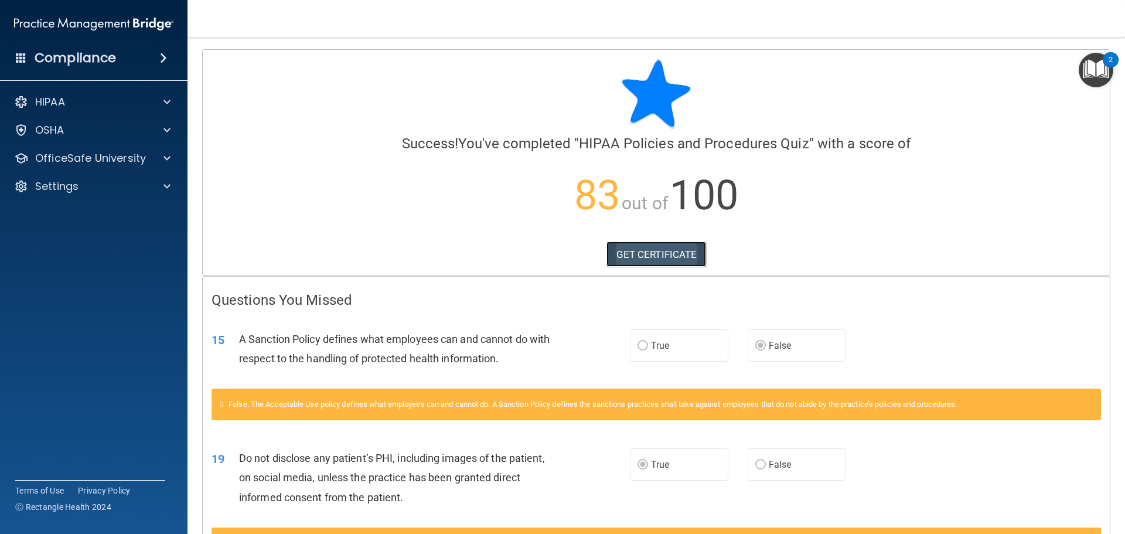
click at [667, 256] on link "GET CERTIFICATE" at bounding box center [656, 254] width 100 height 26
click at [102, 134] on div "OSHA" at bounding box center [77, 130] width 145 height 14
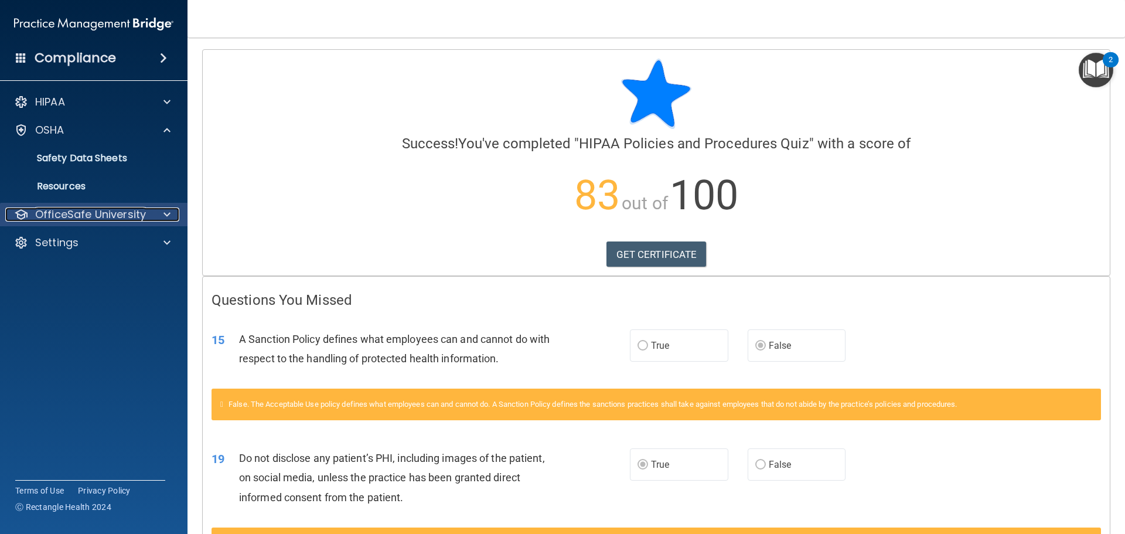
click at [103, 218] on p "OfficeSafe University" at bounding box center [90, 214] width 111 height 14
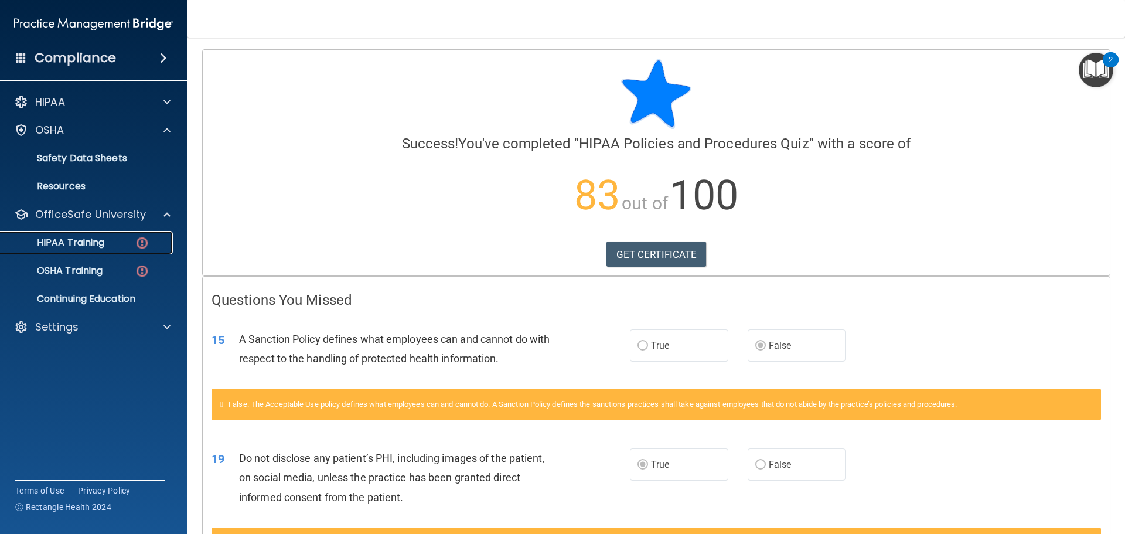
click at [111, 237] on div "HIPAA Training" at bounding box center [88, 243] width 160 height 12
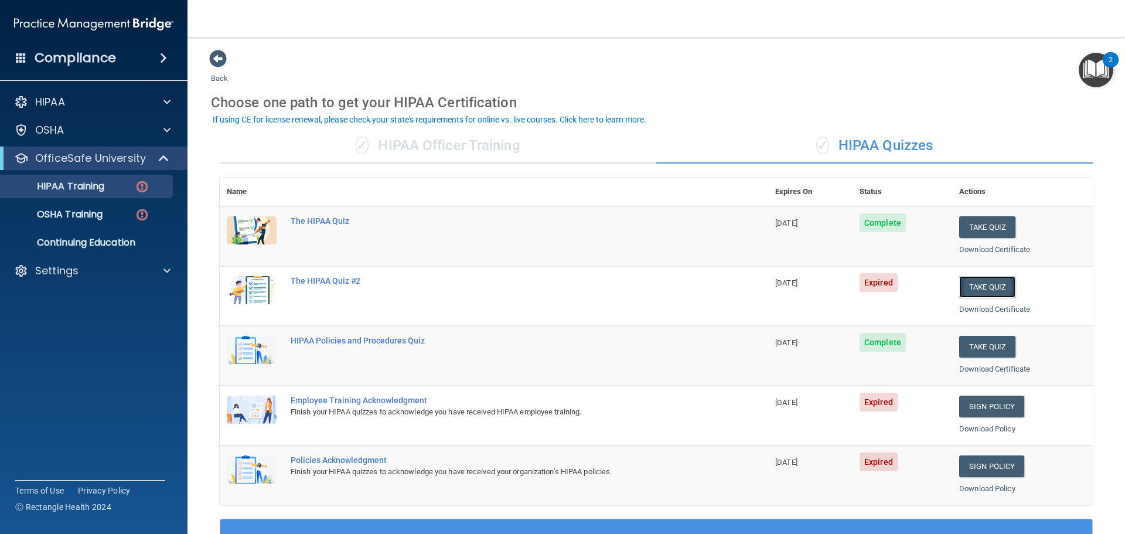
click at [973, 281] on button "Take Quiz" at bounding box center [987, 287] width 56 height 22
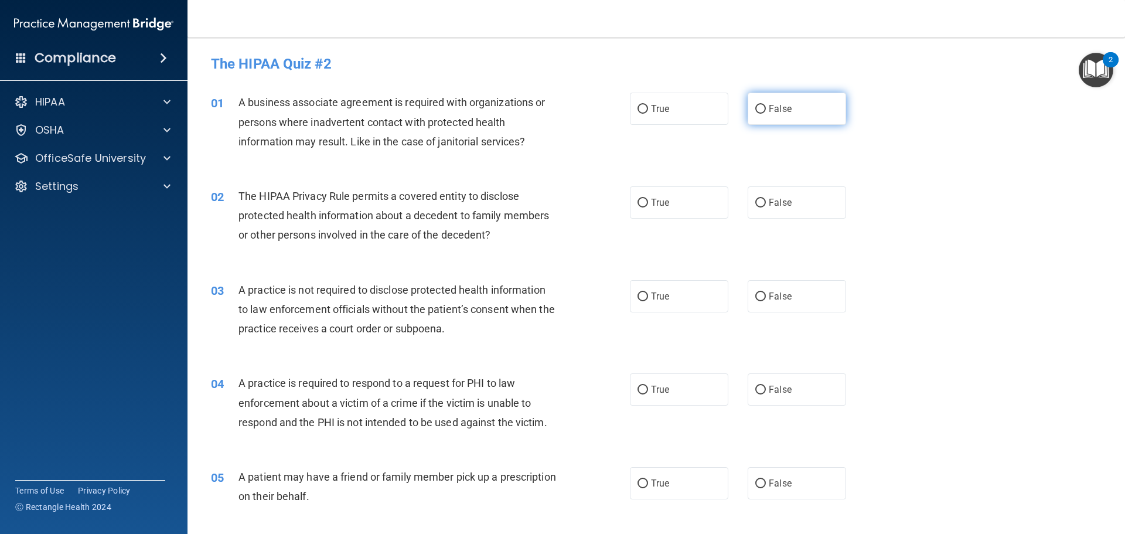
click at [772, 108] on span "False" at bounding box center [780, 108] width 23 height 11
click at [766, 108] on input "False" at bounding box center [760, 109] width 11 height 9
radio input "true"
click at [653, 205] on span "True" at bounding box center [660, 202] width 18 height 11
click at [648, 205] on input "True" at bounding box center [642, 203] width 11 height 9
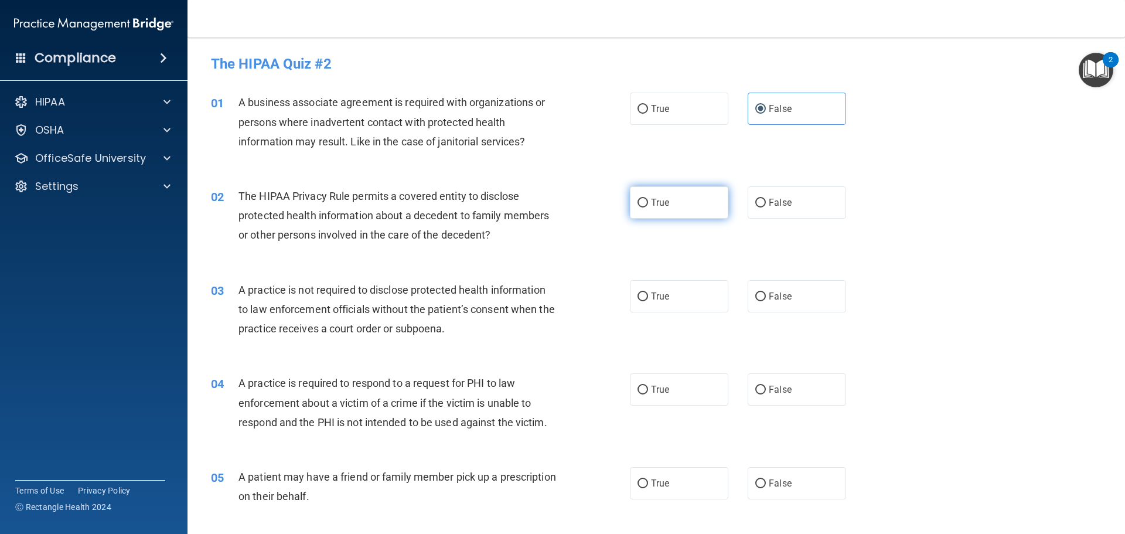
radio input "true"
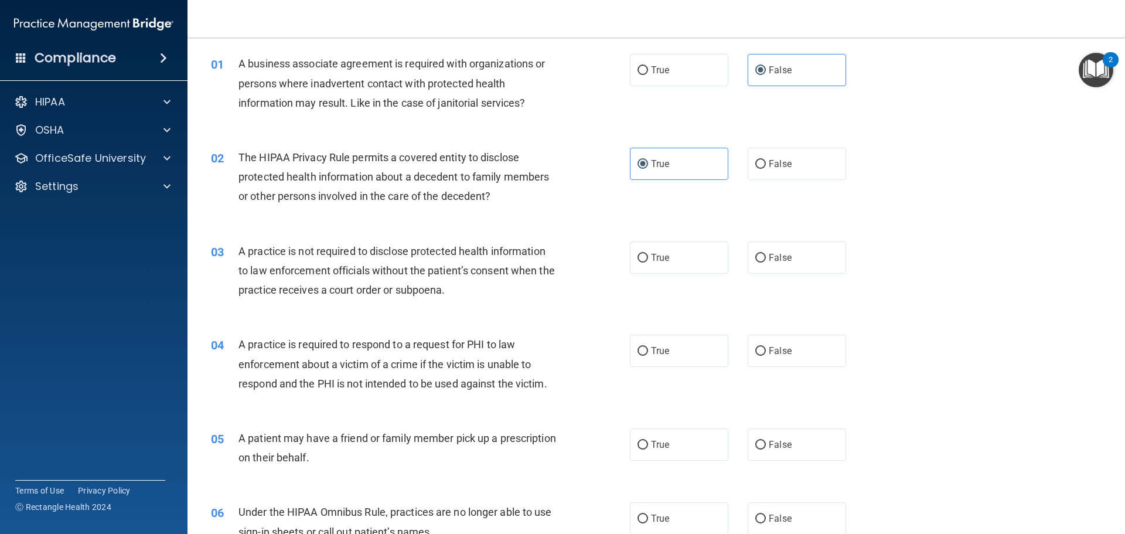
scroll to position [59, 0]
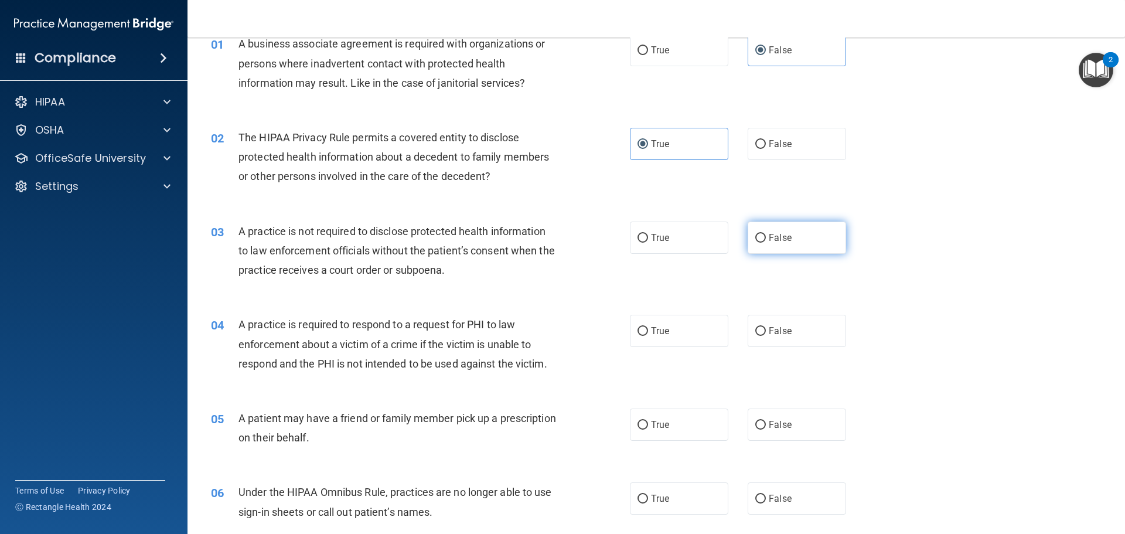
click at [774, 236] on span "False" at bounding box center [780, 237] width 23 height 11
click at [766, 236] on input "False" at bounding box center [760, 238] width 11 height 9
radio input "true"
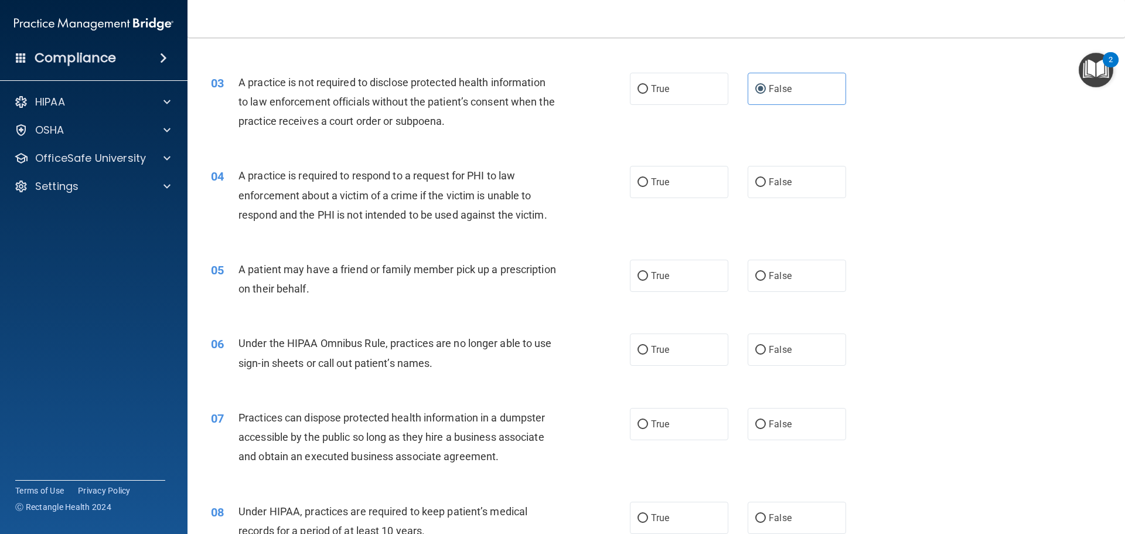
scroll to position [234, 0]
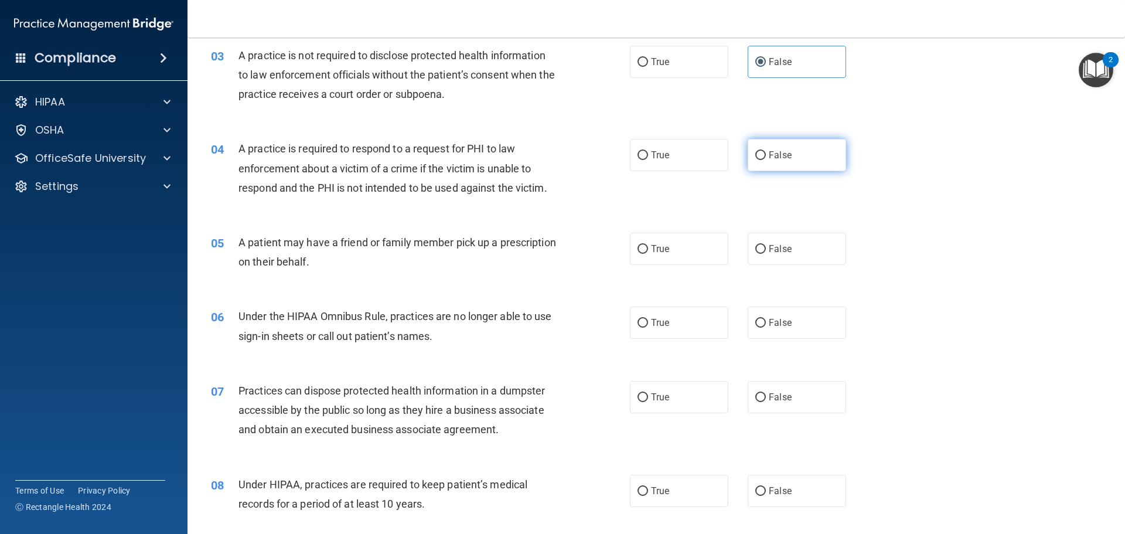
click at [771, 144] on label "False" at bounding box center [797, 155] width 98 height 32
click at [766, 151] on input "False" at bounding box center [760, 155] width 11 height 9
radio input "true"
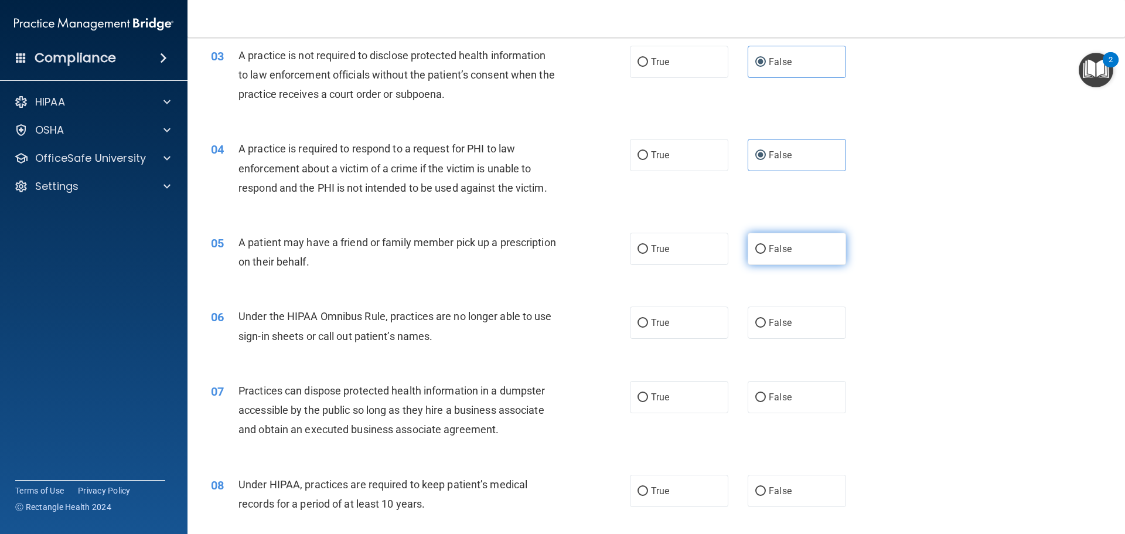
click at [779, 243] on label "False" at bounding box center [797, 249] width 98 height 32
click at [766, 245] on input "False" at bounding box center [760, 249] width 11 height 9
radio input "true"
click at [779, 323] on span "False" at bounding box center [780, 322] width 23 height 11
click at [766, 323] on input "False" at bounding box center [760, 323] width 11 height 9
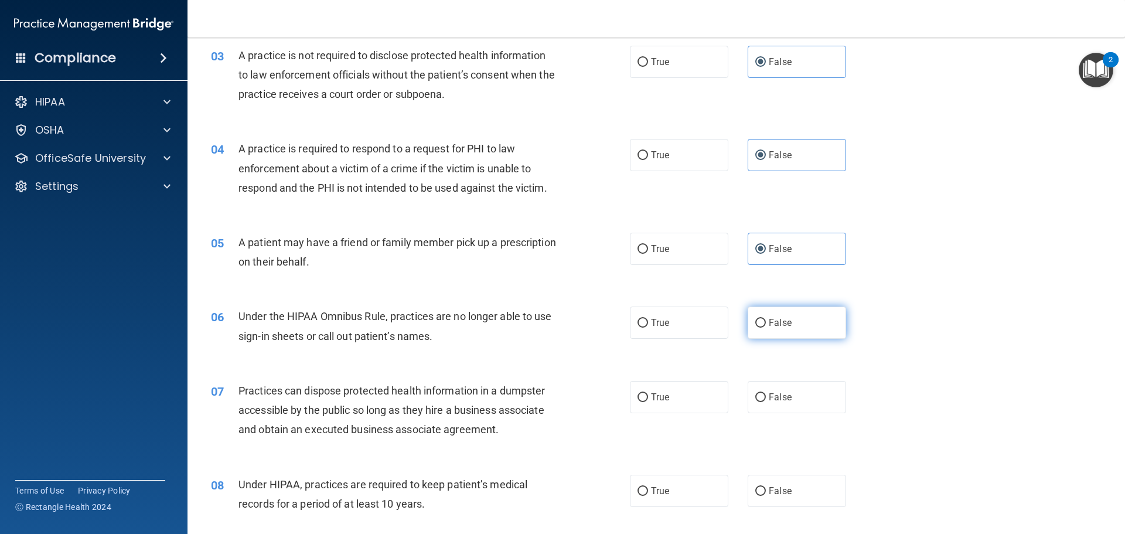
radio input "true"
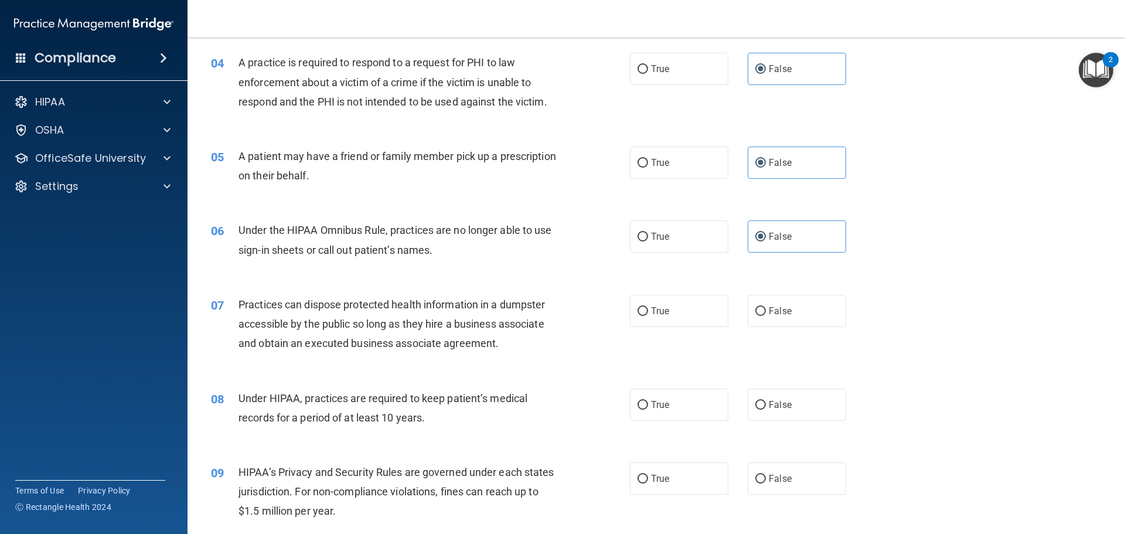
scroll to position [352, 0]
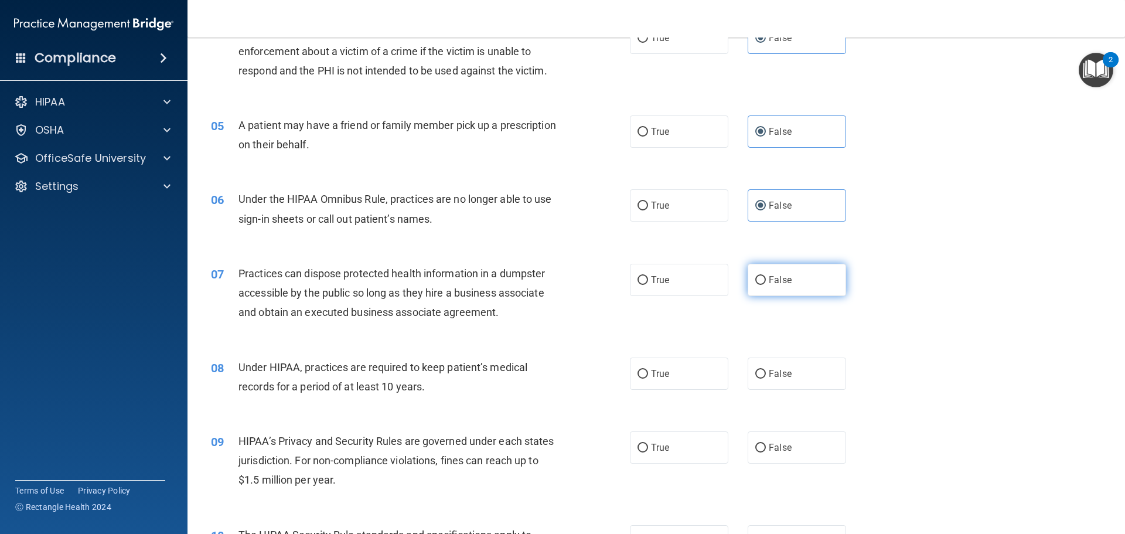
click at [797, 275] on label "False" at bounding box center [797, 280] width 98 height 32
click at [766, 276] on input "False" at bounding box center [760, 280] width 11 height 9
radio input "true"
click at [766, 359] on label "False" at bounding box center [797, 373] width 98 height 32
click at [766, 370] on input "False" at bounding box center [760, 374] width 11 height 9
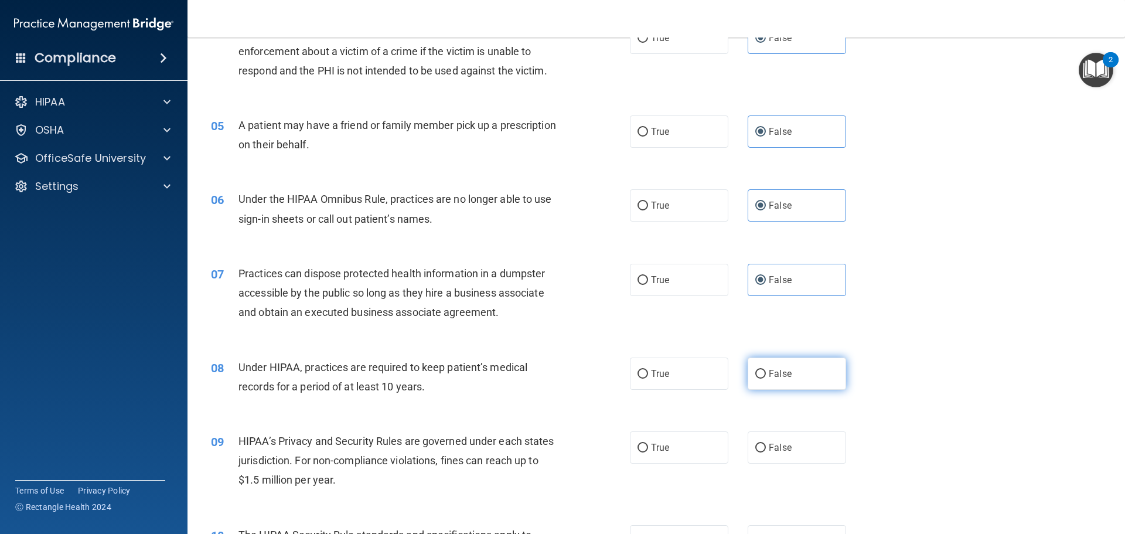
radio input "true"
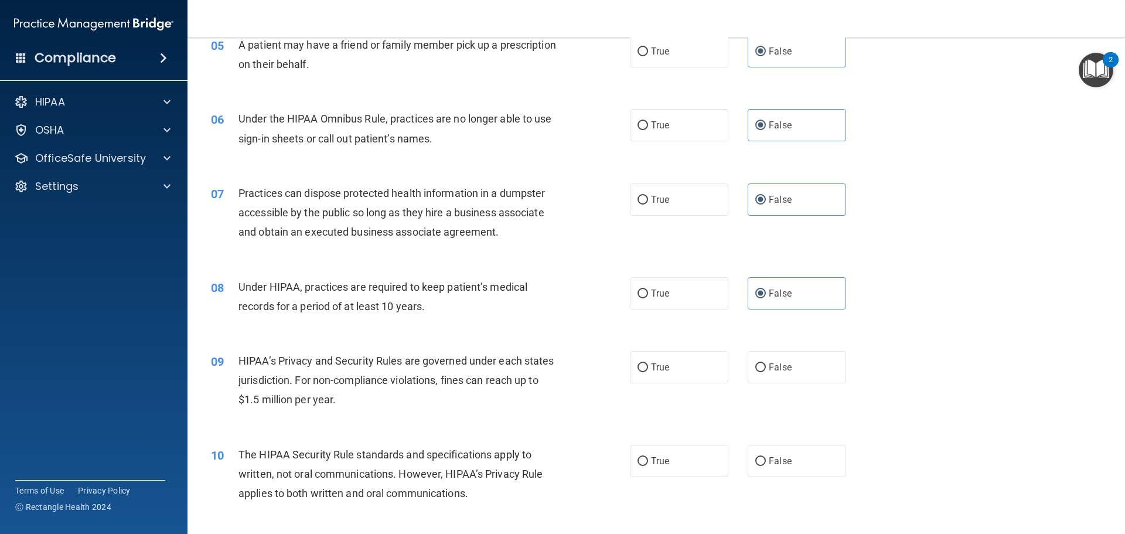
scroll to position [469, 0]
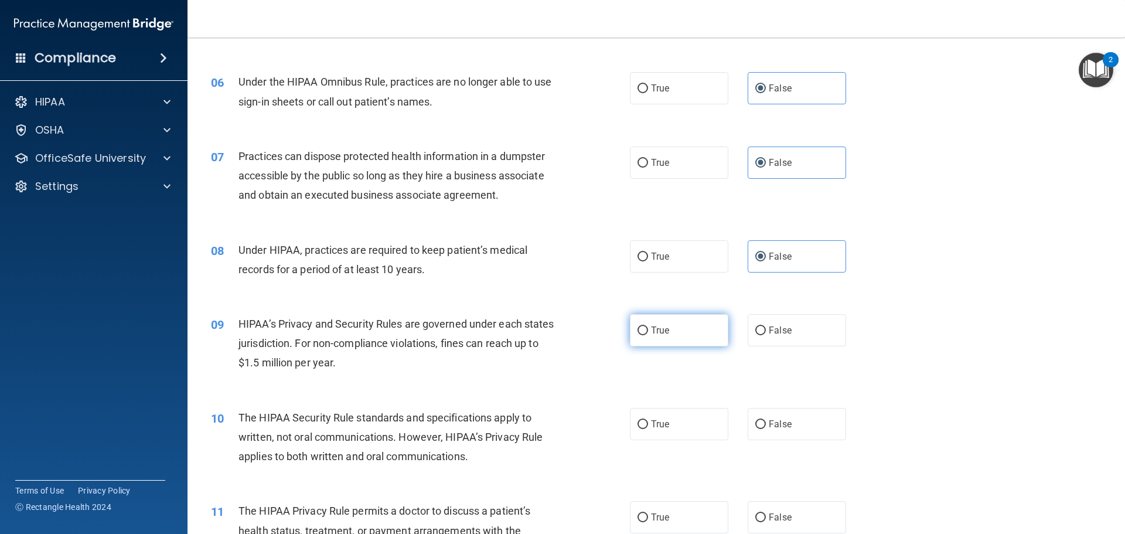
click at [667, 332] on label "True" at bounding box center [679, 330] width 98 height 32
click at [648, 332] on input "True" at bounding box center [642, 330] width 11 height 9
radio input "true"
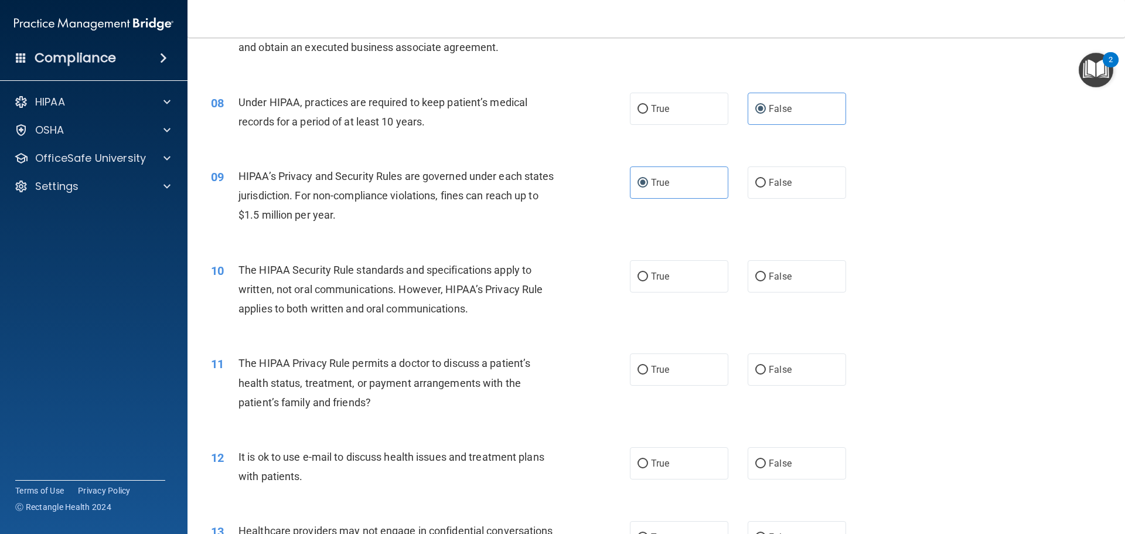
scroll to position [645, 0]
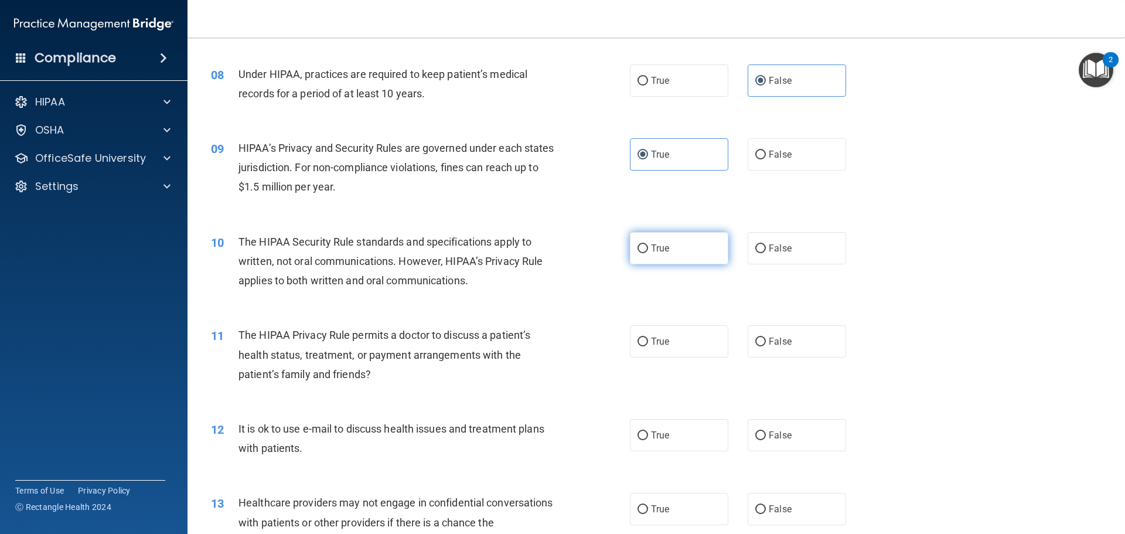
click at [651, 251] on span "True" at bounding box center [660, 248] width 18 height 11
click at [647, 251] on input "True" at bounding box center [642, 248] width 11 height 9
radio input "true"
click at [662, 333] on label "True" at bounding box center [679, 341] width 98 height 32
click at [648, 337] on input "True" at bounding box center [642, 341] width 11 height 9
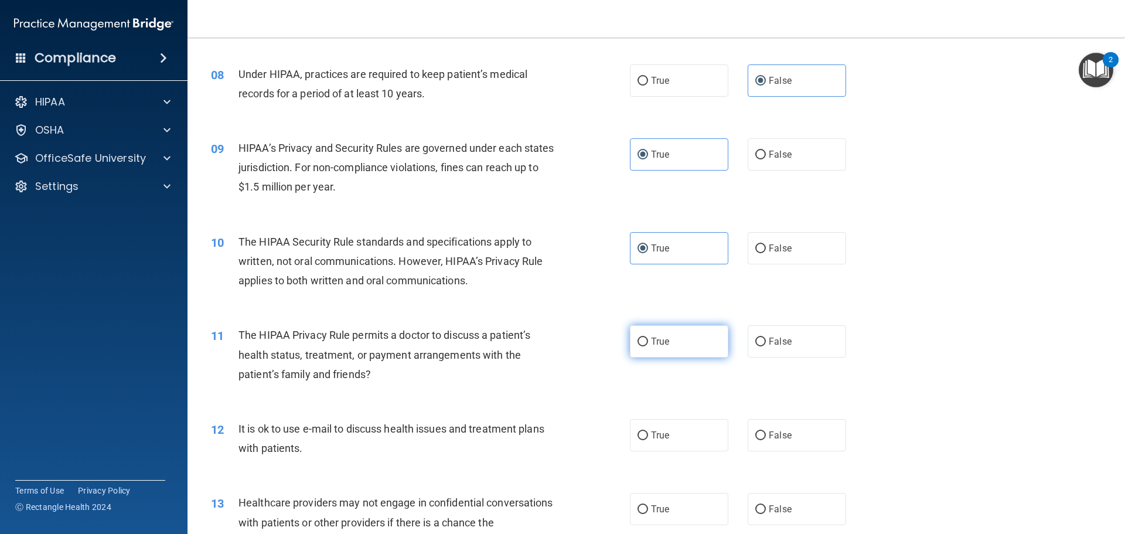
radio input "true"
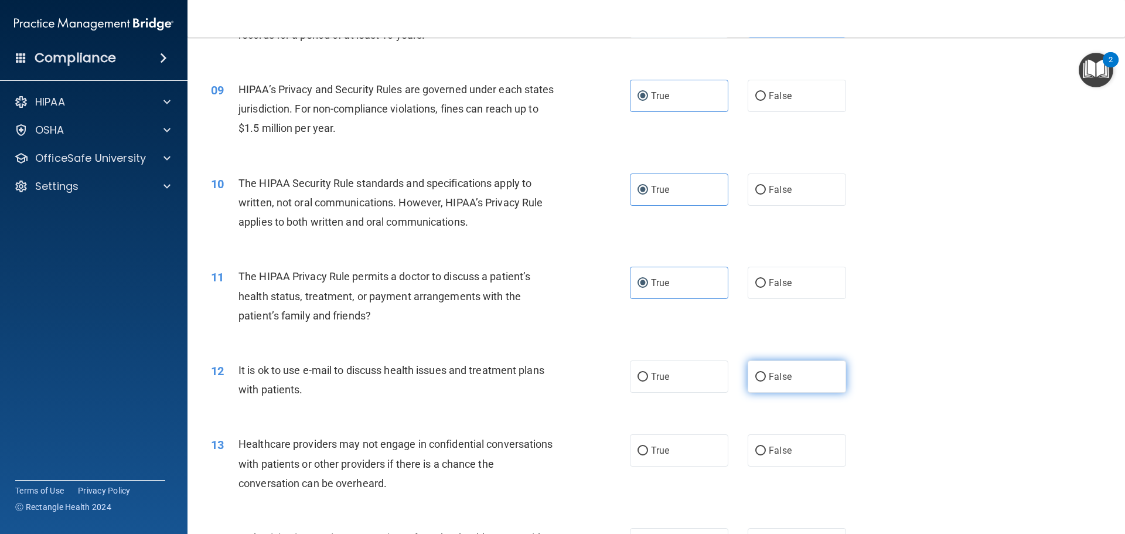
click at [799, 376] on label "False" at bounding box center [797, 376] width 98 height 32
click at [766, 376] on input "False" at bounding box center [760, 377] width 11 height 9
radio input "true"
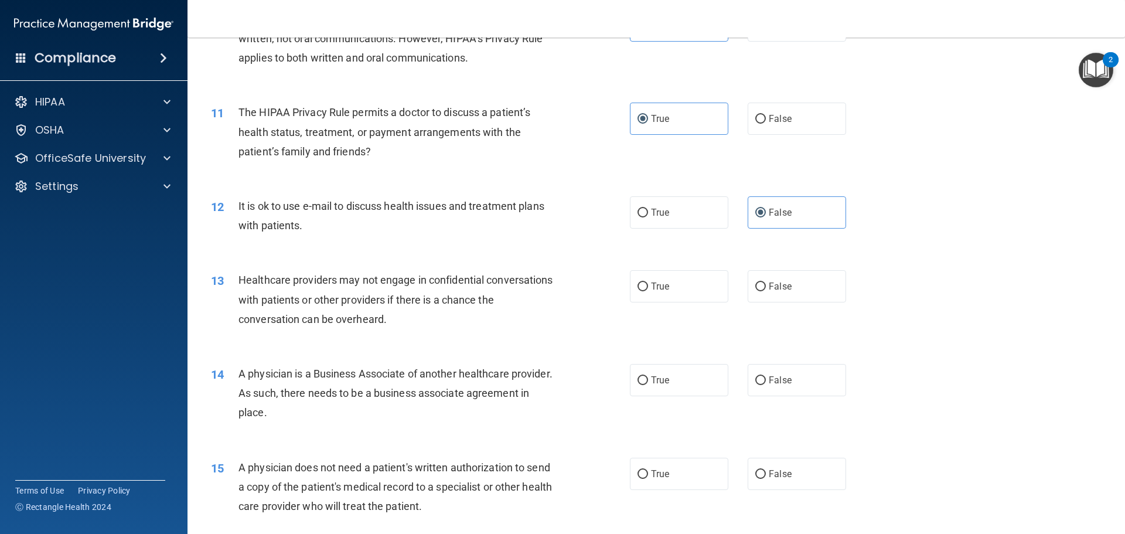
scroll to position [879, 0]
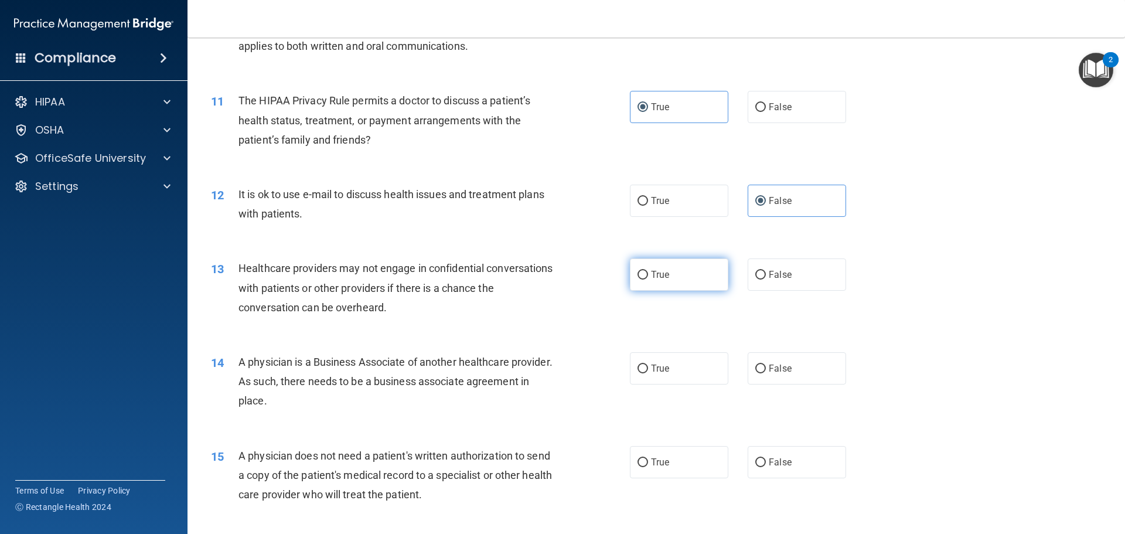
click at [664, 274] on span "True" at bounding box center [660, 274] width 18 height 11
click at [648, 274] on input "True" at bounding box center [642, 275] width 11 height 9
radio input "true"
click at [652, 372] on span "True" at bounding box center [660, 368] width 18 height 11
click at [648, 372] on input "True" at bounding box center [642, 368] width 11 height 9
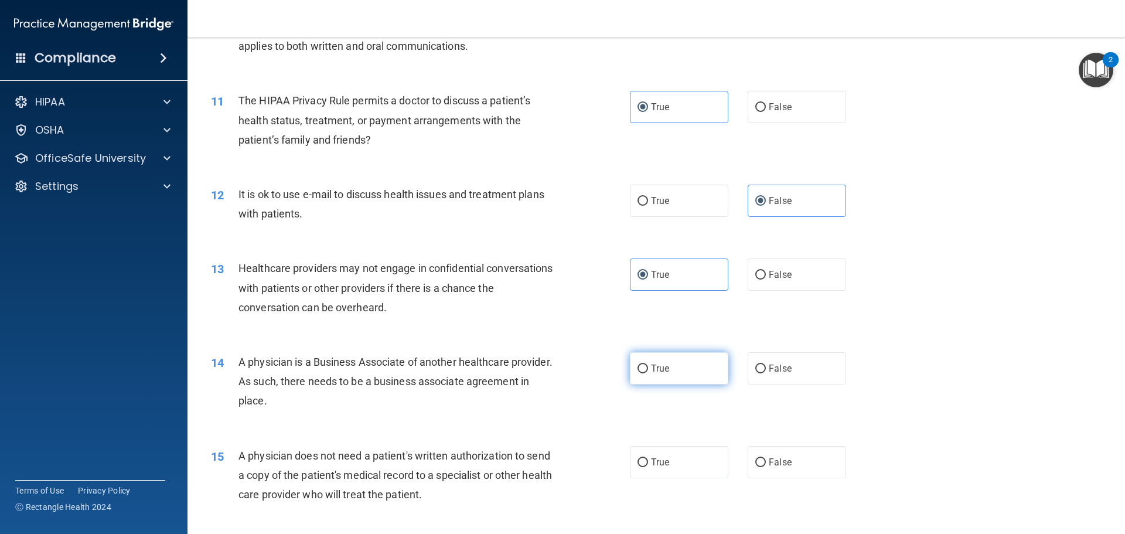
radio input "true"
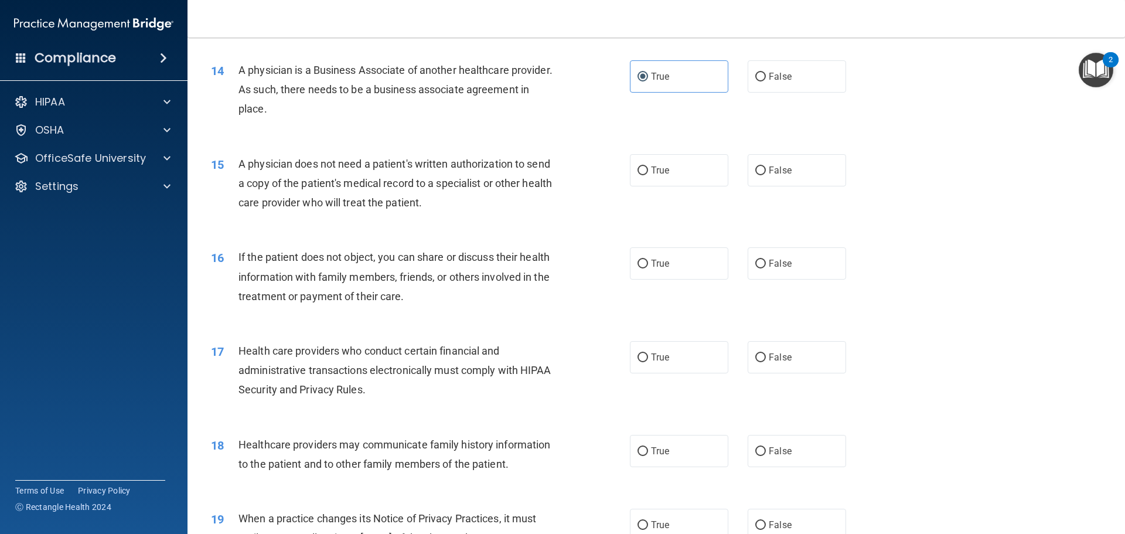
scroll to position [1172, 0]
click at [783, 164] on span "False" at bounding box center [780, 168] width 23 height 11
click at [766, 165] on input "False" at bounding box center [760, 169] width 11 height 9
radio input "true"
click at [651, 260] on span "True" at bounding box center [660, 262] width 18 height 11
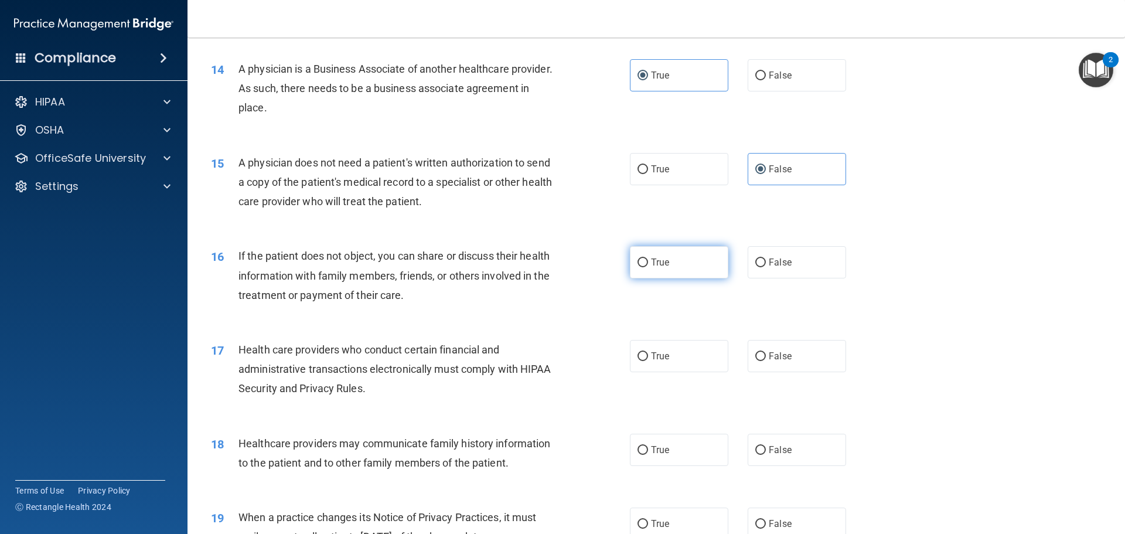
click at [648, 260] on input "True" at bounding box center [642, 262] width 11 height 9
radio input "true"
click at [642, 360] on input "True" at bounding box center [642, 356] width 11 height 9
radio input "true"
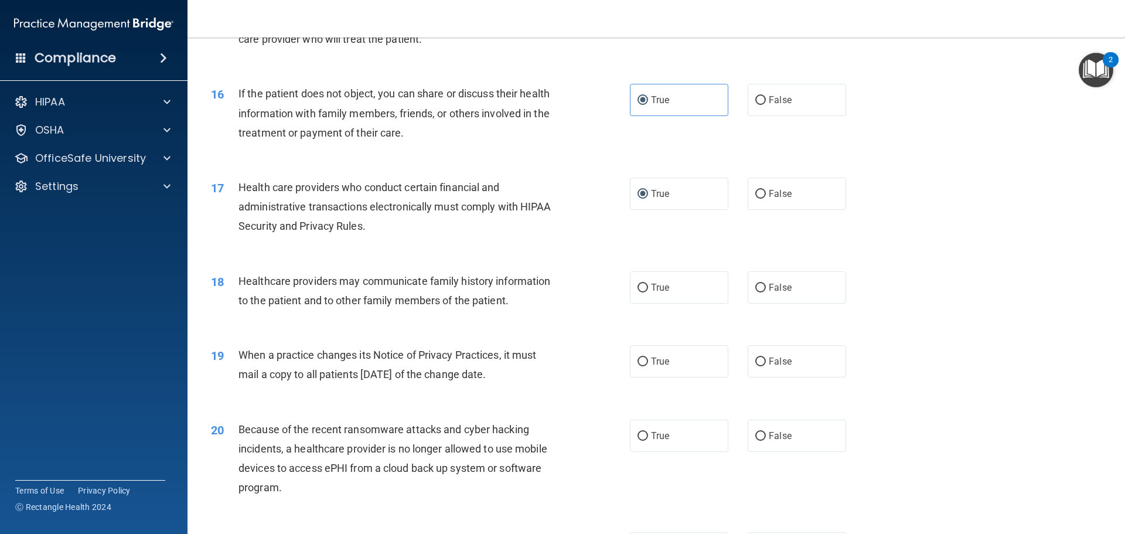
scroll to position [1348, 0]
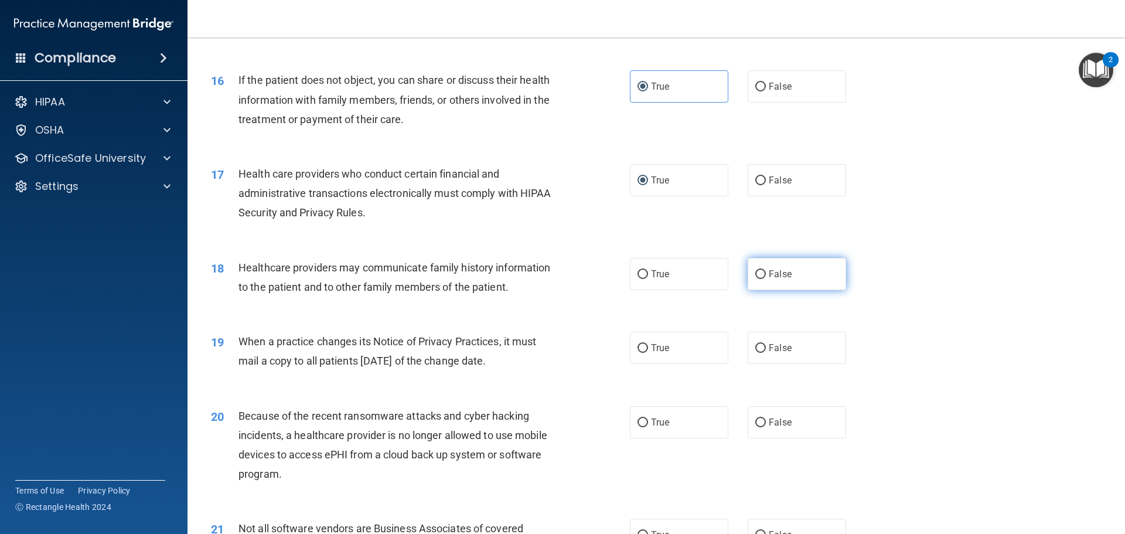
click at [762, 267] on label "False" at bounding box center [797, 274] width 98 height 32
click at [762, 270] on input "False" at bounding box center [760, 274] width 11 height 9
radio input "true"
click at [654, 346] on span "True" at bounding box center [660, 347] width 18 height 11
click at [648, 346] on input "True" at bounding box center [642, 348] width 11 height 9
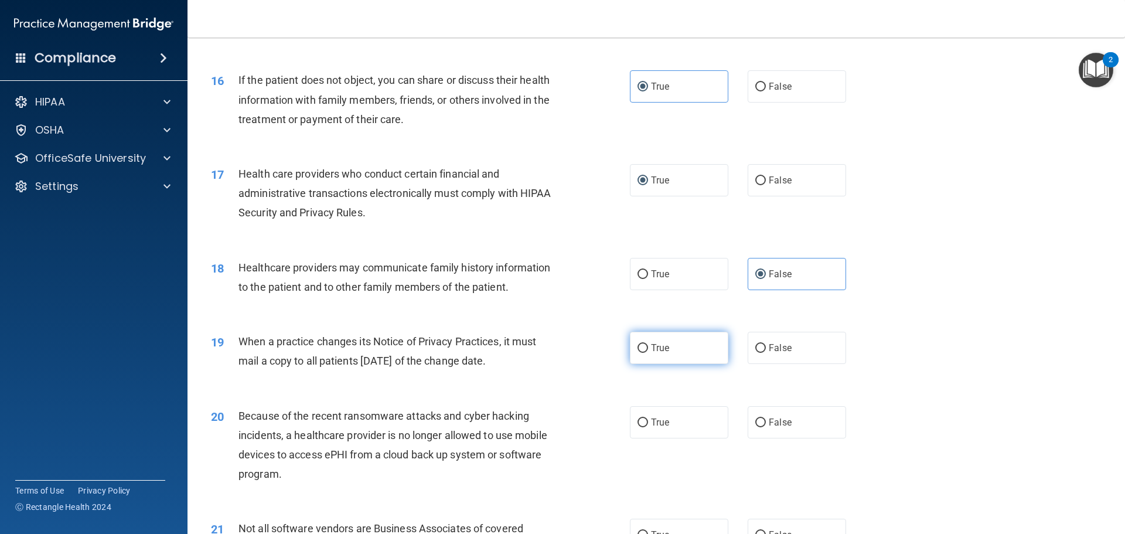
radio input "true"
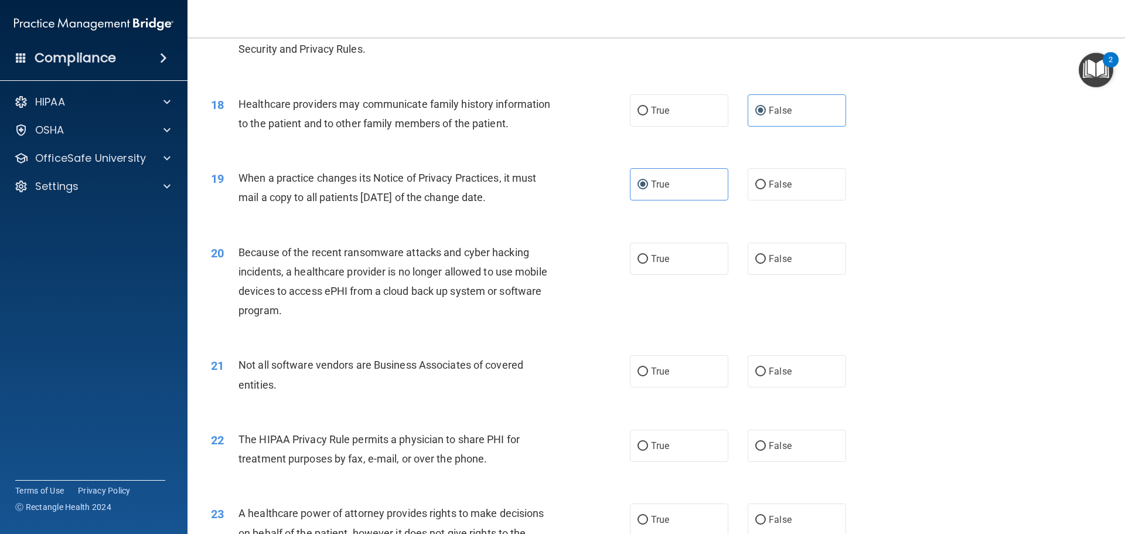
scroll to position [1582, 0]
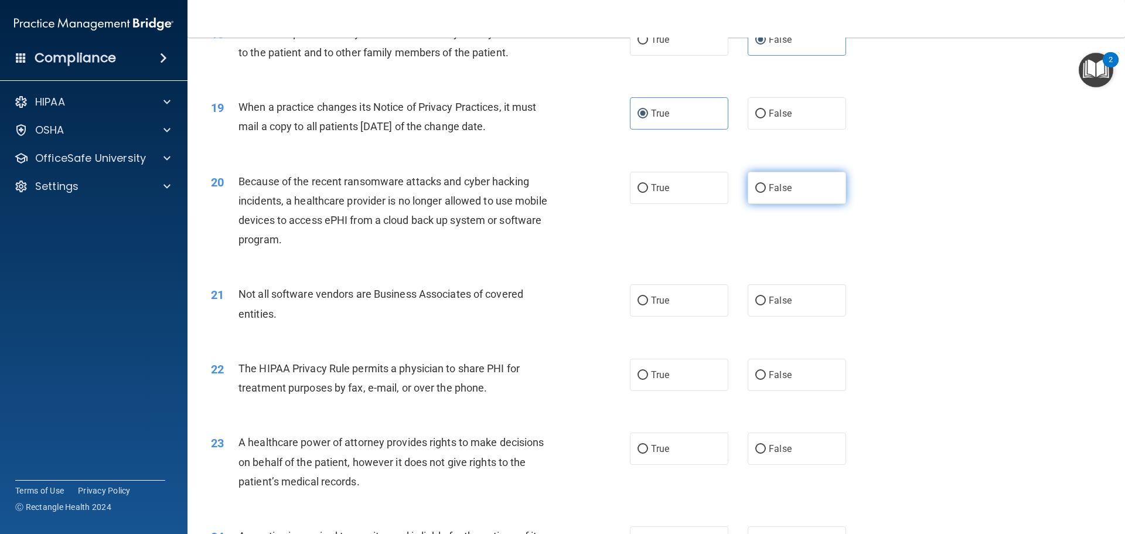
click at [757, 185] on input "False" at bounding box center [760, 188] width 11 height 9
radio input "true"
click at [662, 298] on span "True" at bounding box center [660, 300] width 18 height 11
click at [648, 298] on input "True" at bounding box center [642, 300] width 11 height 9
radio input "true"
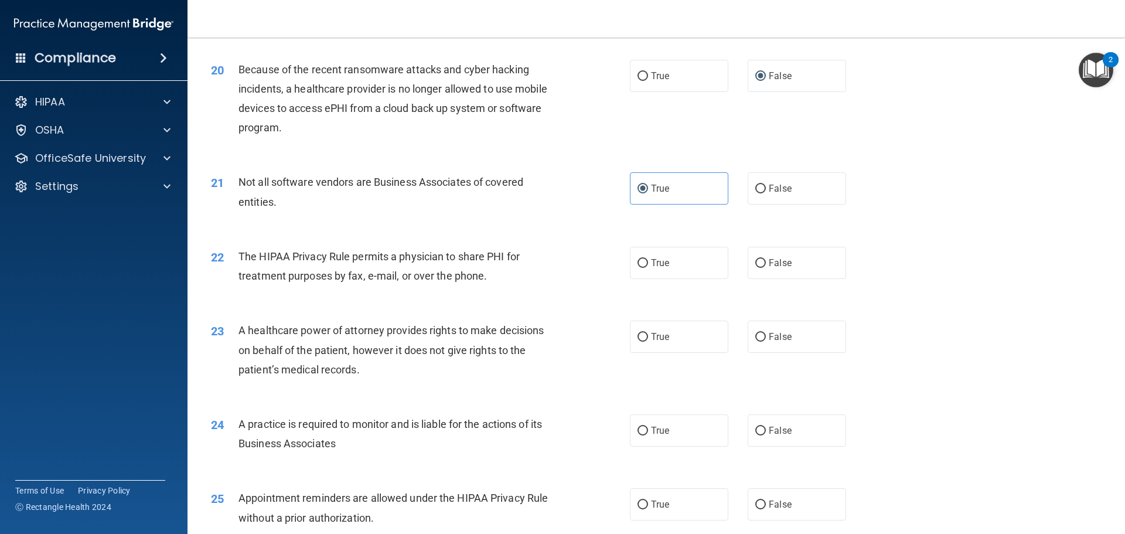
scroll to position [1699, 0]
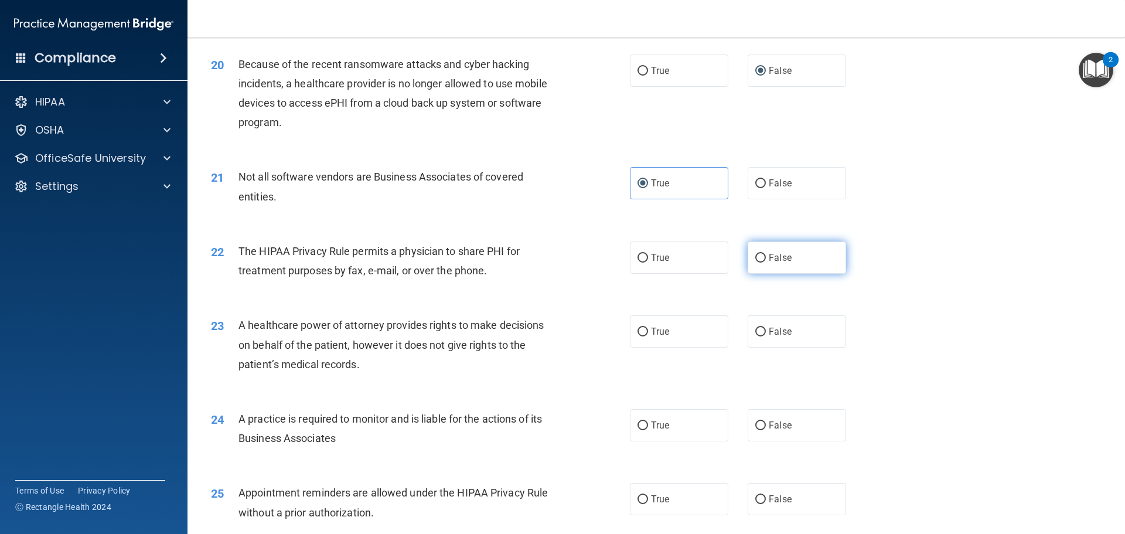
click at [755, 258] on input "False" at bounding box center [760, 258] width 11 height 9
radio input "true"
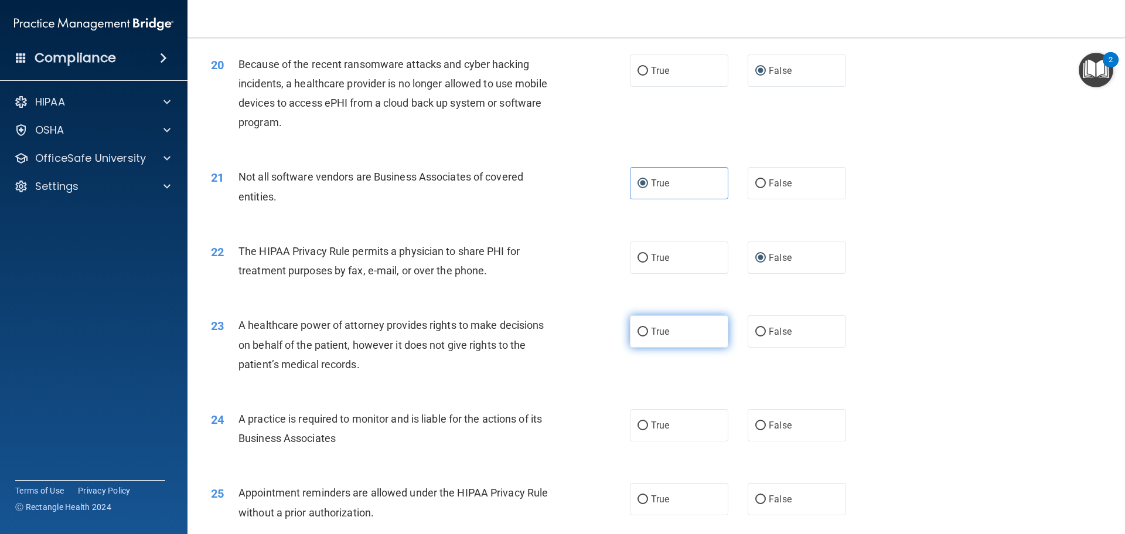
click at [704, 331] on label "True" at bounding box center [679, 331] width 98 height 32
click at [648, 331] on input "True" at bounding box center [642, 332] width 11 height 9
radio input "true"
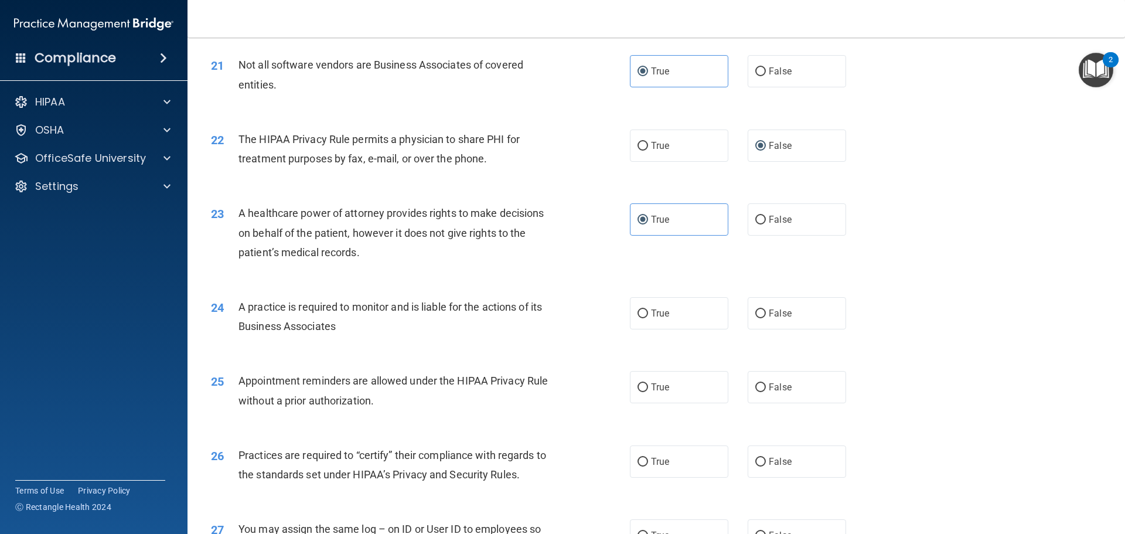
scroll to position [1816, 0]
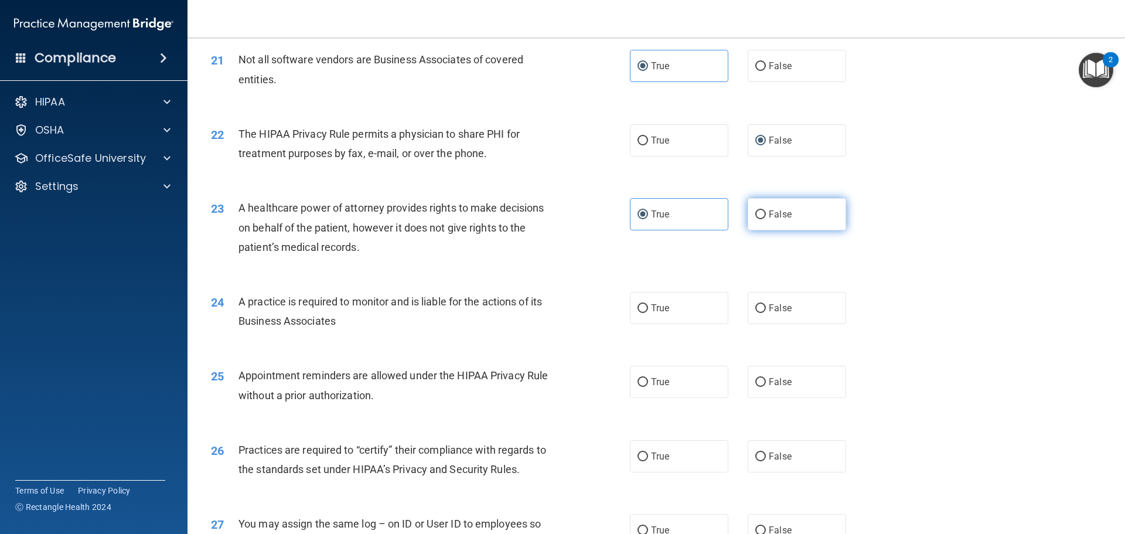
click at [798, 214] on label "False" at bounding box center [797, 214] width 98 height 32
click at [766, 214] on input "False" at bounding box center [760, 214] width 11 height 9
radio input "true"
radio input "false"
click at [769, 299] on label "False" at bounding box center [797, 308] width 98 height 32
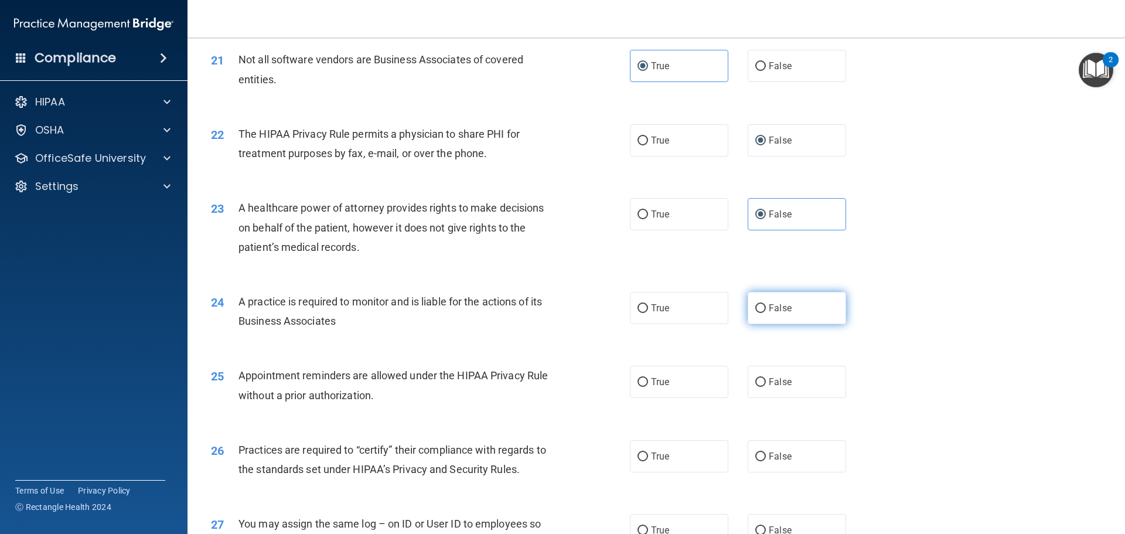
click at [766, 304] on input "False" at bounding box center [760, 308] width 11 height 9
radio input "true"
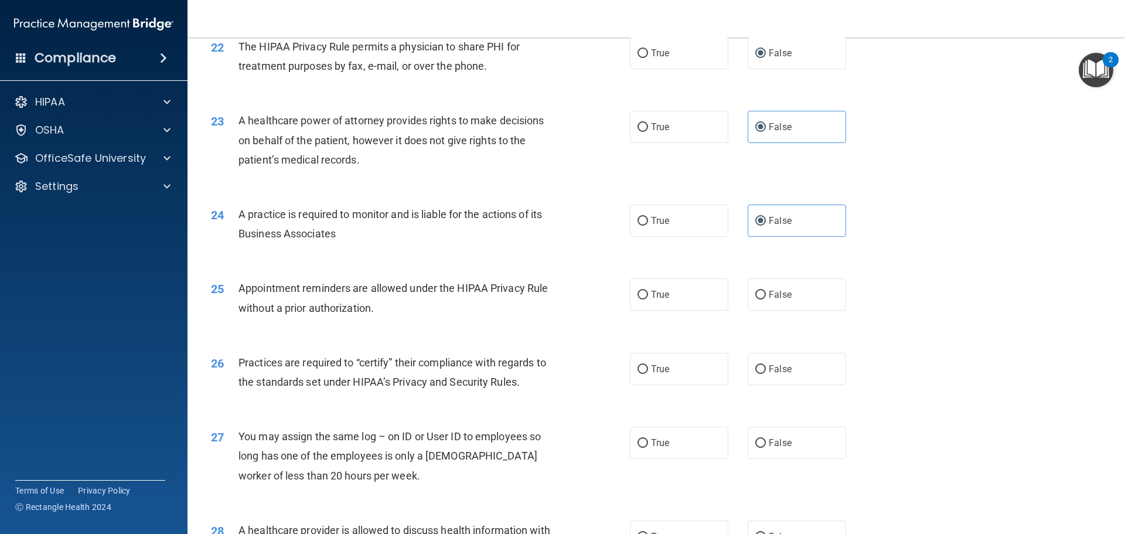
scroll to position [1934, 0]
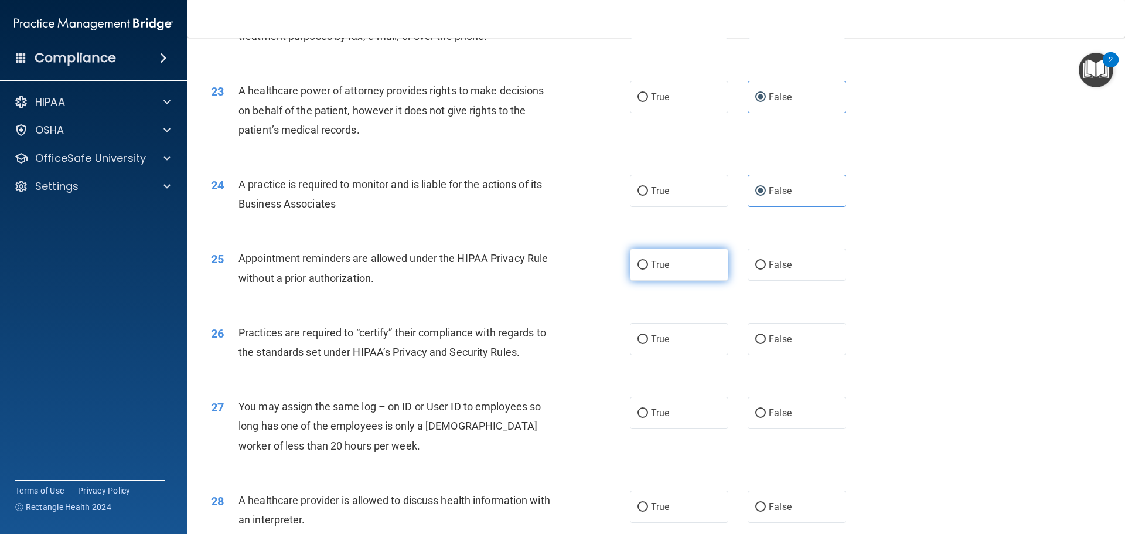
click at [661, 266] on span "True" at bounding box center [660, 264] width 18 height 11
click at [648, 266] on input "True" at bounding box center [642, 265] width 11 height 9
radio input "true"
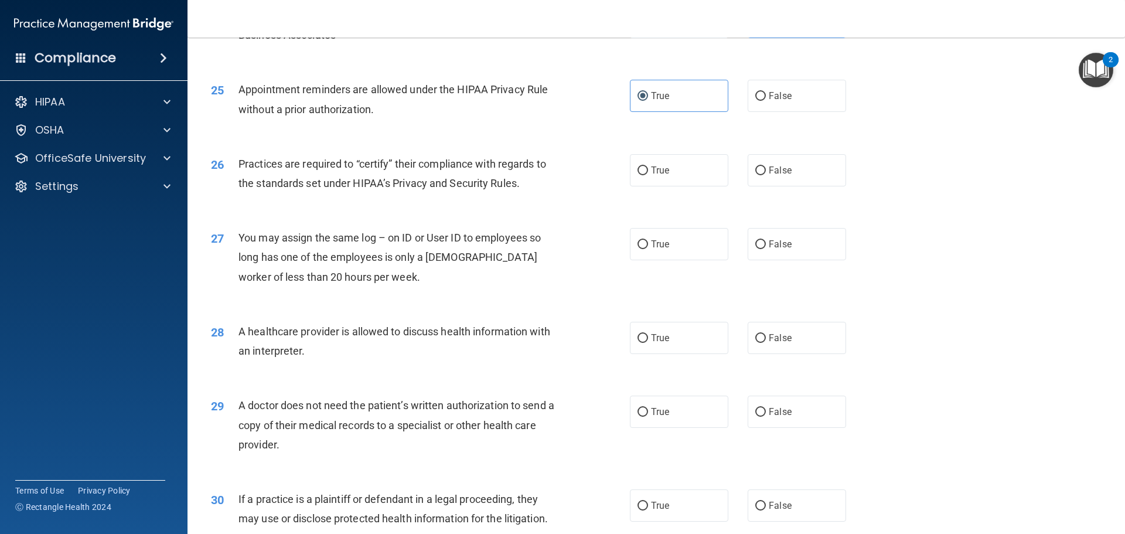
scroll to position [2109, 0]
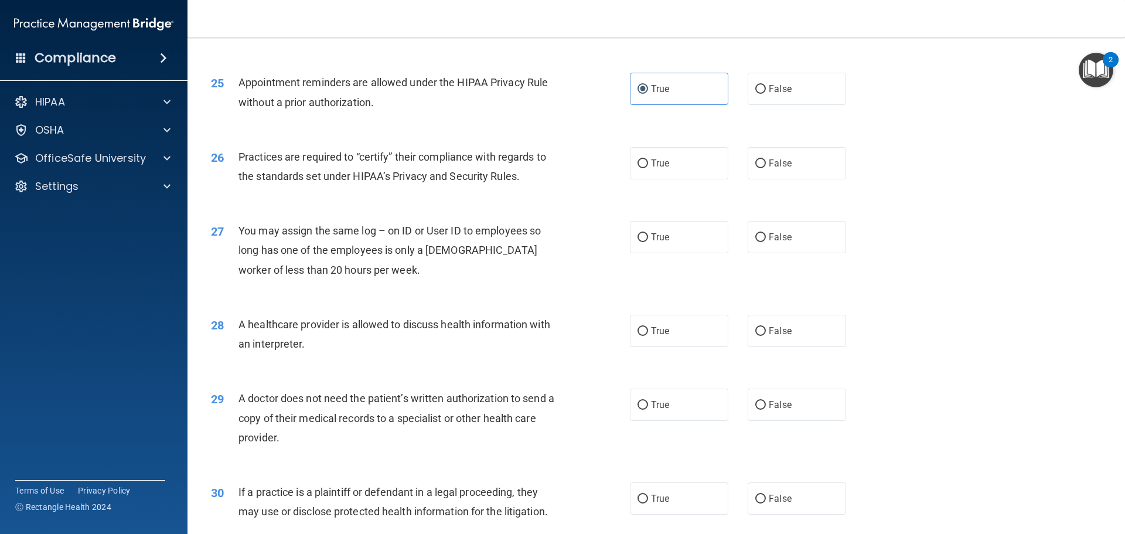
click at [728, 165] on div "True False" at bounding box center [748, 163] width 236 height 32
click at [718, 165] on label "True" at bounding box center [679, 163] width 98 height 32
click at [648, 165] on input "True" at bounding box center [642, 163] width 11 height 9
radio input "true"
click at [758, 237] on input "False" at bounding box center [760, 237] width 11 height 9
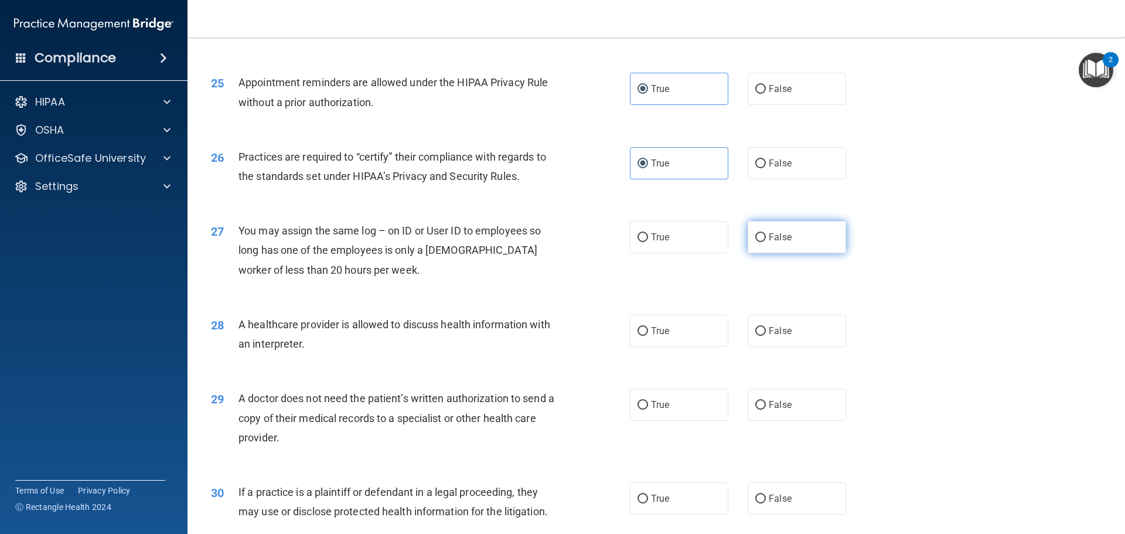
radio input "true"
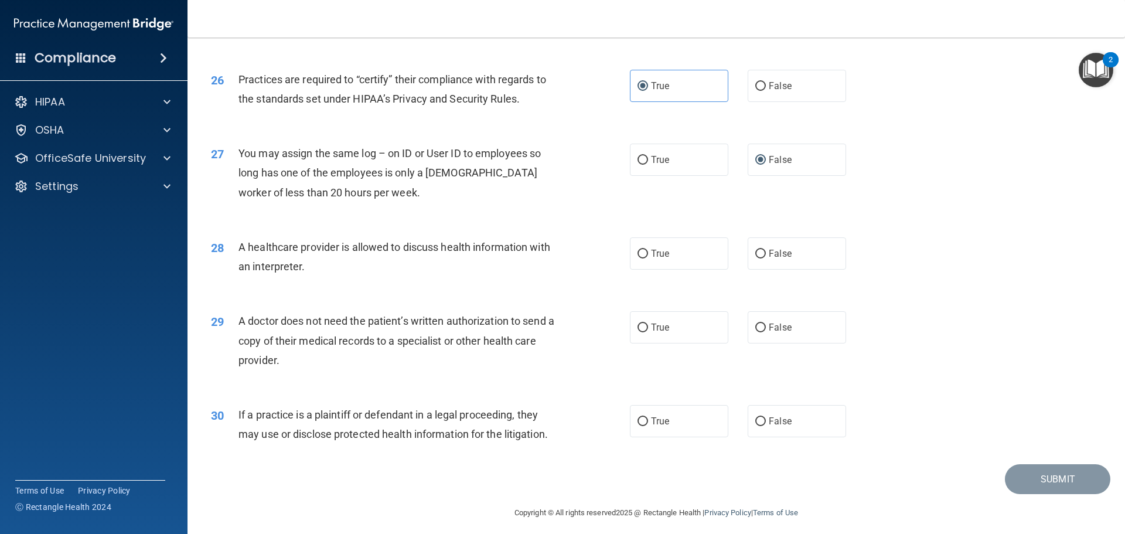
scroll to position [2194, 0]
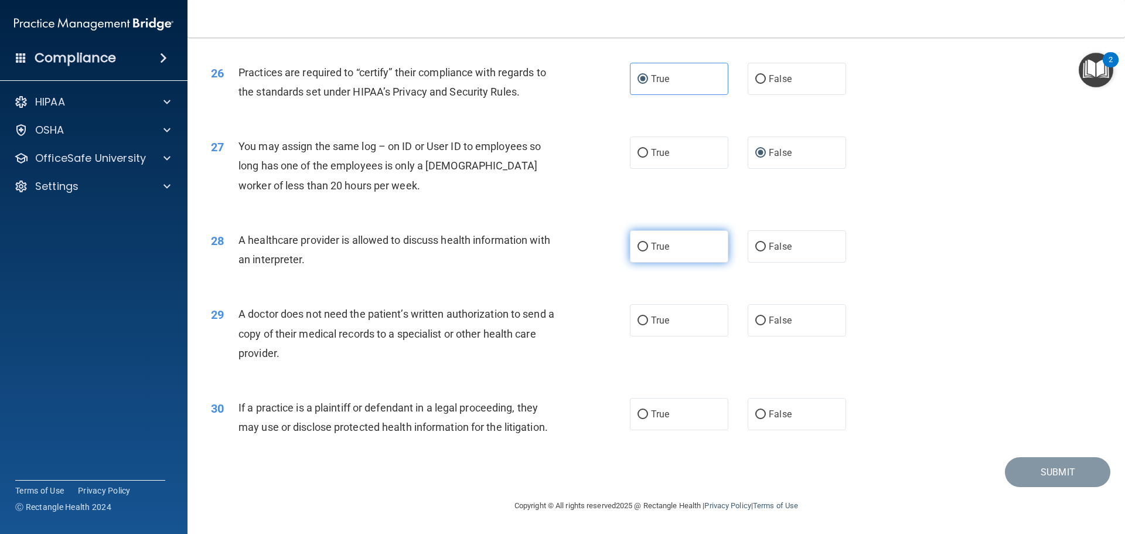
click at [681, 251] on label "True" at bounding box center [679, 246] width 98 height 32
click at [648, 251] on input "True" at bounding box center [642, 247] width 11 height 9
radio input "true"
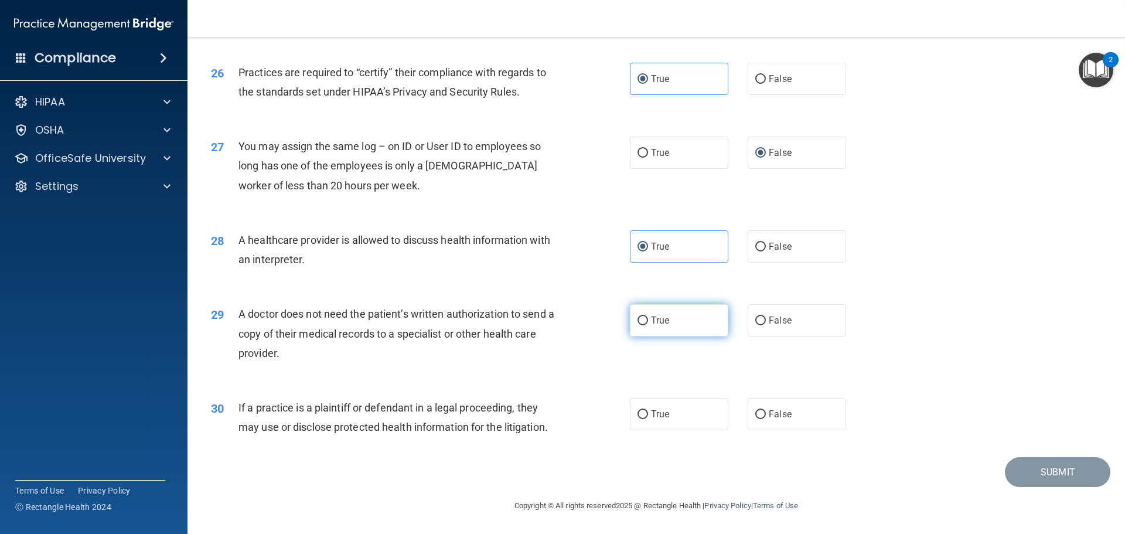
click at [669, 322] on label "True" at bounding box center [679, 320] width 98 height 32
click at [648, 322] on input "True" at bounding box center [642, 320] width 11 height 9
radio input "true"
click at [690, 408] on label "True" at bounding box center [679, 414] width 98 height 32
click at [648, 410] on input "True" at bounding box center [642, 414] width 11 height 9
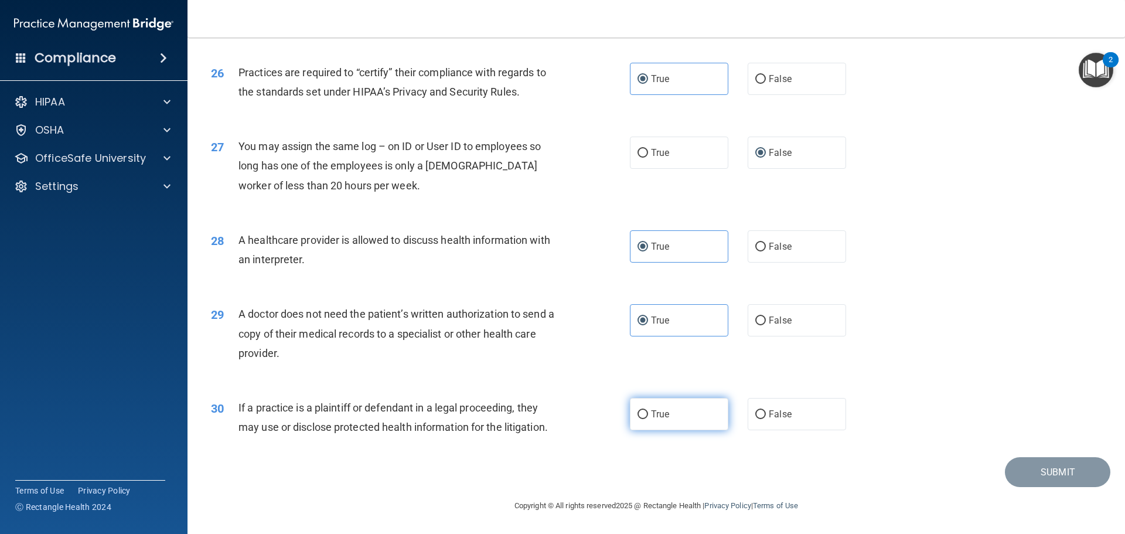
radio input "true"
drag, startPoint x: 1065, startPoint y: 466, endPoint x: 1056, endPoint y: 463, distance: 9.3
click at [1064, 465] on button "Submit" at bounding box center [1057, 472] width 105 height 30
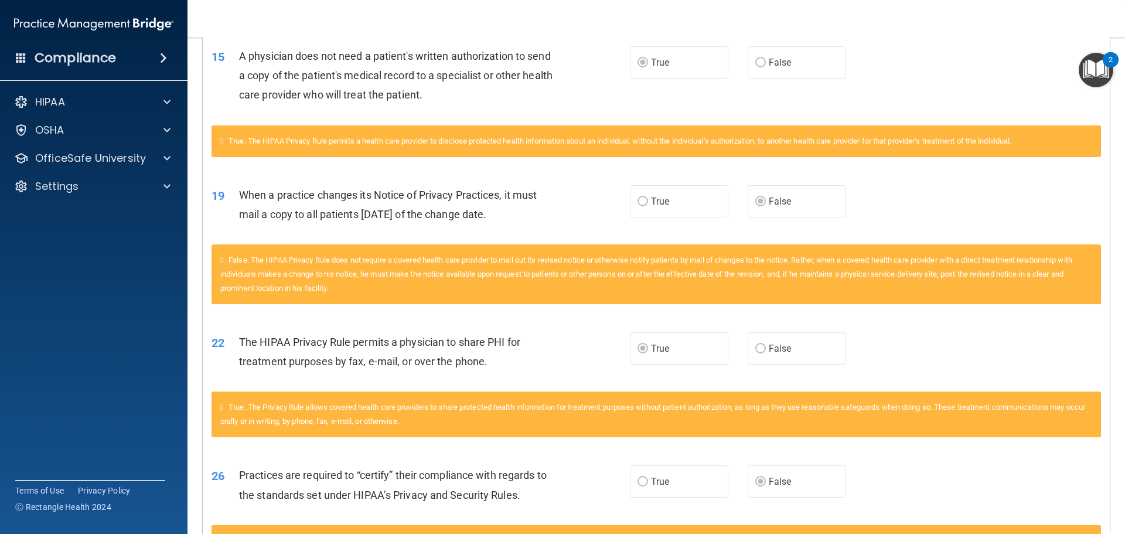
scroll to position [1018, 0]
